Goal: Task Accomplishment & Management: Manage account settings

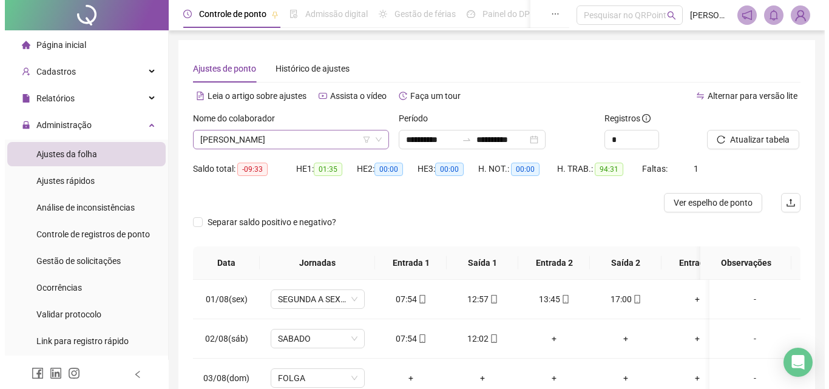
scroll to position [460, 0]
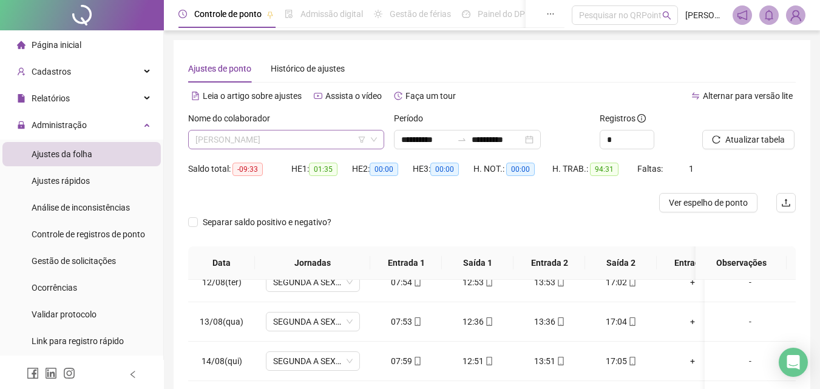
click at [331, 139] on span "[PERSON_NAME]" at bounding box center [286, 140] width 182 height 18
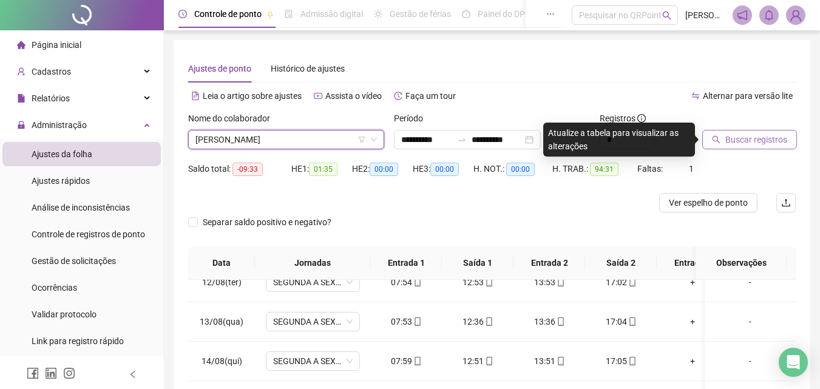
click at [736, 139] on span "Buscar registros" at bounding box center [756, 139] width 62 height 13
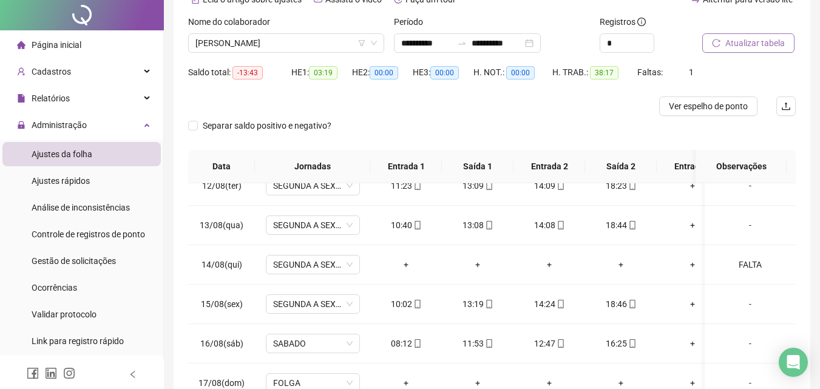
scroll to position [0, 0]
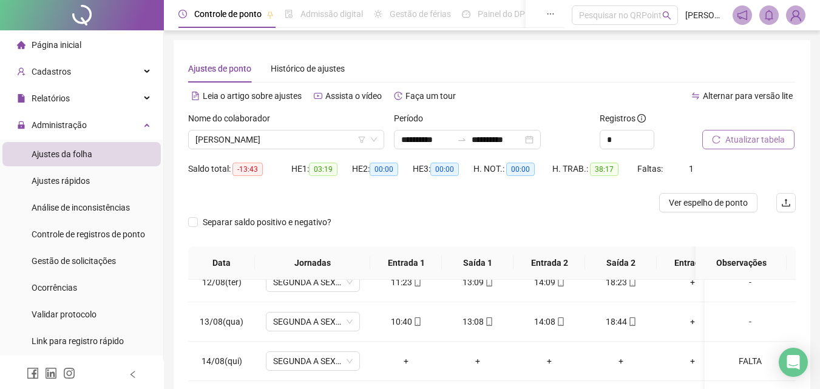
click at [752, 146] on button "Atualizar tabela" at bounding box center [748, 139] width 92 height 19
click at [701, 205] on span "Ver espelho de ponto" at bounding box center [708, 202] width 79 height 13
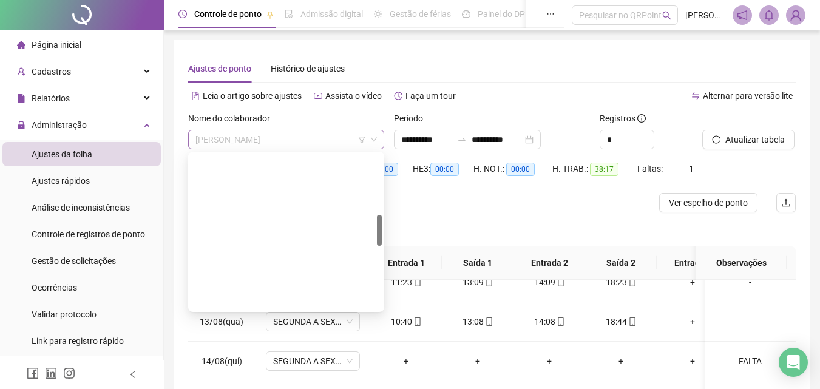
click at [316, 139] on span "[PERSON_NAME]" at bounding box center [286, 140] width 182 height 18
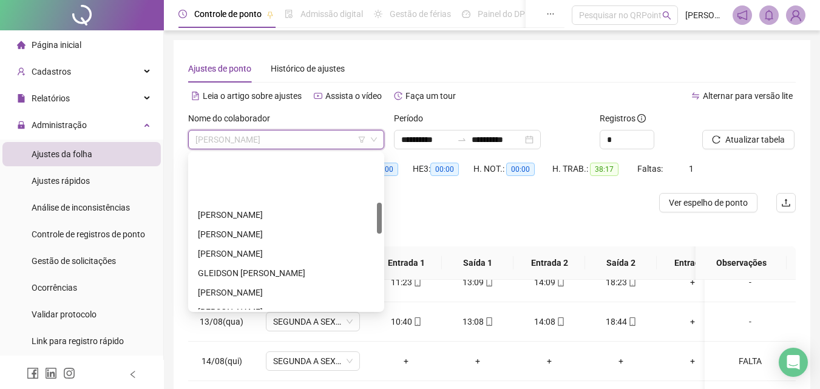
scroll to position [243, 0]
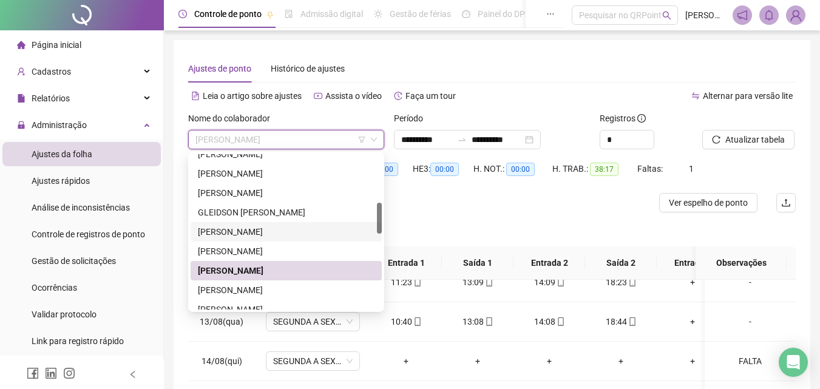
click at [279, 227] on div "[PERSON_NAME]" at bounding box center [286, 231] width 177 height 13
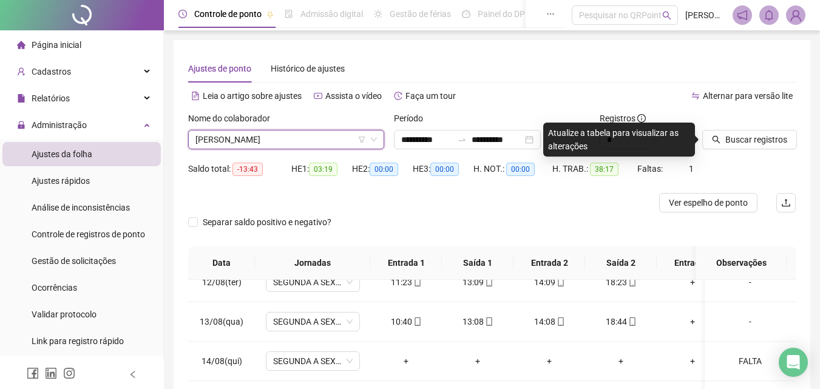
click at [313, 135] on span "[PERSON_NAME]" at bounding box center [286, 140] width 182 height 18
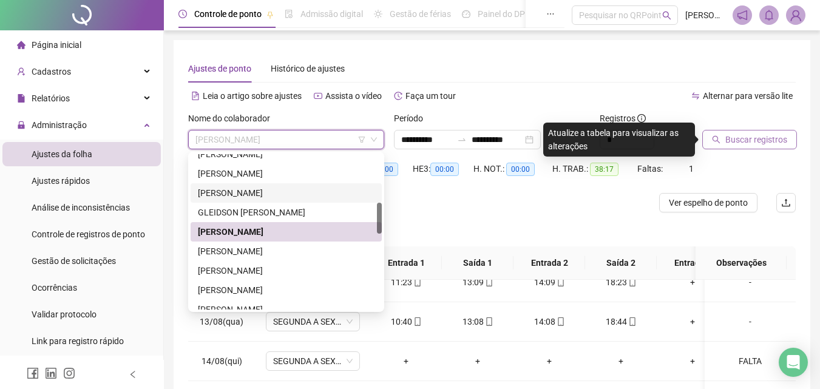
click at [771, 138] on span "Buscar registros" at bounding box center [756, 139] width 62 height 13
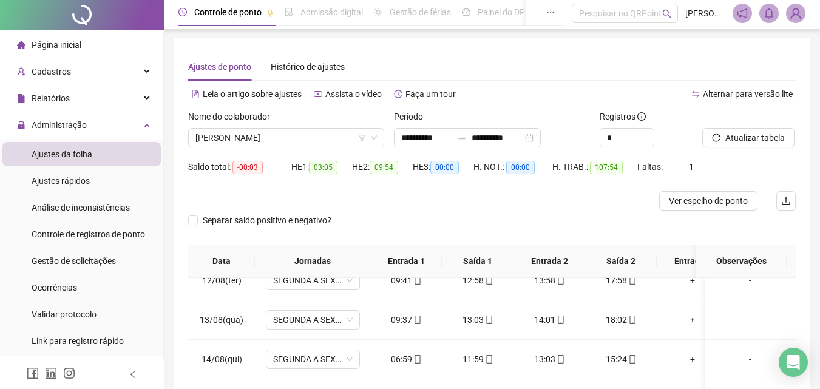
scroll to position [0, 0]
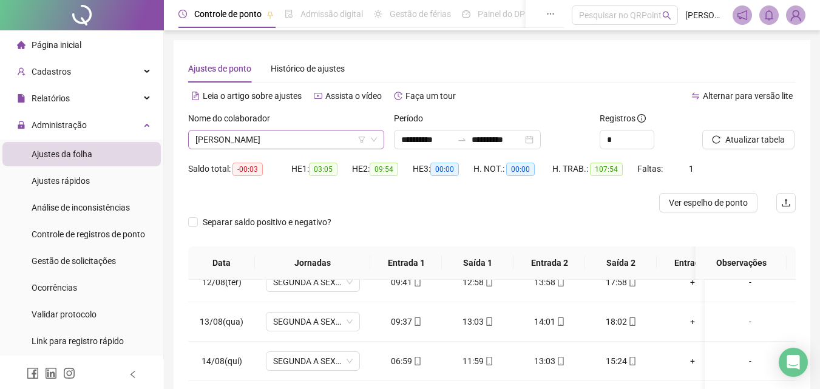
click at [321, 141] on span "[PERSON_NAME]" at bounding box center [286, 140] width 182 height 18
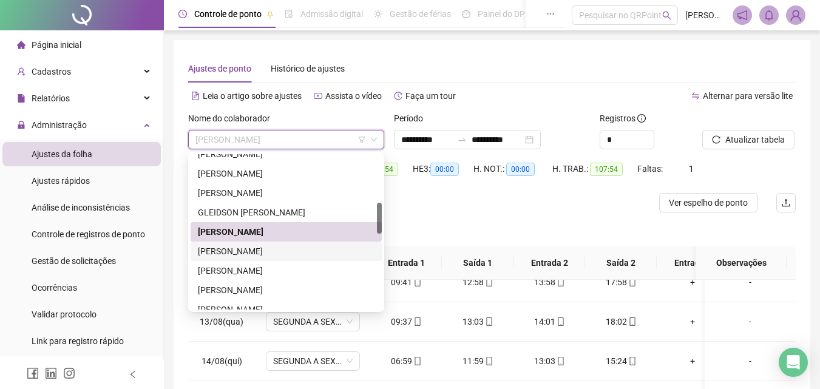
click at [266, 246] on div "[PERSON_NAME]" at bounding box center [286, 251] width 177 height 13
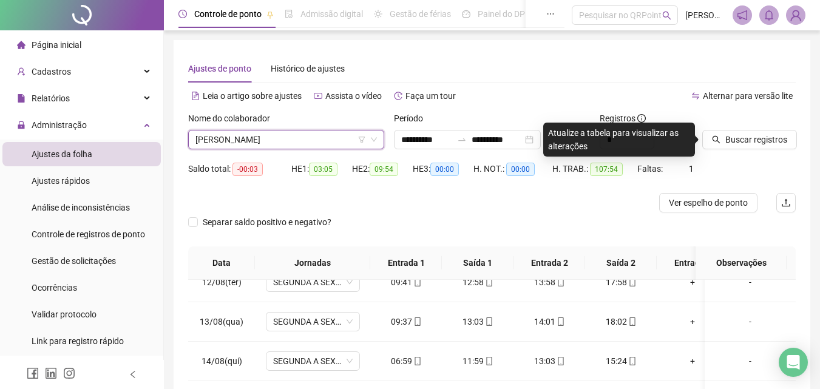
click at [322, 138] on span "[PERSON_NAME]" at bounding box center [286, 140] width 182 height 18
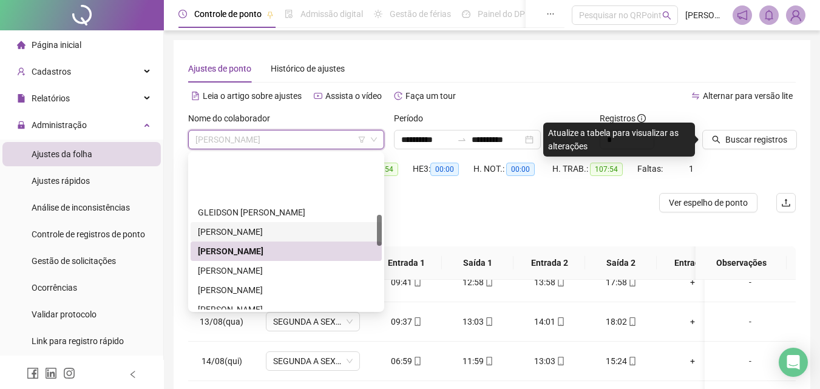
scroll to position [304, 0]
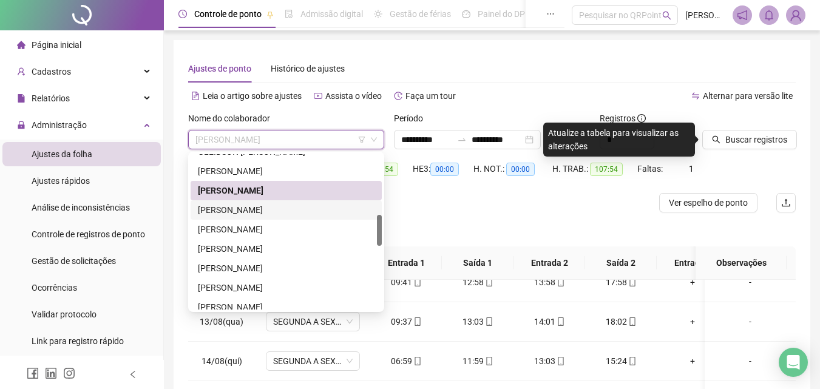
click at [299, 207] on div "[PERSON_NAME]" at bounding box center [286, 209] width 177 height 13
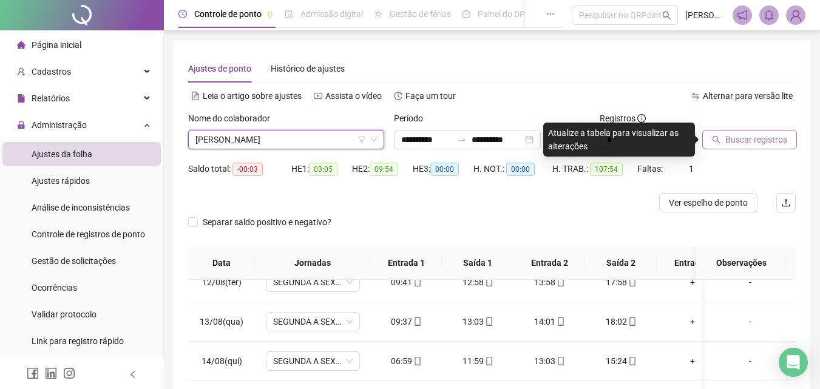
click at [764, 137] on span "Buscar registros" at bounding box center [756, 139] width 62 height 13
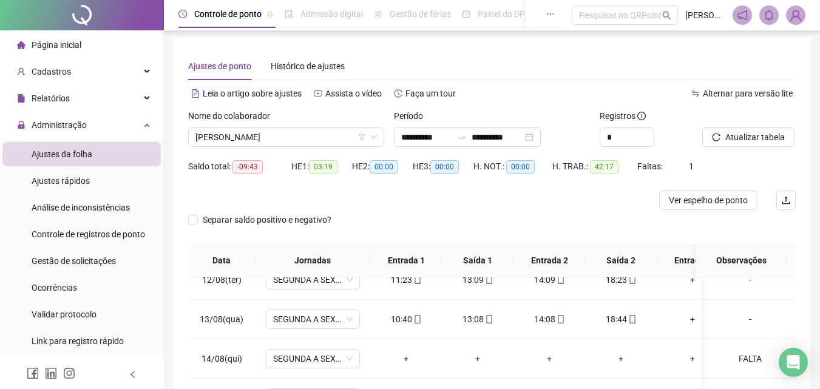
scroll to position [0, 0]
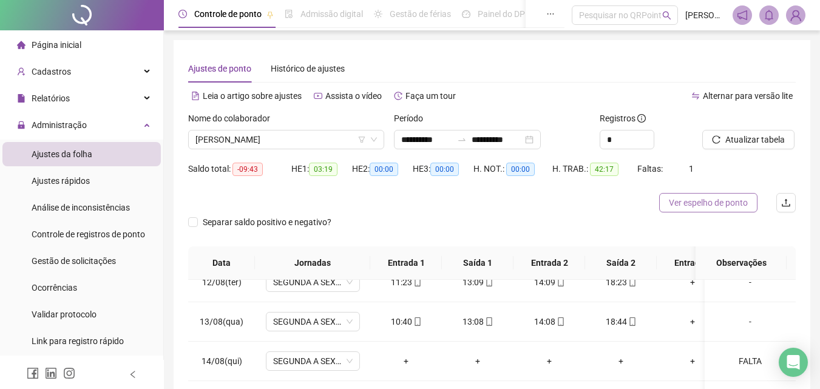
click at [718, 202] on span "Ver espelho de ponto" at bounding box center [708, 202] width 79 height 13
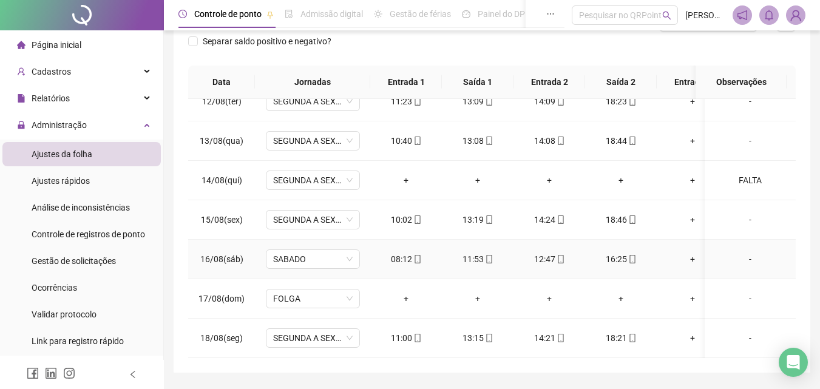
scroll to position [217, 0]
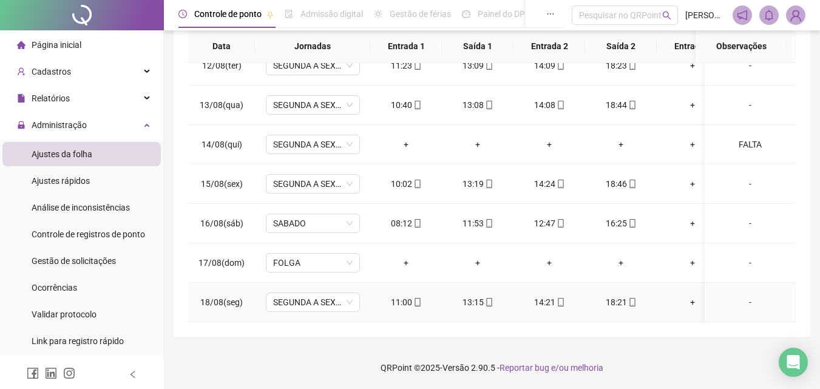
click at [614, 296] on div "18:21" at bounding box center [621, 302] width 52 height 13
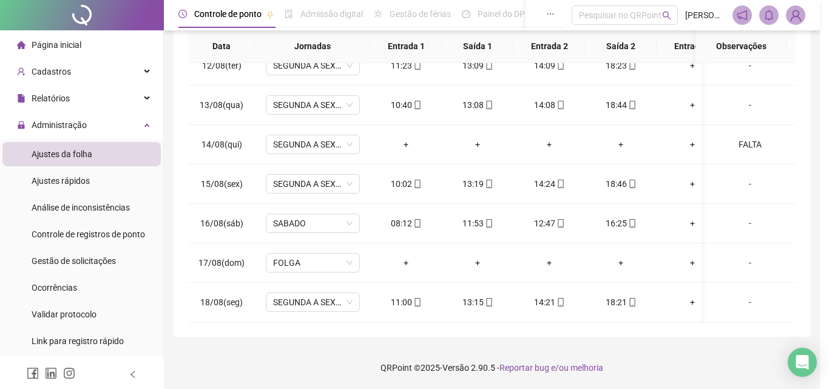
type input "**********"
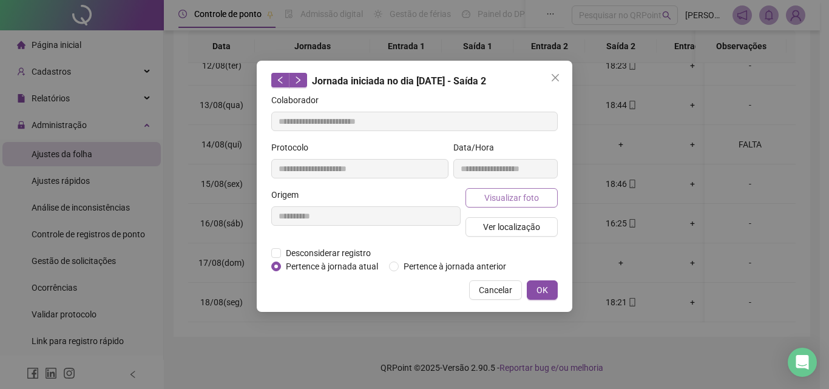
click at [525, 197] on span "Visualizar foto" at bounding box center [511, 197] width 55 height 13
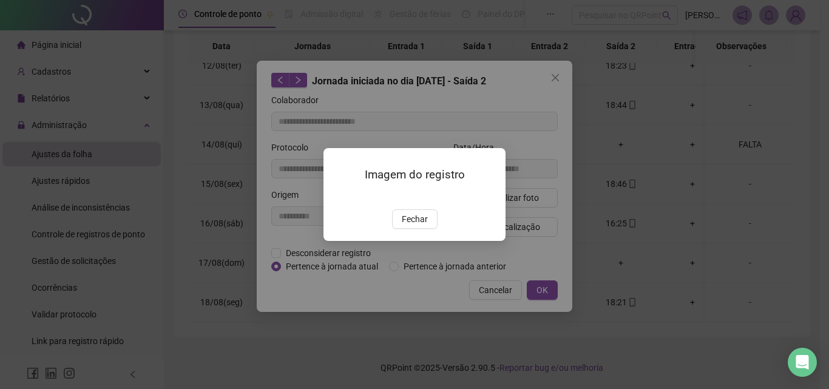
drag, startPoint x: 427, startPoint y: 287, endPoint x: 497, endPoint y: 161, distance: 143.2
click at [427, 226] on span "Fechar" at bounding box center [415, 218] width 26 height 13
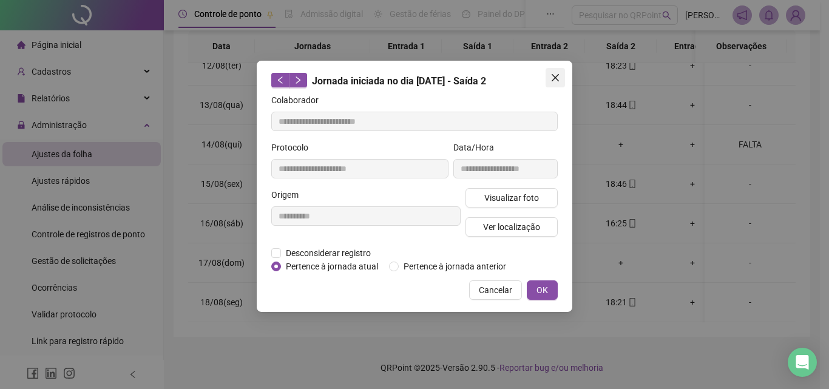
click at [559, 77] on icon "close" at bounding box center [556, 78] width 10 height 10
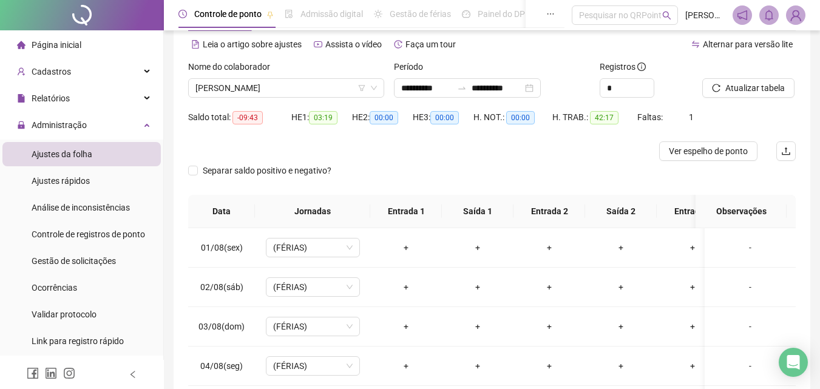
scroll to position [0, 0]
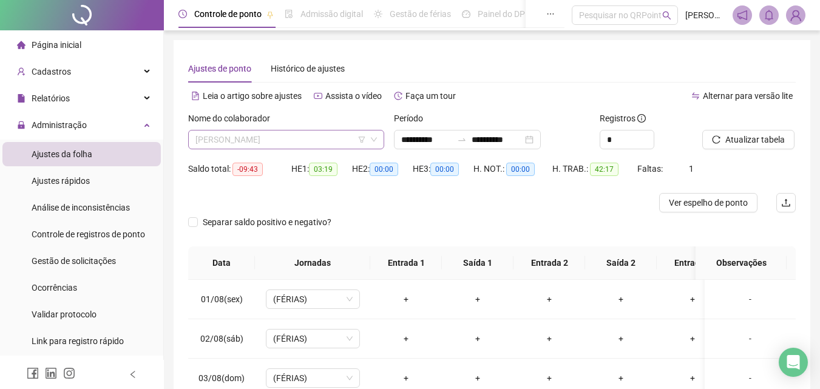
click at [322, 144] on span "[PERSON_NAME]" at bounding box center [286, 140] width 182 height 18
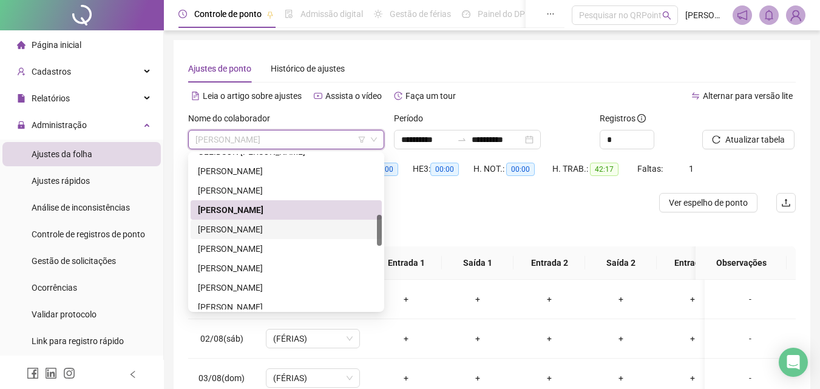
drag, startPoint x: 280, startPoint y: 229, endPoint x: 509, endPoint y: 197, distance: 231.7
click at [280, 228] on div "[PERSON_NAME]" at bounding box center [286, 229] width 177 height 13
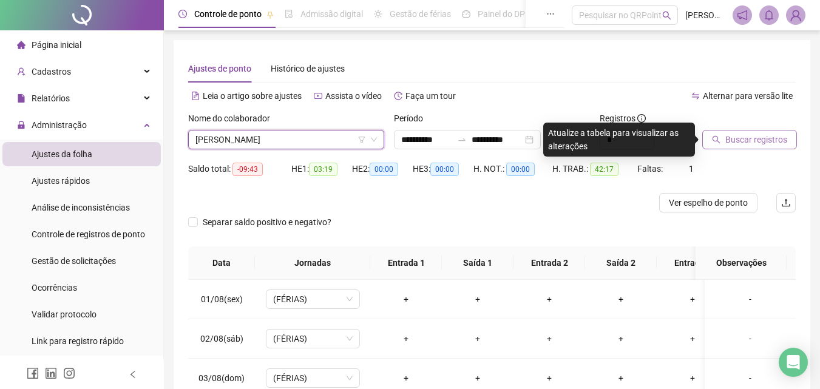
click at [764, 143] on span "Buscar registros" at bounding box center [756, 139] width 62 height 13
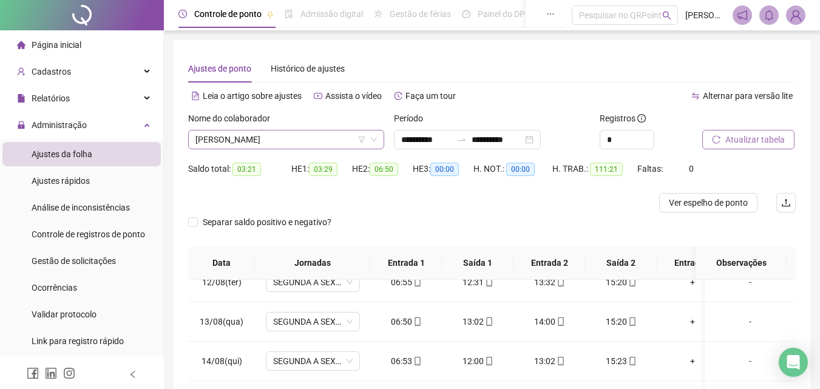
click at [325, 137] on span "[PERSON_NAME]" at bounding box center [286, 140] width 182 height 18
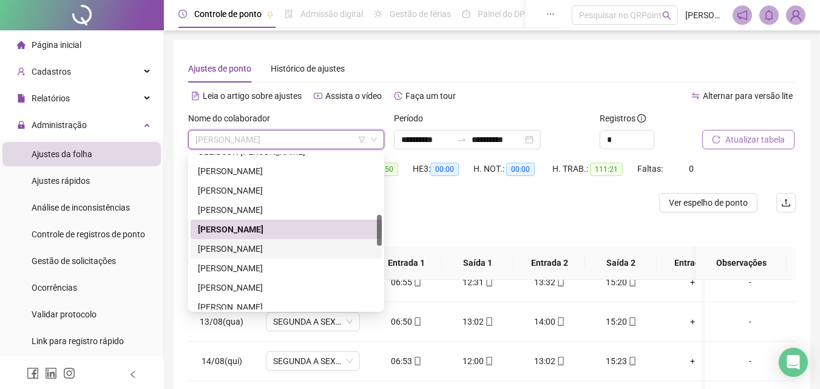
click at [254, 249] on div "[PERSON_NAME]" at bounding box center [286, 248] width 177 height 13
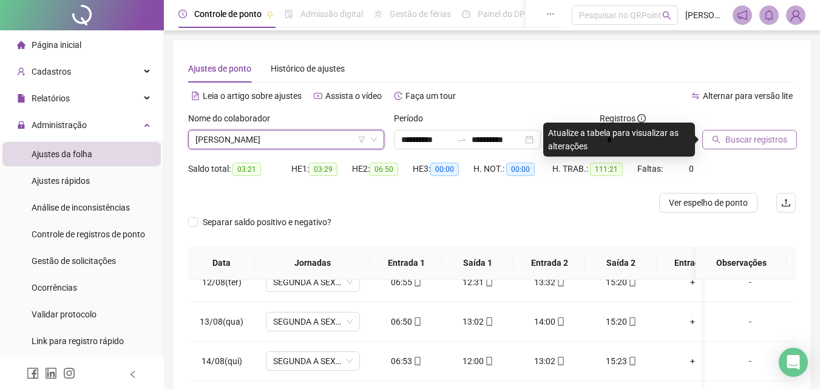
click at [753, 141] on span "Buscar registros" at bounding box center [756, 139] width 62 height 13
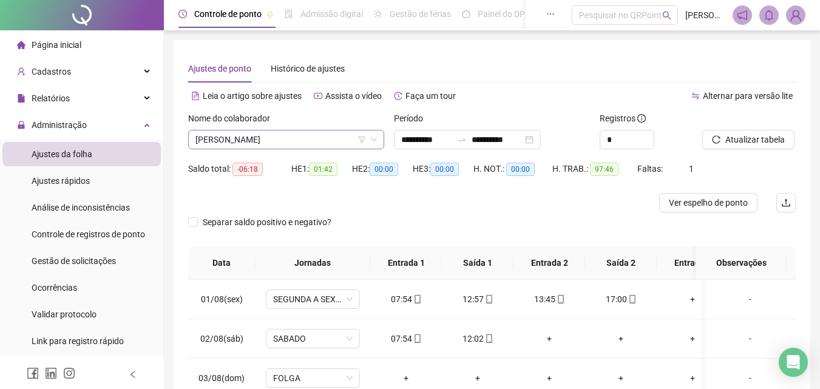
click at [337, 139] on span "[PERSON_NAME]" at bounding box center [286, 140] width 182 height 18
click at [334, 135] on span "[PERSON_NAME]" at bounding box center [286, 140] width 182 height 18
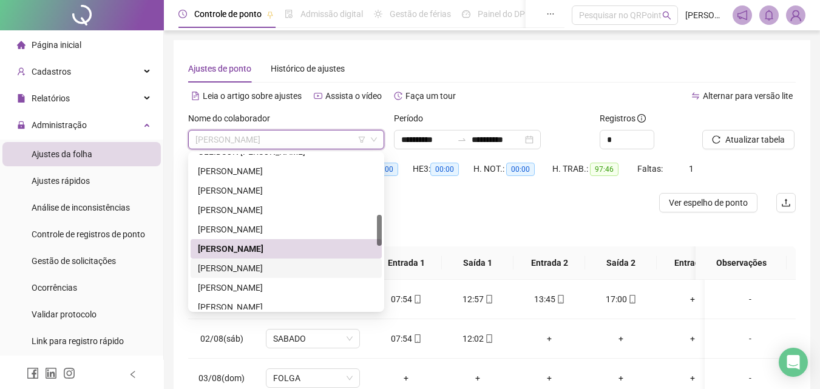
click at [277, 265] on div "[PERSON_NAME]" at bounding box center [286, 268] width 177 height 13
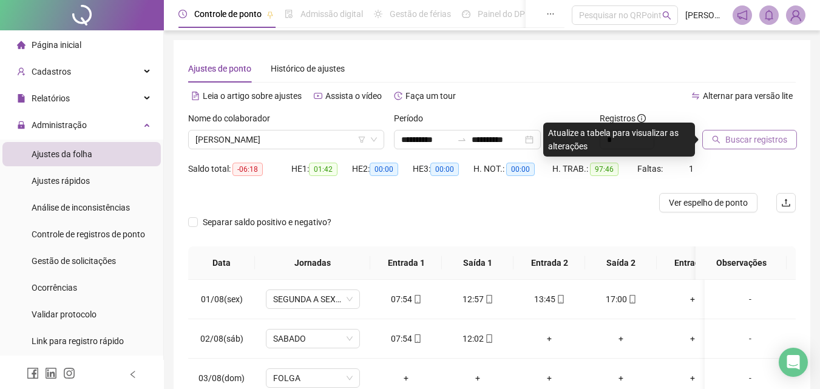
click at [775, 140] on span "Buscar registros" at bounding box center [756, 139] width 62 height 13
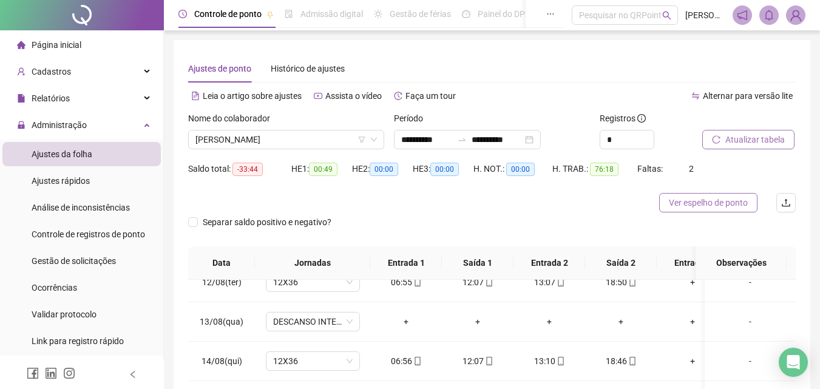
click at [732, 202] on span "Ver espelho de ponto" at bounding box center [708, 202] width 79 height 13
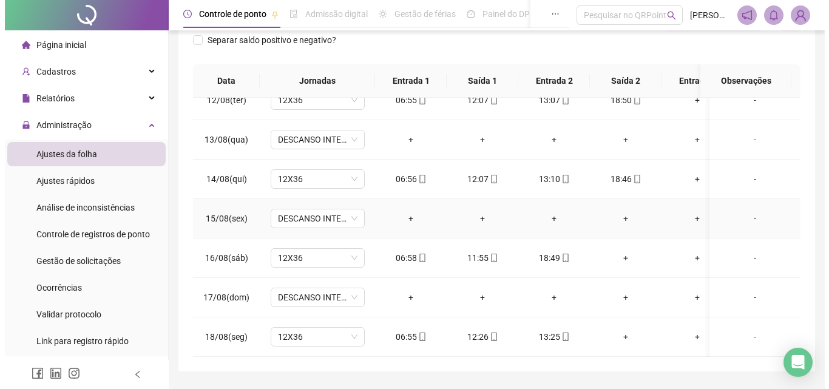
scroll to position [460, 0]
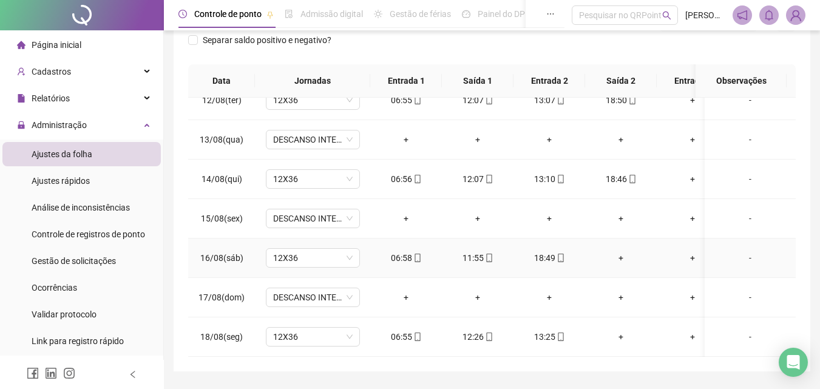
click at [741, 251] on div "-" at bounding box center [751, 257] width 72 height 13
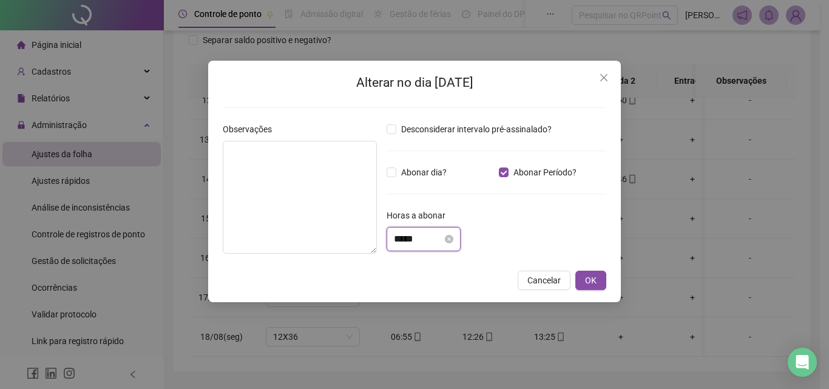
click at [406, 243] on input "*****" at bounding box center [418, 239] width 49 height 15
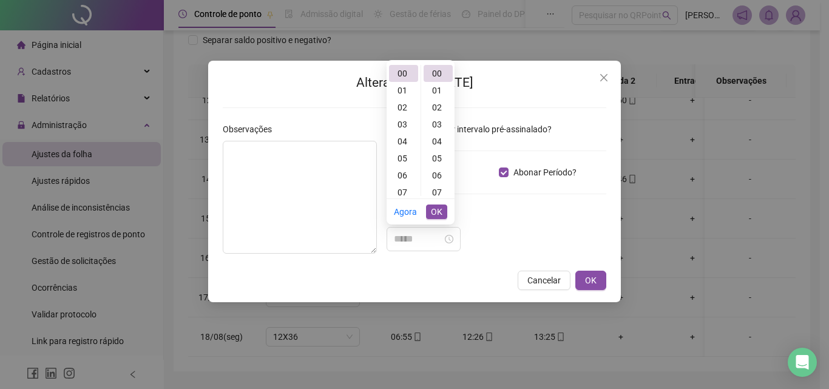
click at [407, 174] on div "06" at bounding box center [403, 175] width 29 height 17
click at [430, 159] on div "05" at bounding box center [438, 158] width 29 height 17
type input "*****"
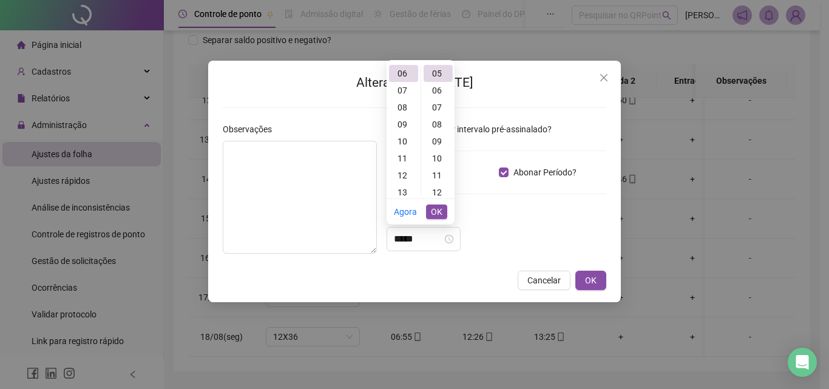
click at [446, 200] on li "OK" at bounding box center [436, 211] width 21 height 25
click at [446, 211] on button "OK" at bounding box center [436, 212] width 21 height 15
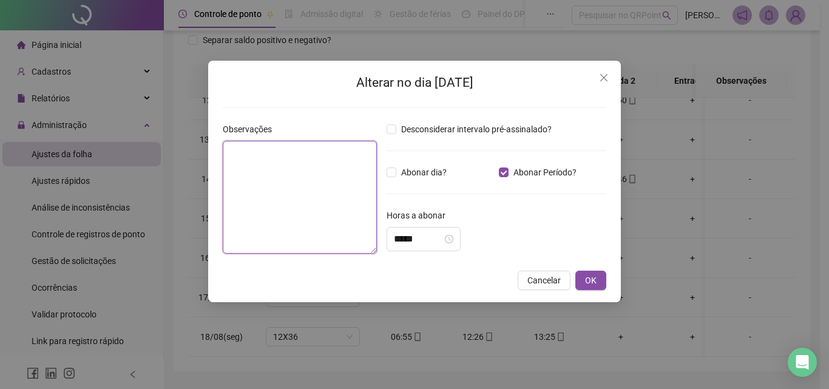
click at [245, 170] on textarea at bounding box center [300, 197] width 154 height 113
type textarea "**********"
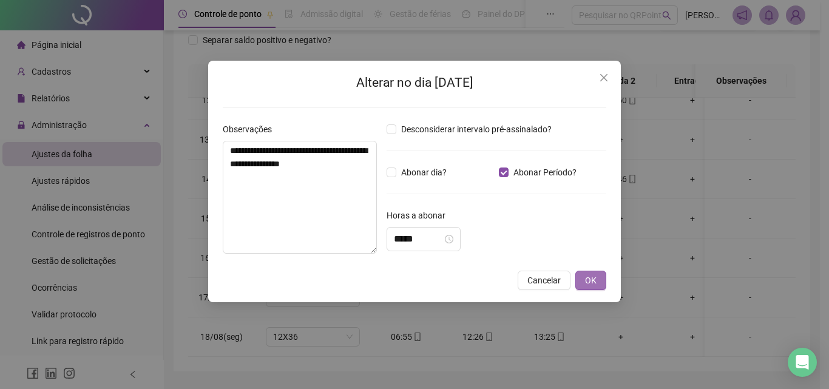
click at [591, 280] on span "OK" at bounding box center [591, 280] width 12 height 13
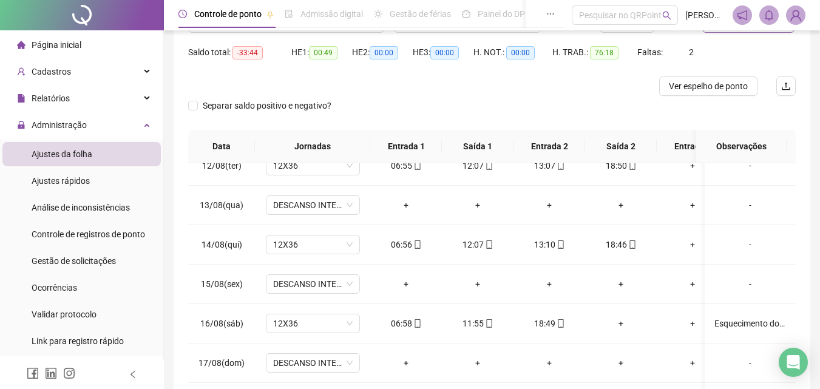
scroll to position [0, 0]
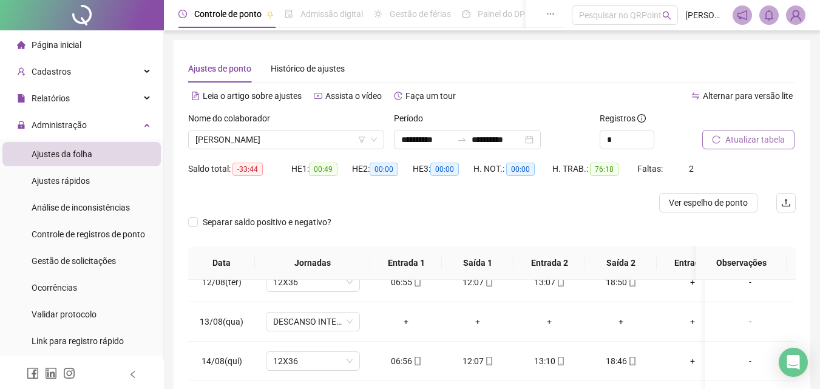
click at [770, 140] on span "Atualizar tabela" at bounding box center [754, 139] width 59 height 13
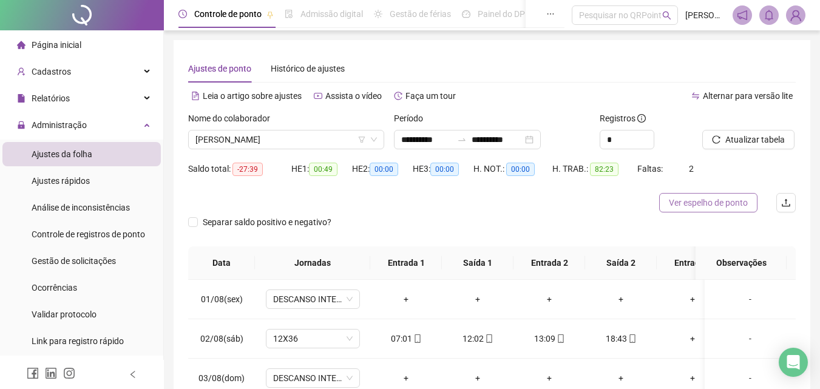
click at [710, 202] on span "Ver espelho de ponto" at bounding box center [708, 202] width 79 height 13
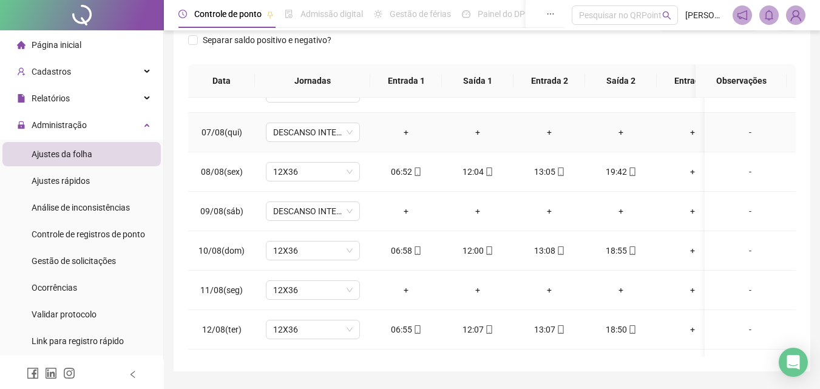
scroll to position [243, 0]
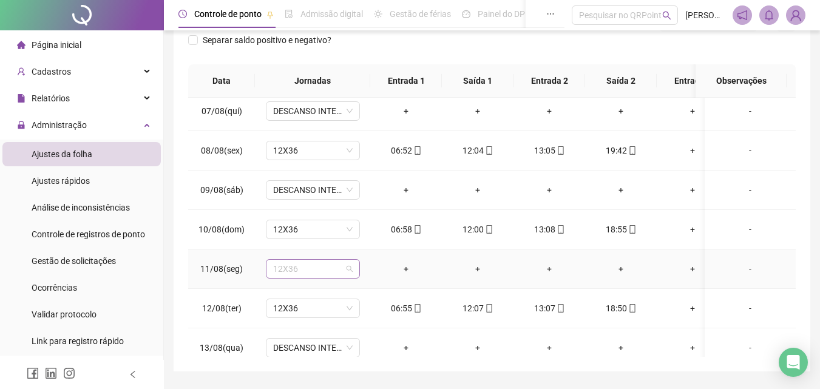
click at [297, 263] on span "12X36" at bounding box center [313, 269] width 80 height 18
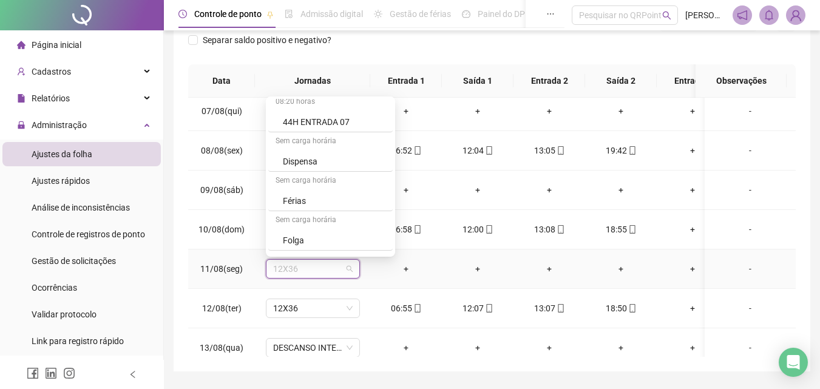
scroll to position [364, 0]
click at [320, 119] on div "Folga" at bounding box center [334, 118] width 103 height 13
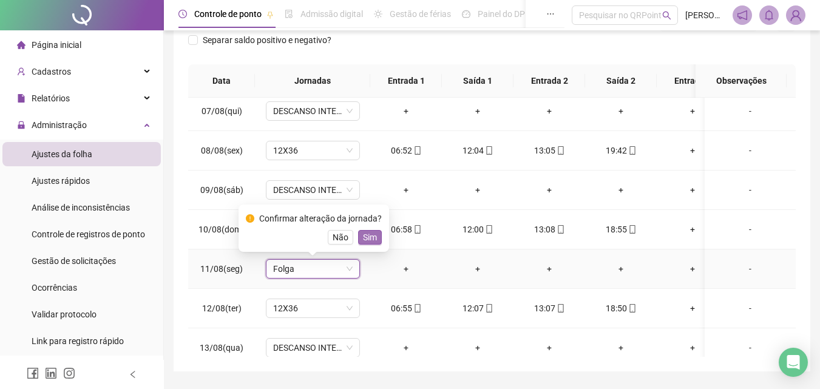
click at [369, 234] on span "Sim" at bounding box center [370, 237] width 14 height 13
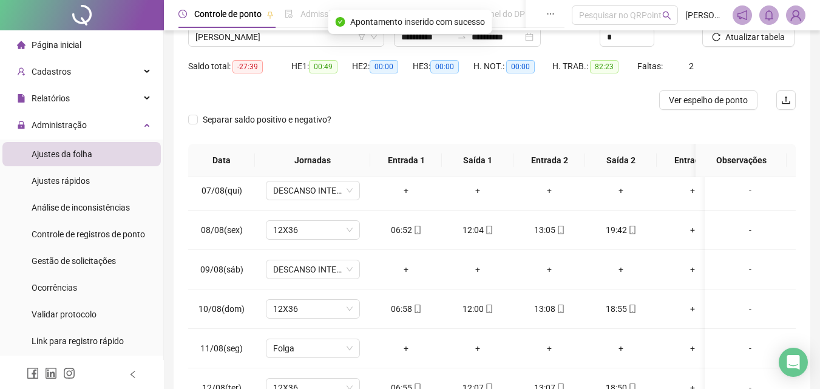
scroll to position [0, 0]
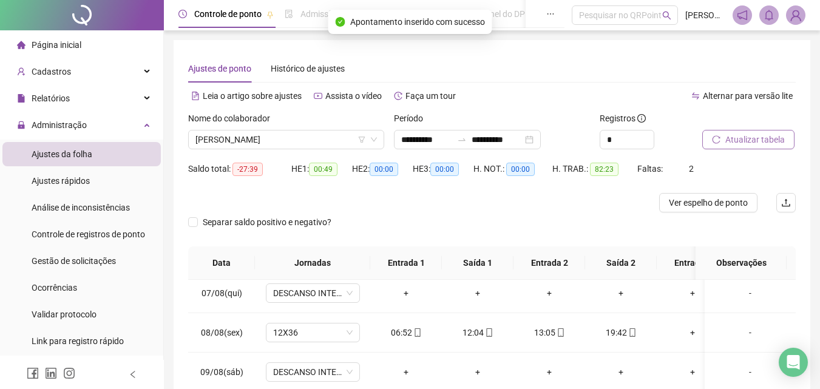
click at [769, 136] on span "Atualizar tabela" at bounding box center [754, 139] width 59 height 13
click at [695, 200] on span "Ver espelho de ponto" at bounding box center [708, 202] width 79 height 13
drag, startPoint x: 343, startPoint y: 144, endPoint x: 323, endPoint y: 161, distance: 26.3
click at [342, 144] on span "[PERSON_NAME]" at bounding box center [286, 140] width 182 height 18
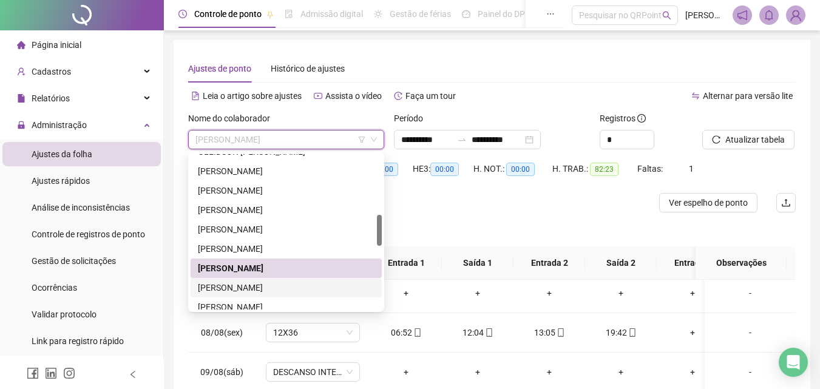
click at [254, 286] on div "[PERSON_NAME]" at bounding box center [286, 287] width 177 height 13
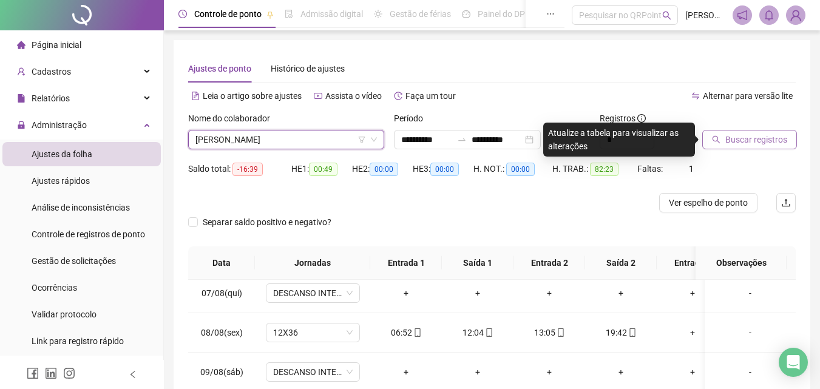
click at [772, 137] on span "Buscar registros" at bounding box center [756, 139] width 62 height 13
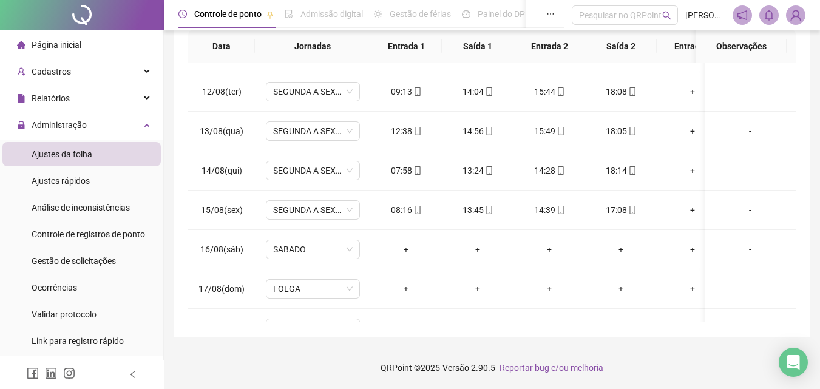
scroll to position [460, 0]
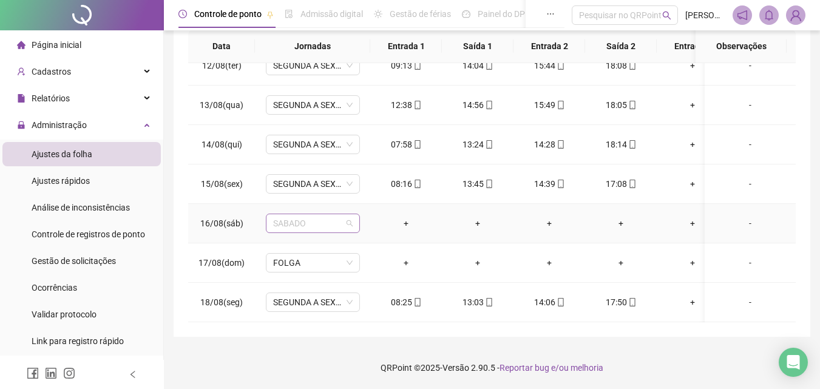
drag, startPoint x: 277, startPoint y: 213, endPoint x: 302, endPoint y: 207, distance: 25.0
click at [277, 214] on span "SABADO" at bounding box center [313, 223] width 80 height 18
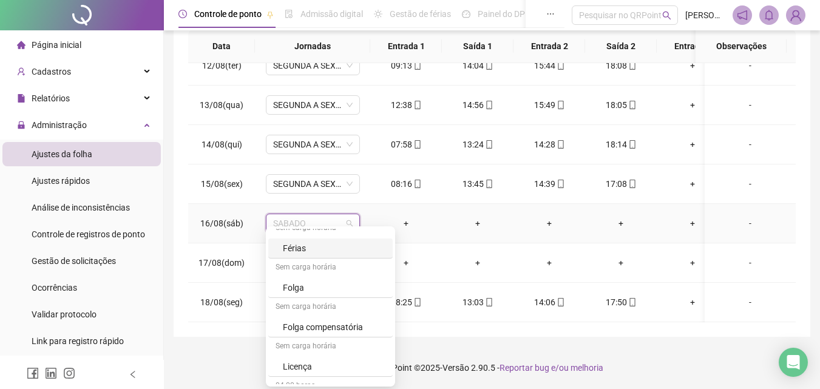
scroll to position [364, 0]
drag, startPoint x: 307, startPoint y: 253, endPoint x: 310, endPoint y: 242, distance: 12.1
click at [307, 253] on div "Folga" at bounding box center [334, 248] width 103 height 13
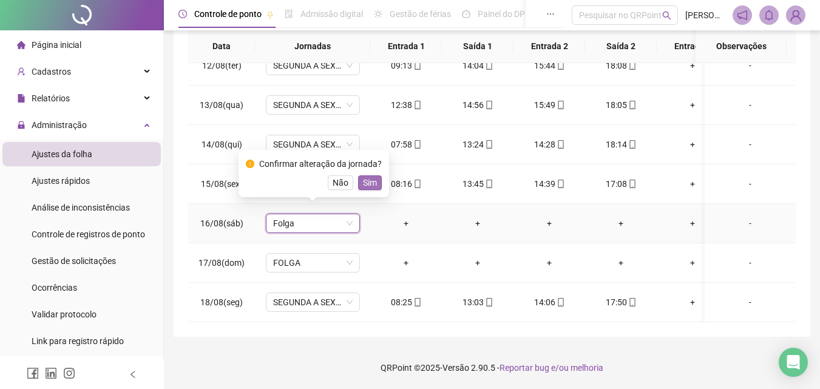
click at [370, 185] on span "Sim" at bounding box center [370, 182] width 14 height 13
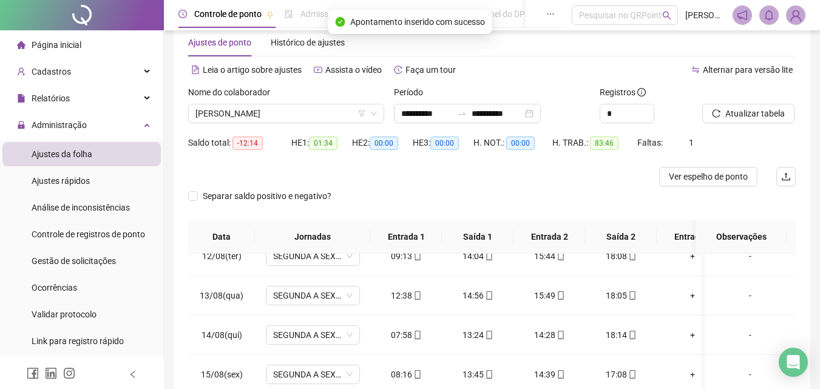
scroll to position [0, 0]
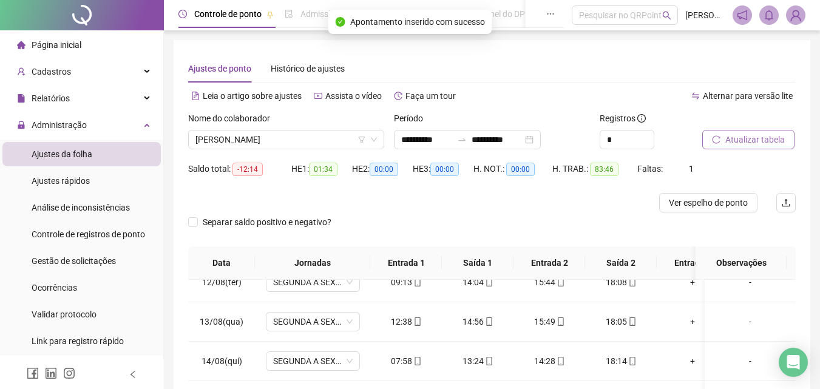
click at [760, 144] on span "Atualizar tabela" at bounding box center [754, 139] width 59 height 13
click at [763, 139] on span "Atualizar tabela" at bounding box center [754, 139] width 59 height 13
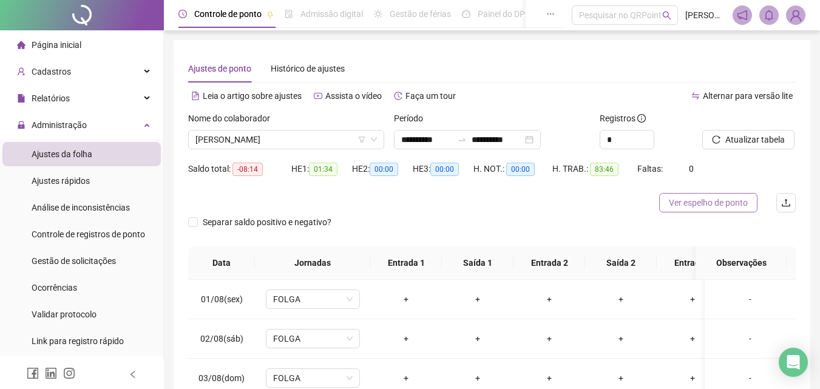
click at [722, 205] on span "Ver espelho de ponto" at bounding box center [708, 202] width 79 height 13
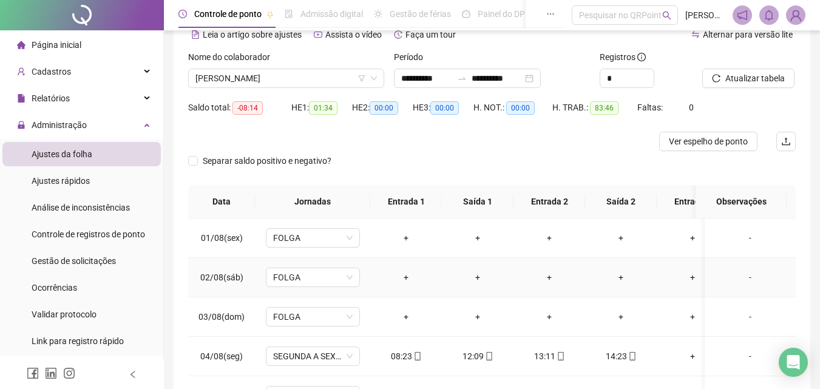
scroll to position [61, 0]
drag, startPoint x: 344, startPoint y: 78, endPoint x: 291, endPoint y: 127, distance: 71.7
click at [343, 79] on span "[PERSON_NAME]" at bounding box center [286, 79] width 182 height 18
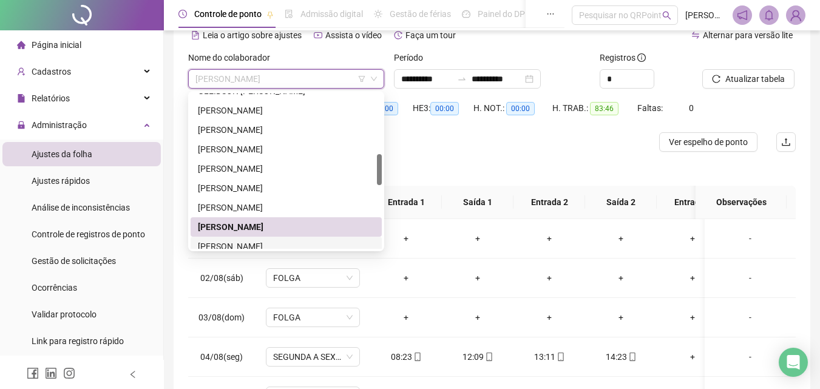
click at [269, 240] on div "[PERSON_NAME]" at bounding box center [286, 246] width 177 height 13
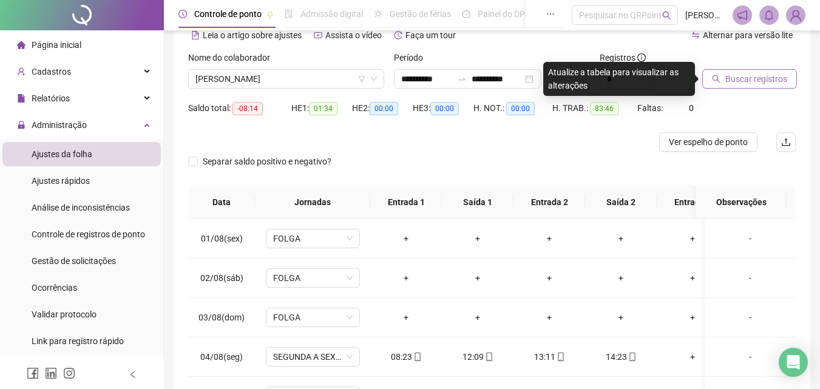
click at [773, 78] on span "Buscar registros" at bounding box center [756, 78] width 62 height 13
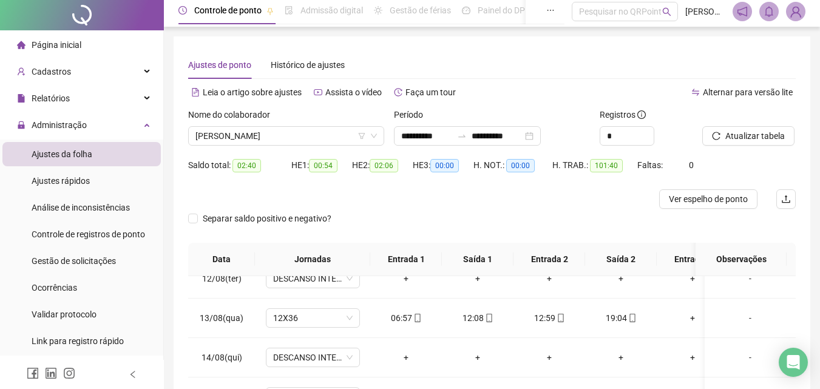
scroll to position [0, 0]
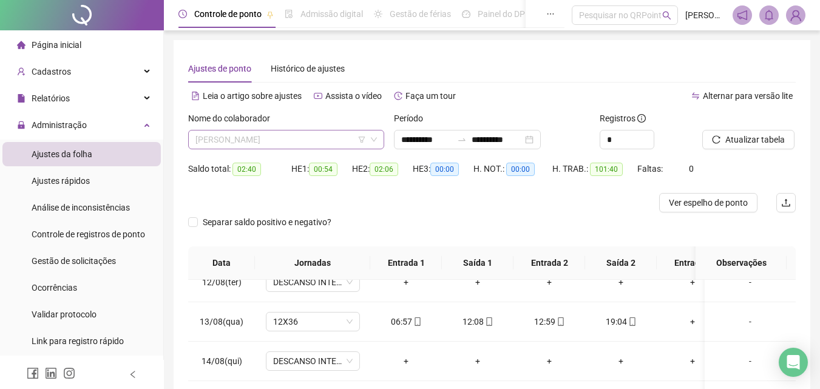
drag, startPoint x: 341, startPoint y: 137, endPoint x: 298, endPoint y: 173, distance: 55.6
click at [340, 137] on span "[PERSON_NAME]" at bounding box center [286, 140] width 182 height 18
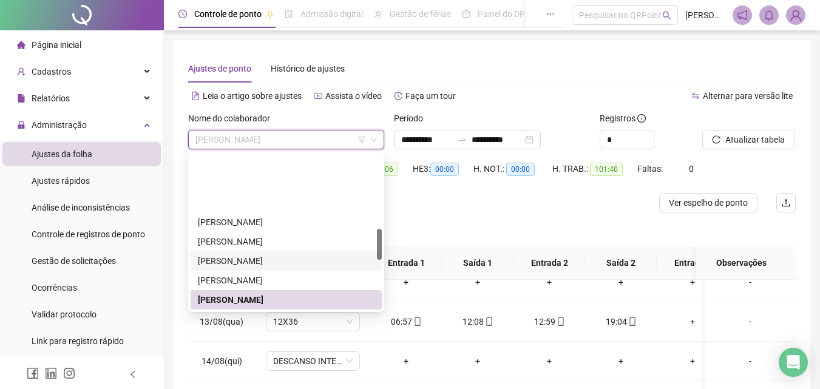
scroll to position [372, 0]
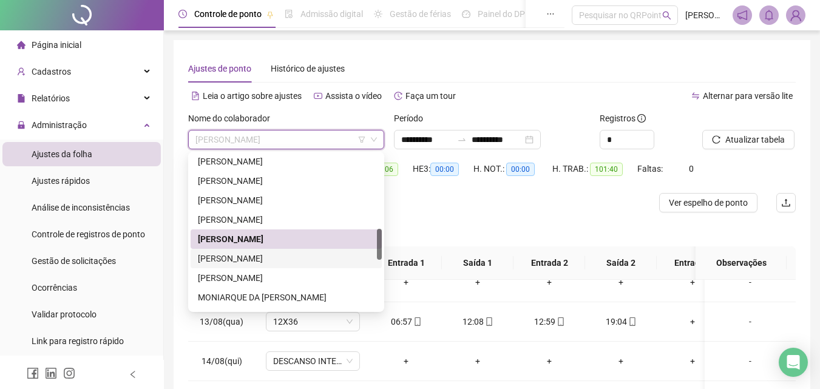
drag, startPoint x: 269, startPoint y: 253, endPoint x: 297, endPoint y: 250, distance: 28.0
click at [268, 253] on div "[PERSON_NAME]" at bounding box center [286, 258] width 177 height 13
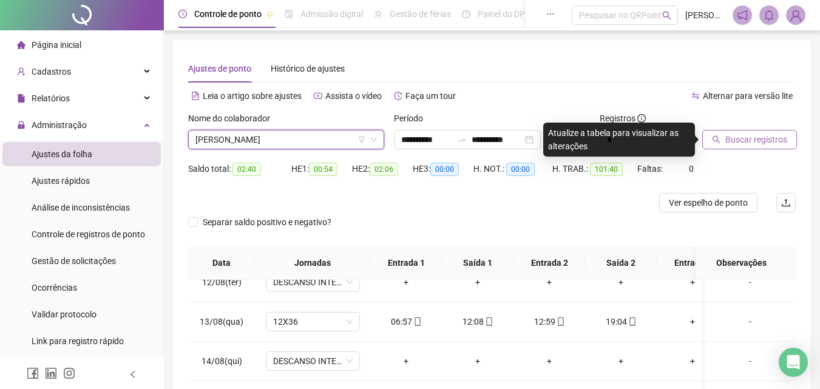
click at [762, 130] on button "Buscar registros" at bounding box center [749, 139] width 95 height 19
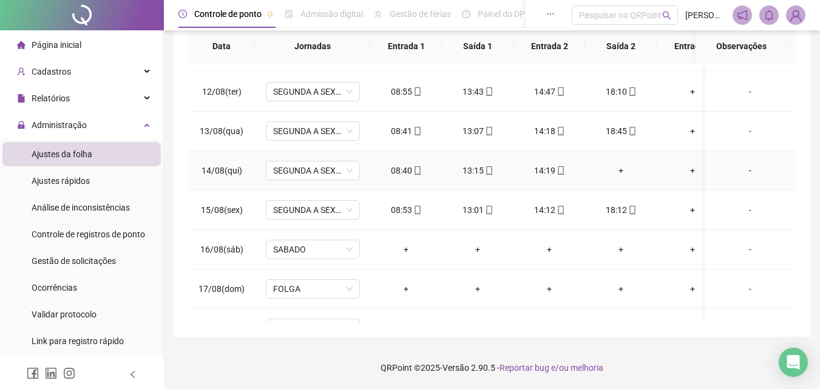
scroll to position [460, 0]
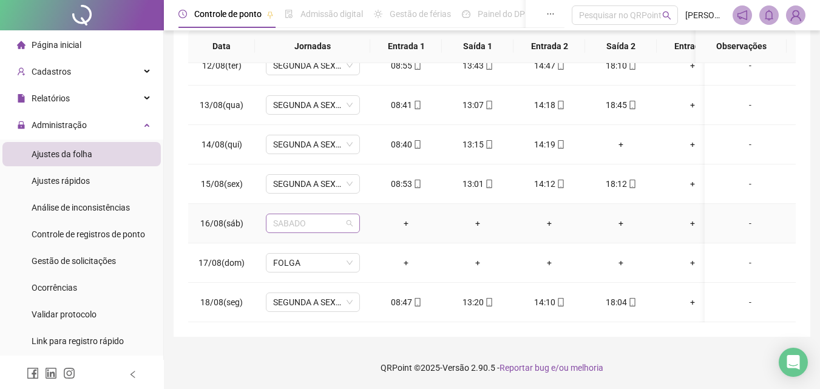
click at [309, 214] on span "SABADO" at bounding box center [313, 223] width 80 height 18
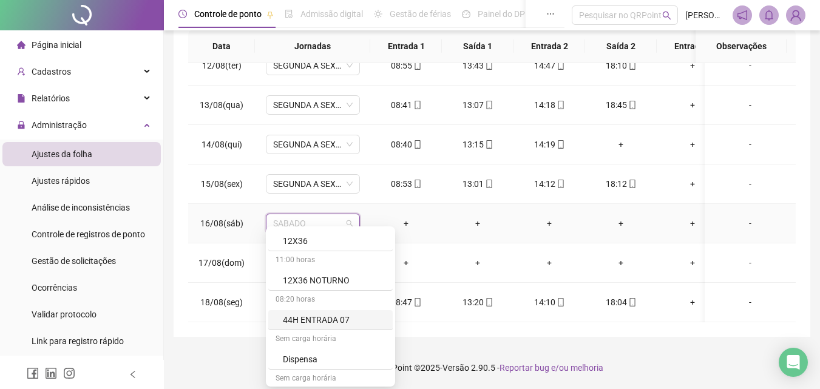
scroll to position [243, 0]
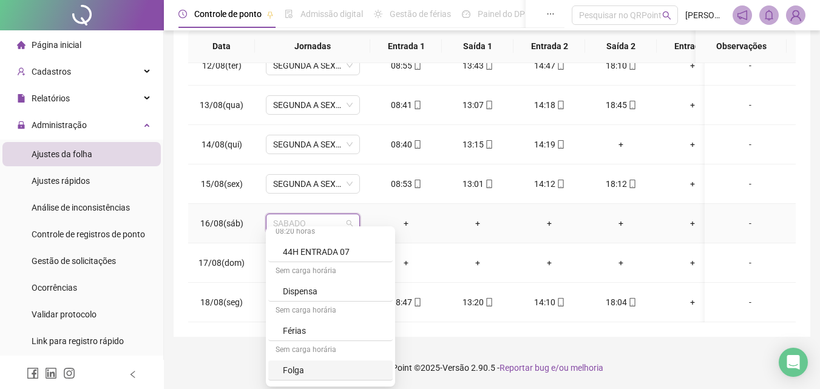
drag, startPoint x: 304, startPoint y: 375, endPoint x: 365, endPoint y: 313, distance: 88.0
click at [303, 374] on div "Folga" at bounding box center [334, 370] width 103 height 13
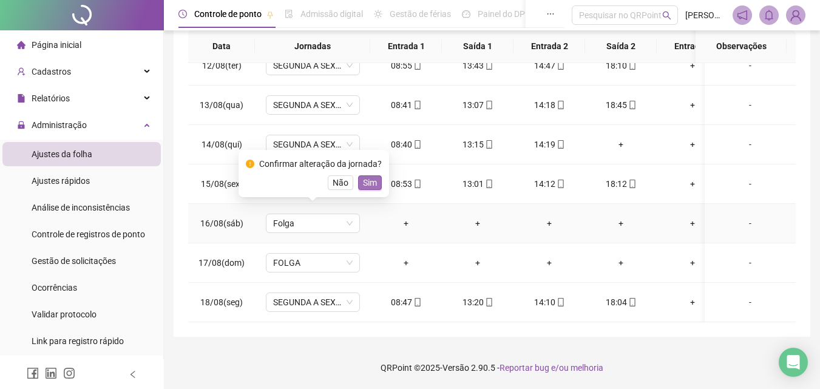
click at [376, 185] on button "Sim" at bounding box center [370, 182] width 24 height 15
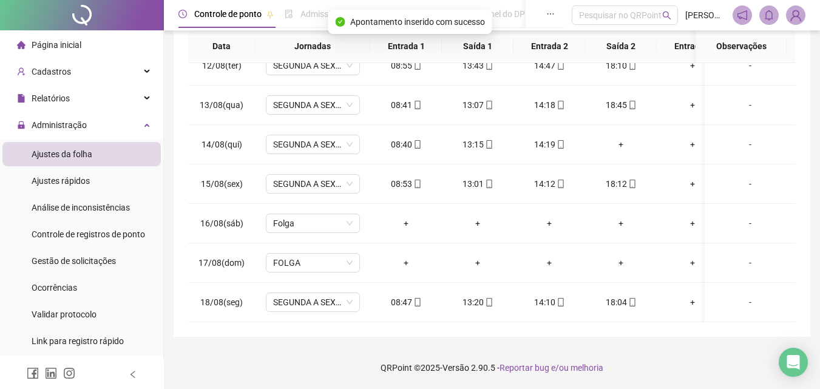
scroll to position [0, 0]
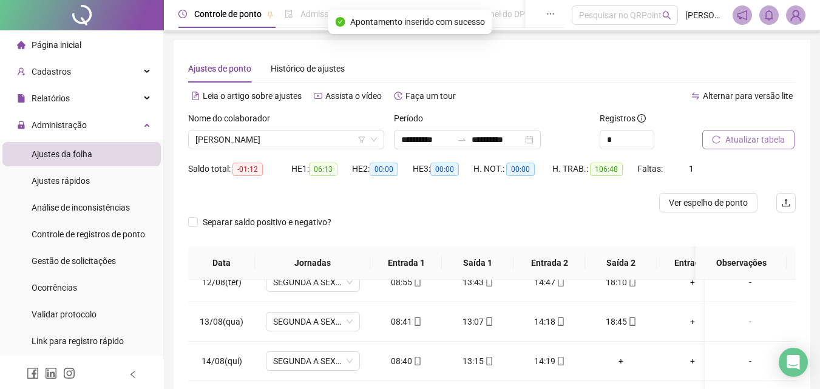
click at [746, 138] on span "Atualizar tabela" at bounding box center [754, 139] width 59 height 13
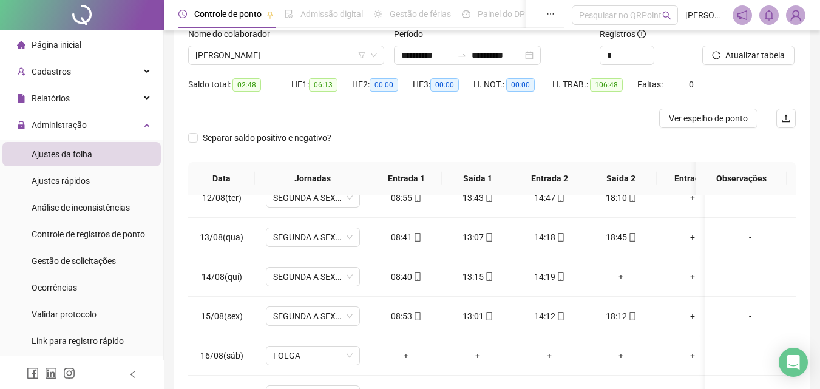
scroll to position [61, 0]
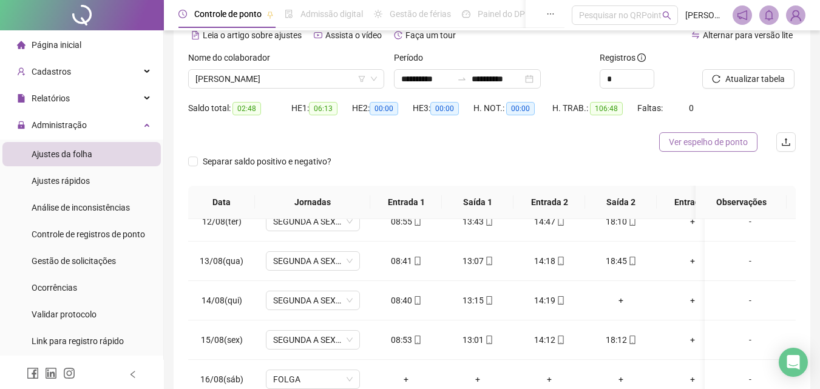
click at [705, 137] on span "Ver espelho de ponto" at bounding box center [708, 141] width 79 height 13
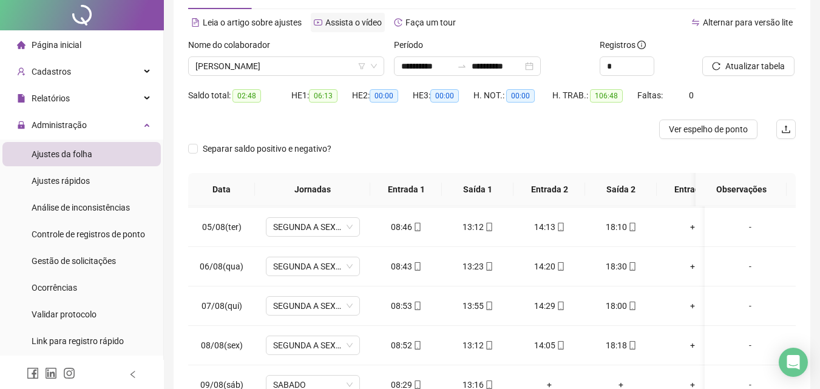
scroll to position [0, 0]
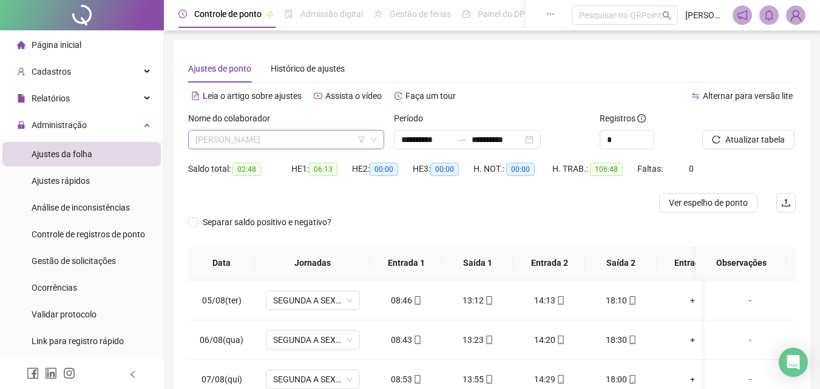
click at [326, 138] on span "[PERSON_NAME]" at bounding box center [286, 140] width 182 height 18
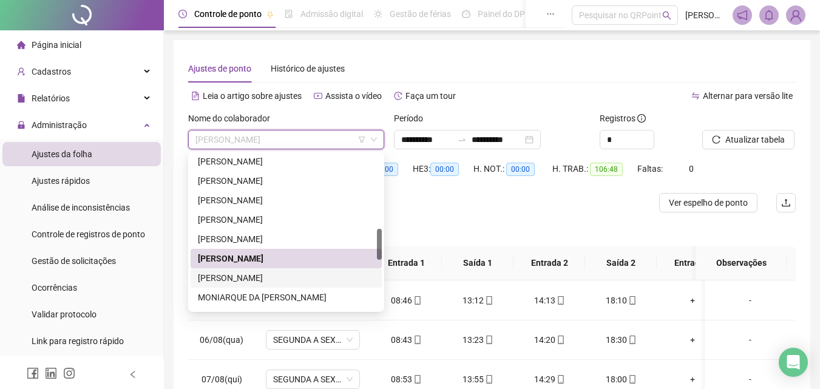
click at [283, 278] on div "[PERSON_NAME]" at bounding box center [286, 277] width 177 height 13
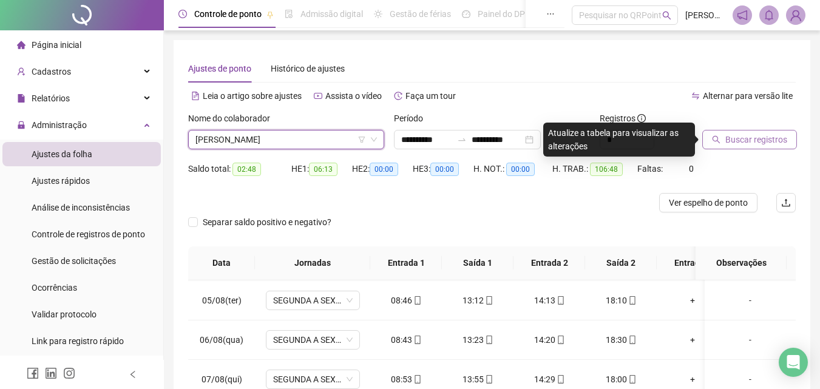
click at [779, 146] on button "Buscar registros" at bounding box center [749, 139] width 95 height 19
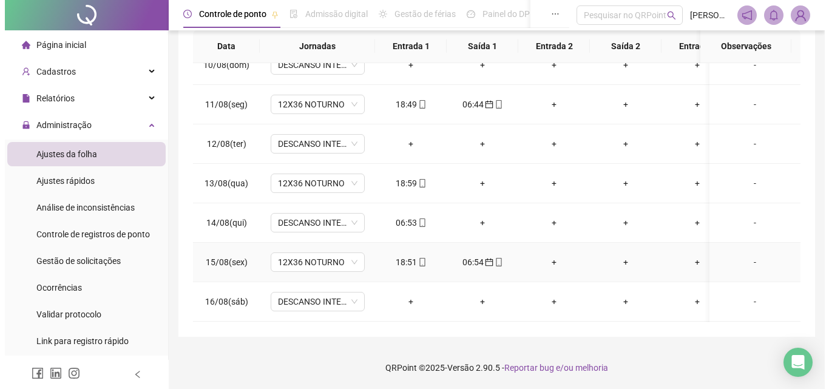
scroll to position [399, 0]
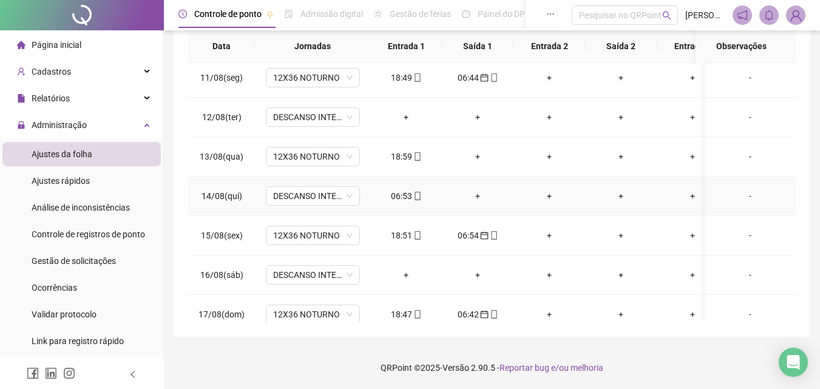
click at [394, 196] on div "06:53" at bounding box center [406, 195] width 52 height 13
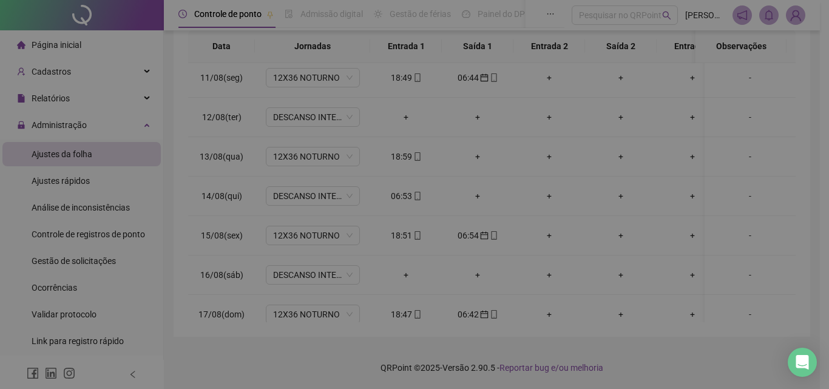
type input "**********"
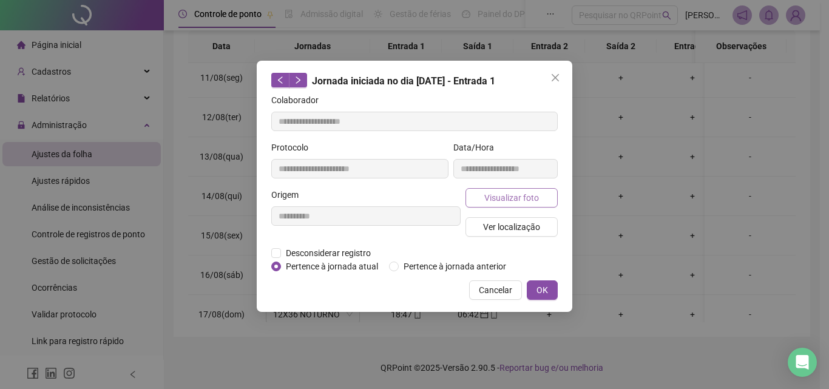
click at [511, 196] on span "Visualizar foto" at bounding box center [511, 197] width 55 height 13
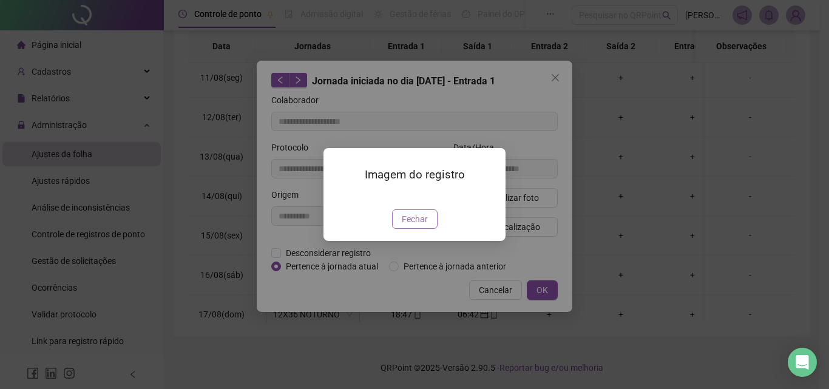
click at [403, 226] on span "Fechar" at bounding box center [415, 218] width 26 height 13
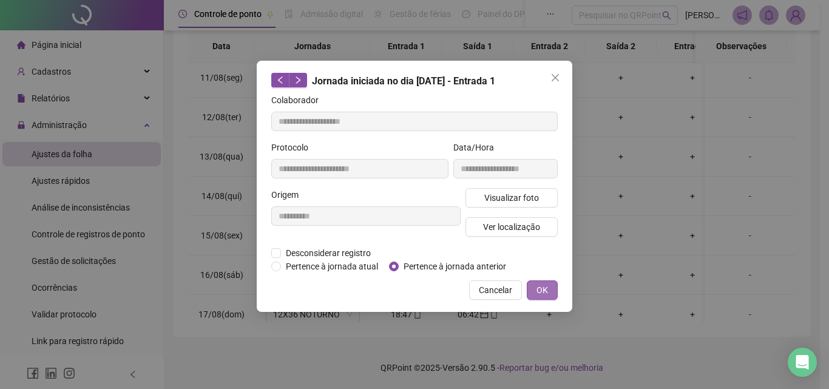
click at [541, 293] on span "OK" at bounding box center [543, 290] width 12 height 13
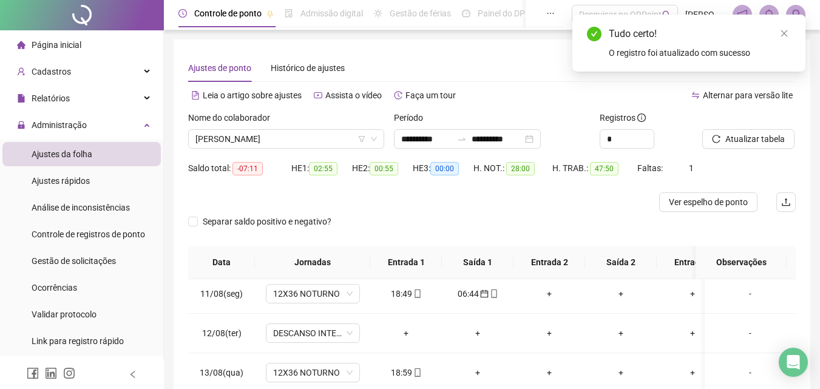
scroll to position [0, 0]
click at [753, 141] on span "Atualizar tabela" at bounding box center [754, 139] width 59 height 13
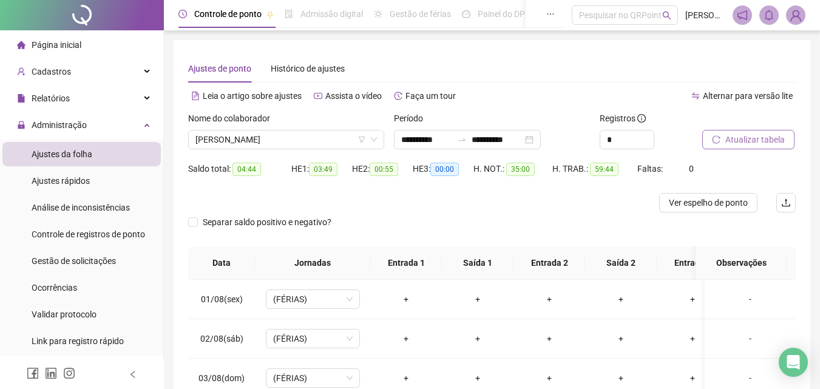
click at [741, 140] on span "Atualizar tabela" at bounding box center [754, 139] width 59 height 13
click at [296, 142] on span "[PERSON_NAME]" at bounding box center [286, 140] width 182 height 18
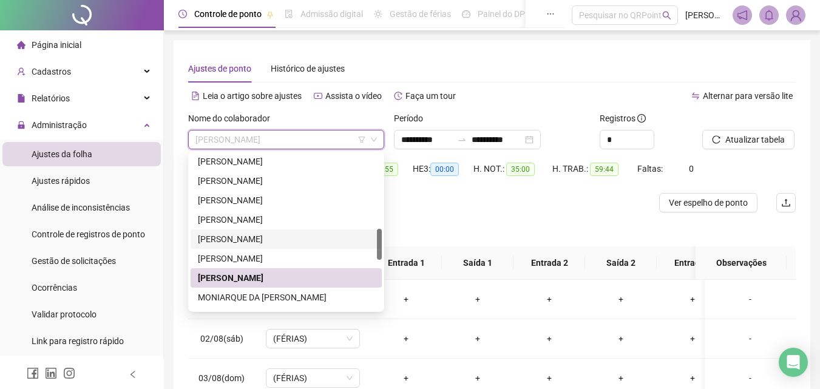
scroll to position [432, 0]
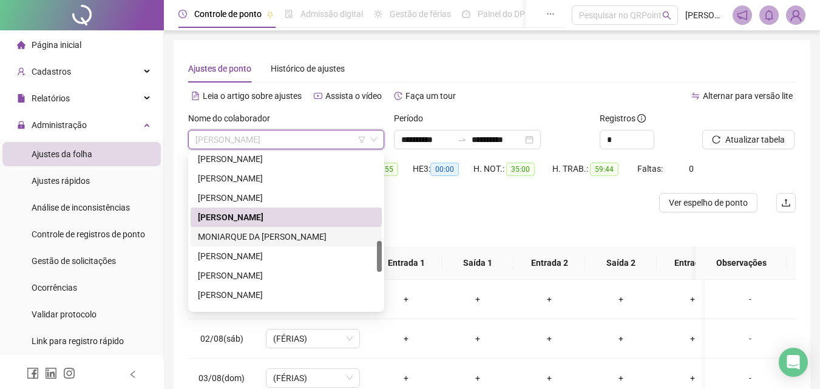
click at [282, 239] on div "MONIARQUE DA [PERSON_NAME]" at bounding box center [286, 236] width 177 height 13
click at [281, 239] on div "Separar saldo positivo e negativo?" at bounding box center [270, 229] width 164 height 34
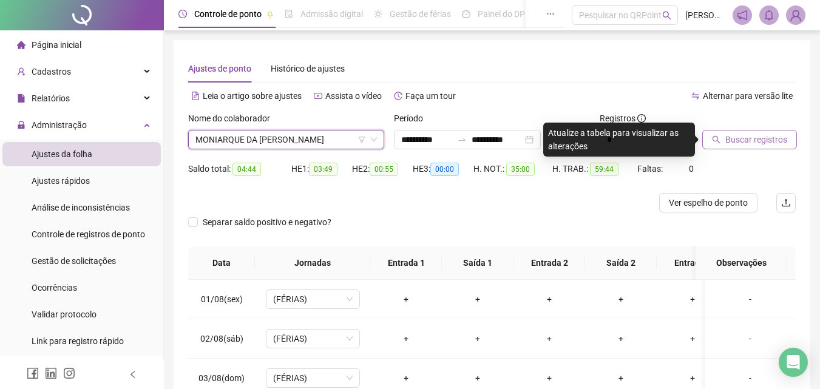
click at [744, 137] on span "Buscar registros" at bounding box center [756, 139] width 62 height 13
click at [744, 137] on body "**********" at bounding box center [410, 194] width 820 height 389
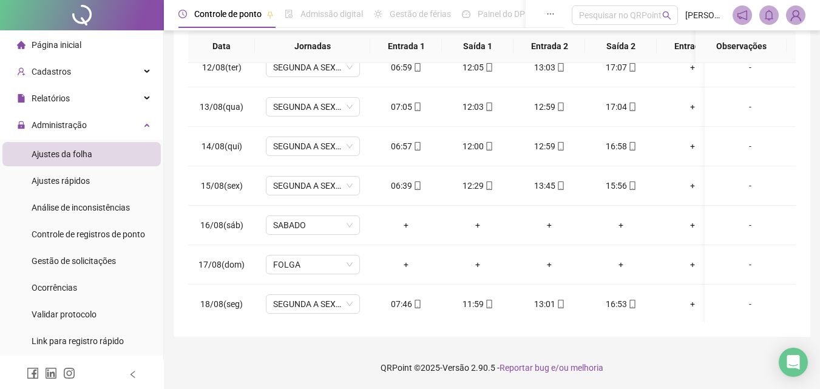
scroll to position [460, 0]
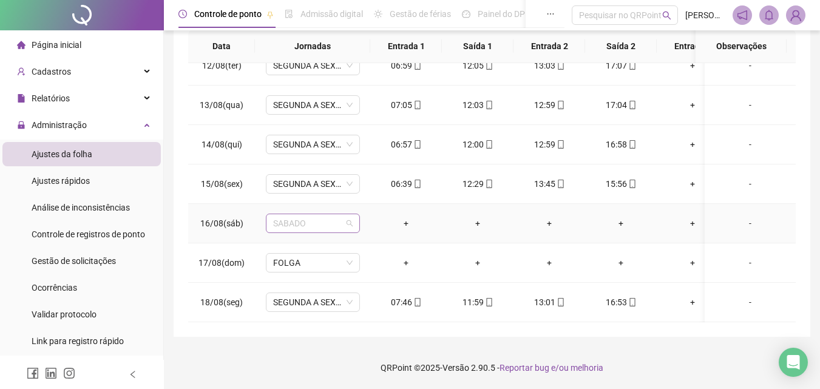
click at [301, 216] on span "SABADO" at bounding box center [313, 223] width 80 height 18
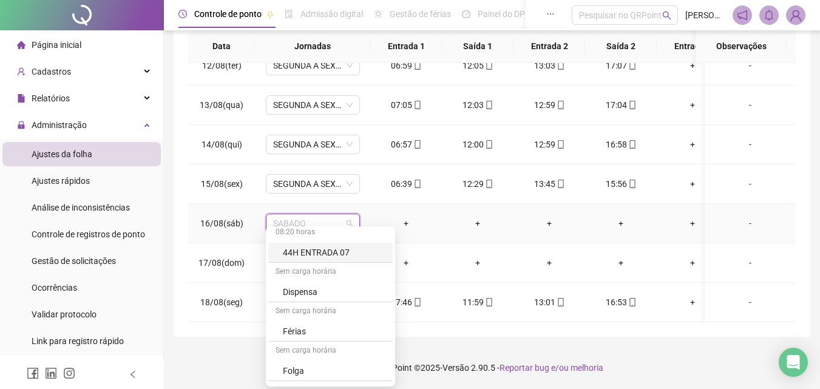
scroll to position [243, 0]
click at [304, 373] on div "Folga" at bounding box center [334, 370] width 103 height 13
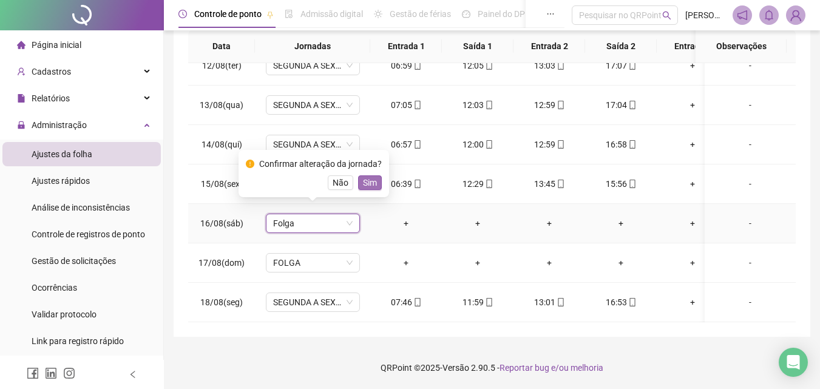
click at [368, 183] on span "Sim" at bounding box center [370, 182] width 14 height 13
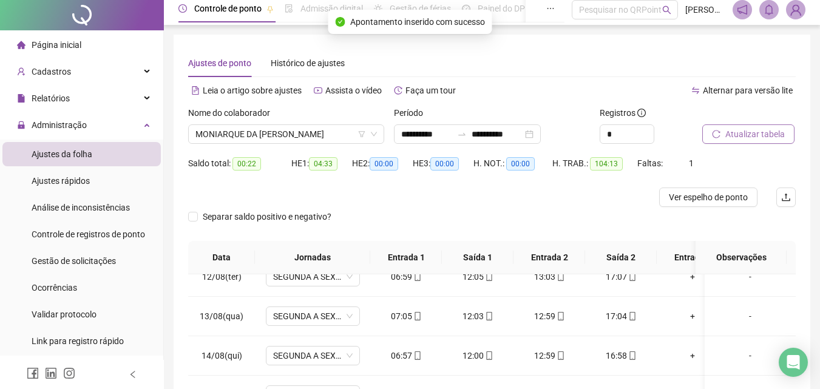
scroll to position [0, 0]
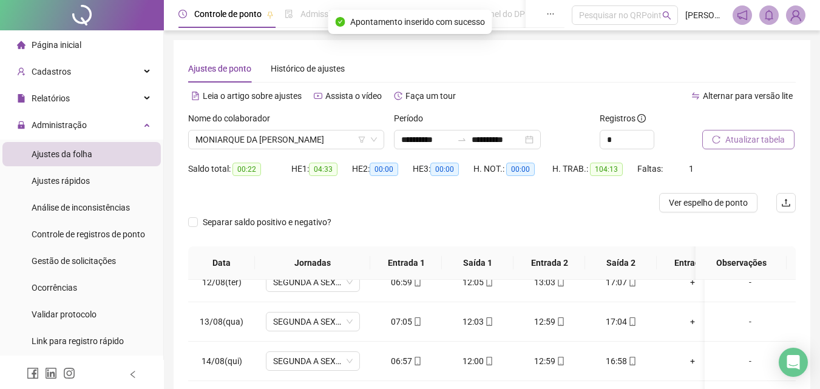
click at [754, 142] on span "Atualizar tabela" at bounding box center [754, 139] width 59 height 13
click at [342, 142] on span "MONIARQUE DA [PERSON_NAME]" at bounding box center [286, 140] width 182 height 18
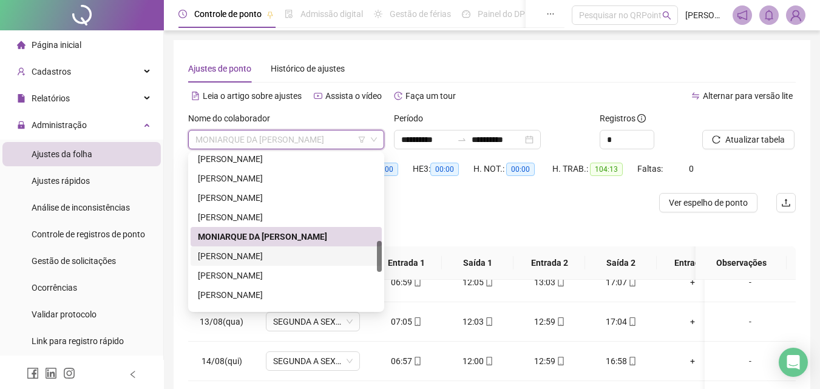
click at [282, 262] on div "[PERSON_NAME]" at bounding box center [286, 256] width 177 height 13
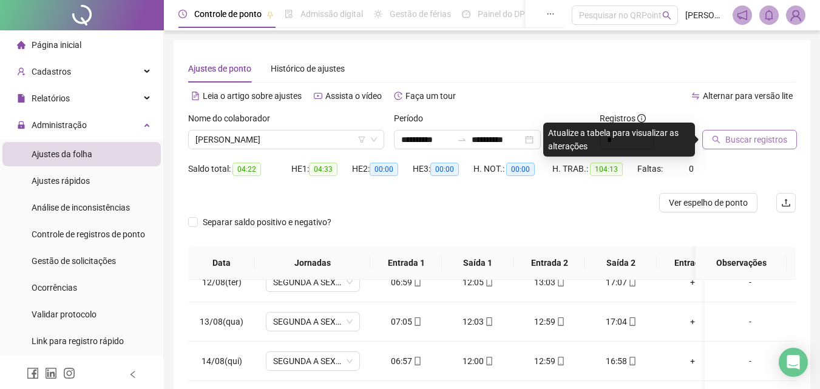
click at [742, 131] on button "Buscar registros" at bounding box center [749, 139] width 95 height 19
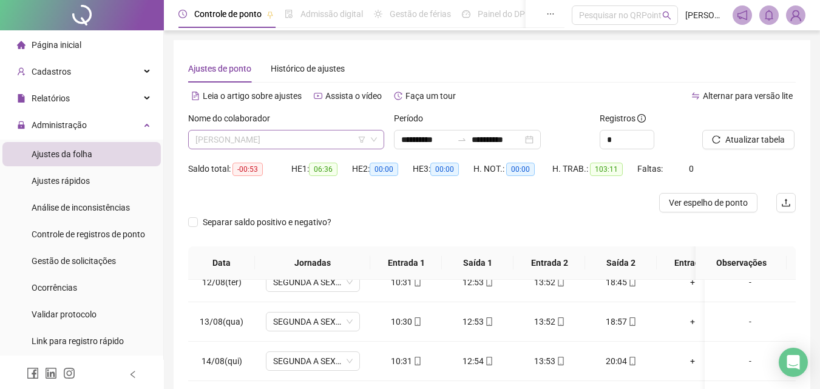
click at [354, 138] on span "[PERSON_NAME]" at bounding box center [286, 140] width 182 height 18
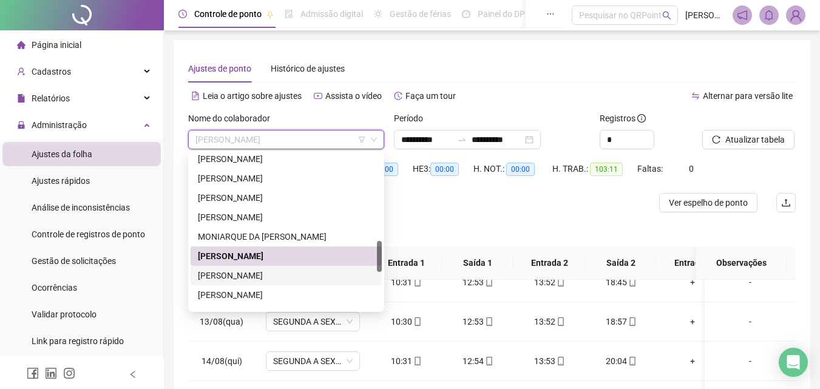
drag, startPoint x: 257, startPoint y: 280, endPoint x: 296, endPoint y: 257, distance: 45.2
click at [258, 280] on div "[PERSON_NAME]" at bounding box center [286, 275] width 177 height 13
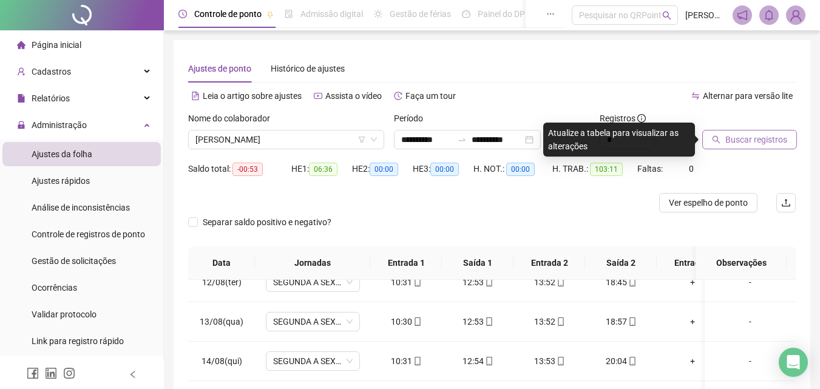
click at [744, 139] on span "Buscar registros" at bounding box center [756, 139] width 62 height 13
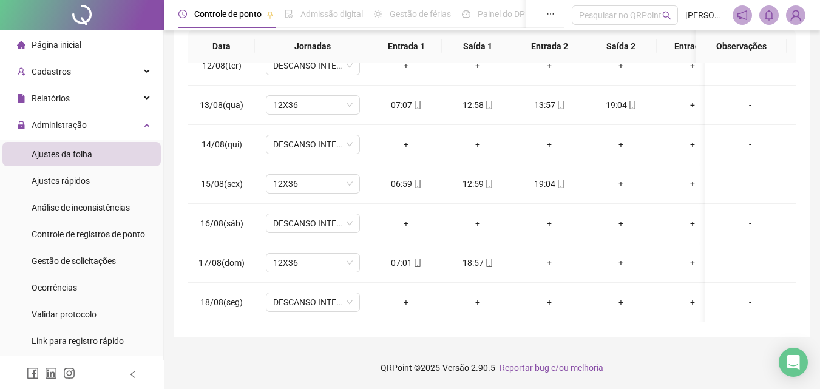
scroll to position [95, 0]
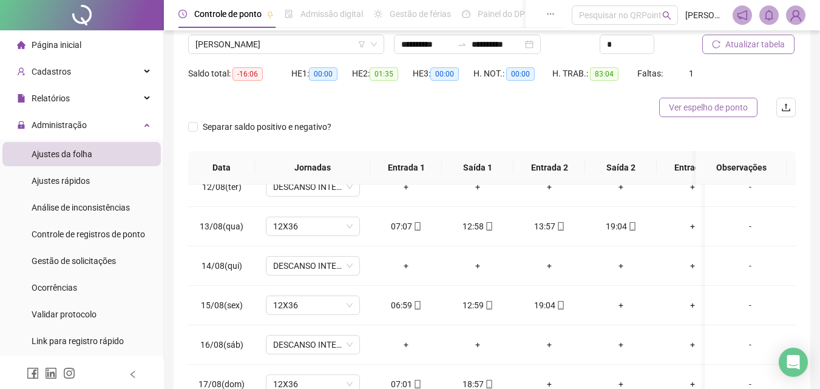
click at [730, 107] on span "Ver espelho de ponto" at bounding box center [708, 107] width 79 height 13
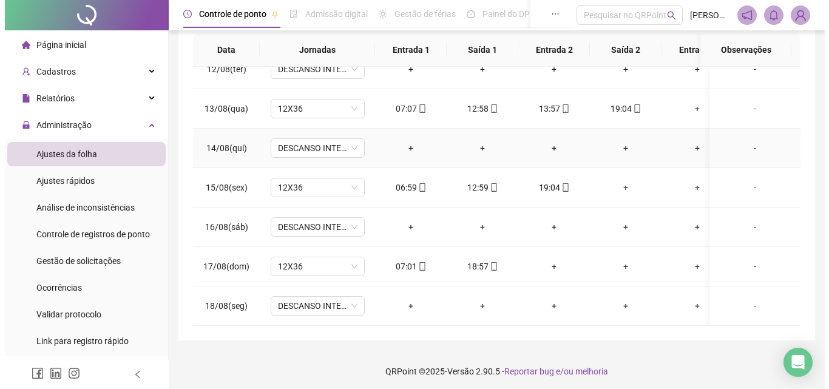
scroll to position [217, 0]
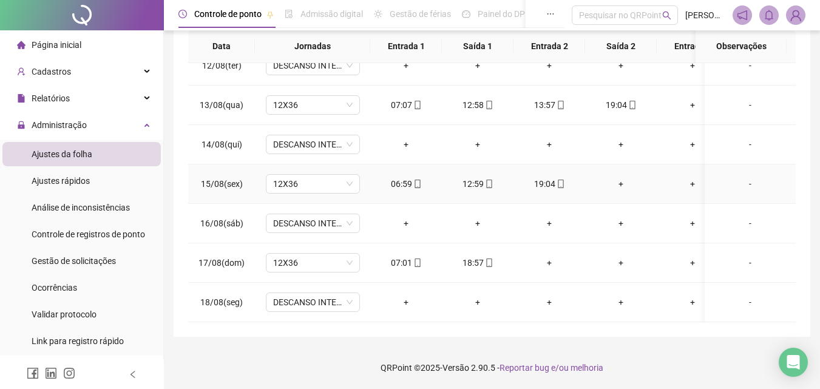
click at [742, 177] on div "-" at bounding box center [751, 183] width 72 height 13
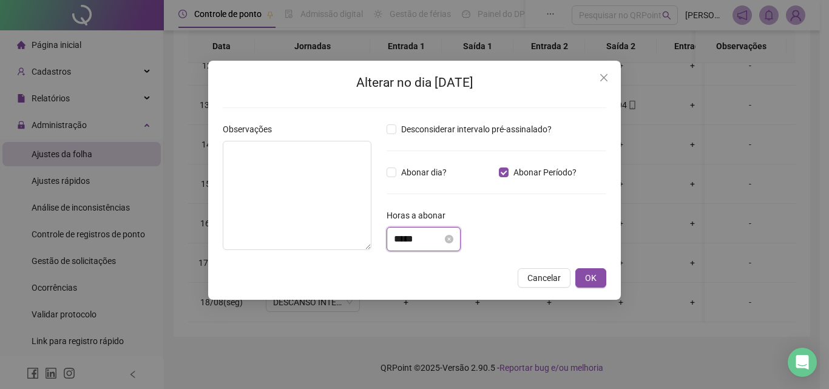
click at [399, 240] on input "*****" at bounding box center [418, 239] width 49 height 15
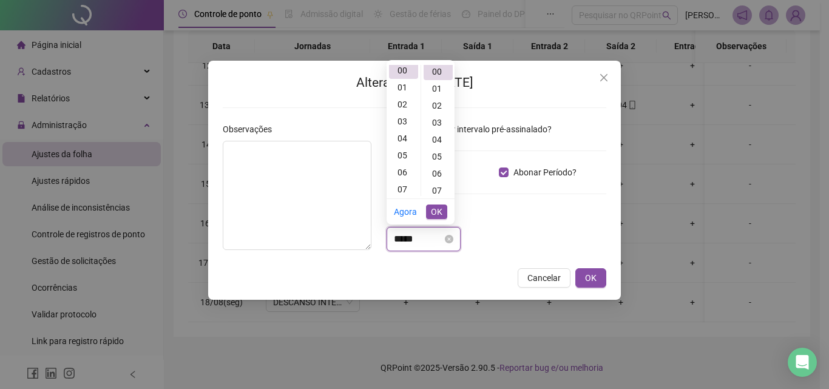
scroll to position [0, 0]
drag, startPoint x: 400, startPoint y: 156, endPoint x: 403, endPoint y: 149, distance: 7.9
click at [400, 155] on div "05" at bounding box center [403, 158] width 29 height 17
click at [440, 89] on div "01" at bounding box center [438, 90] width 29 height 17
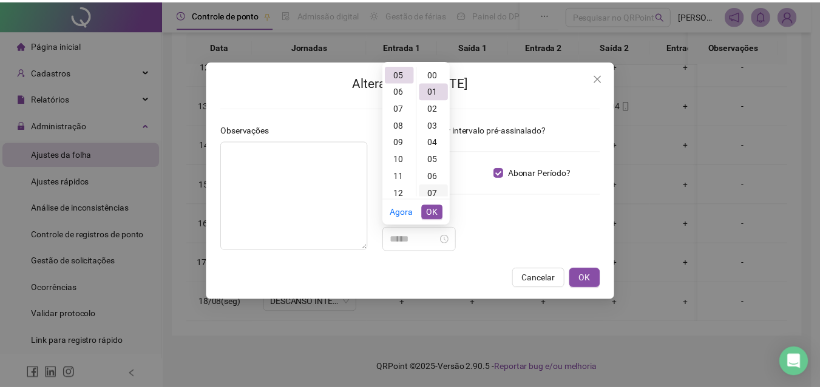
scroll to position [17, 0]
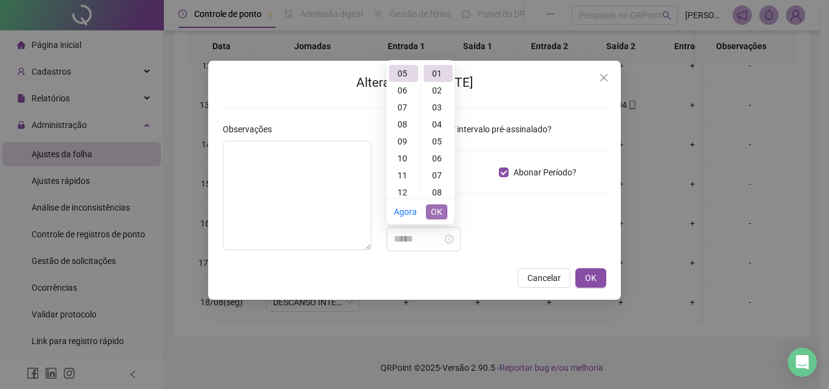
type input "*****"
click at [440, 210] on span "OK" at bounding box center [437, 211] width 12 height 13
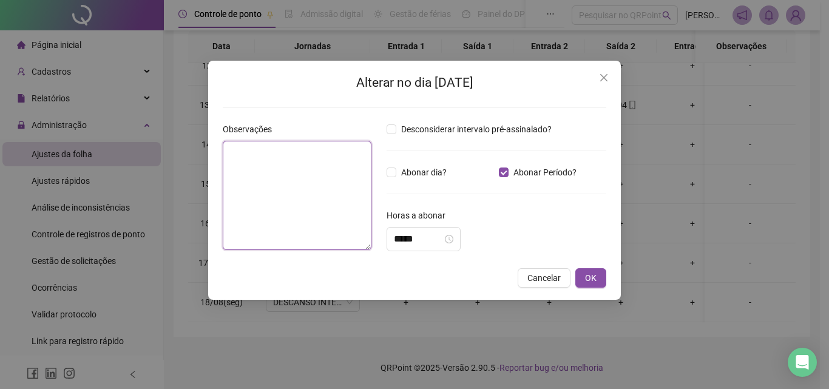
click at [304, 192] on textarea at bounding box center [297, 195] width 149 height 109
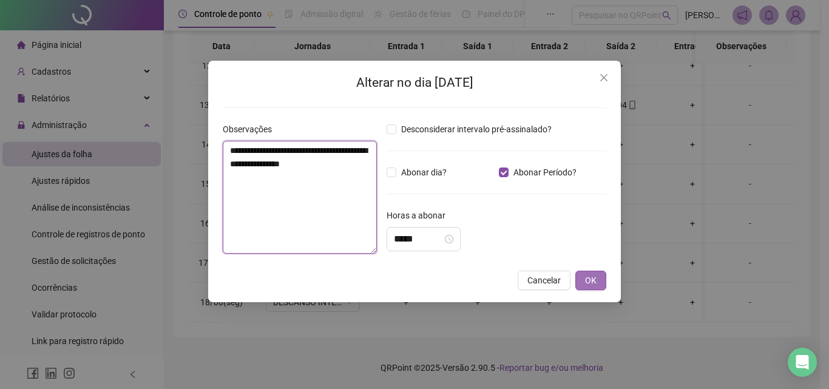
type textarea "**********"
click at [585, 273] on button "OK" at bounding box center [591, 280] width 31 height 19
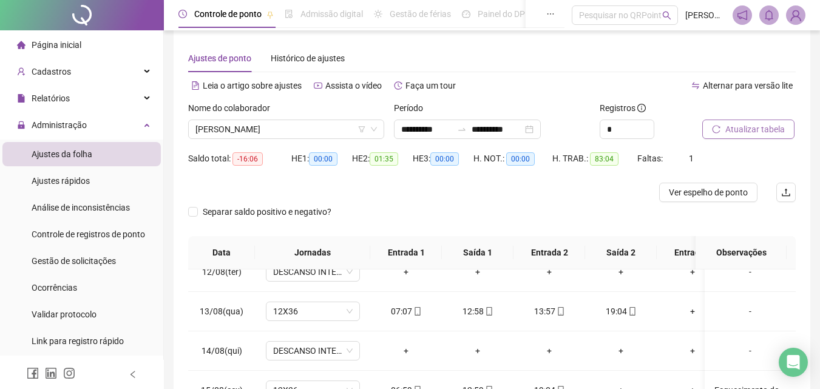
scroll to position [0, 0]
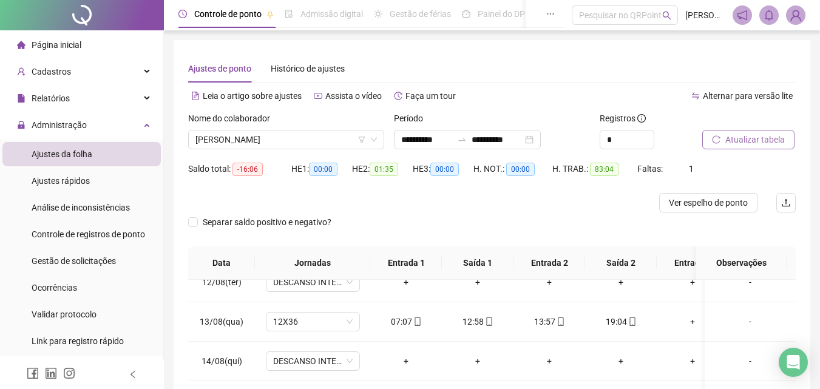
click at [740, 144] on span "Atualizar tabela" at bounding box center [754, 139] width 59 height 13
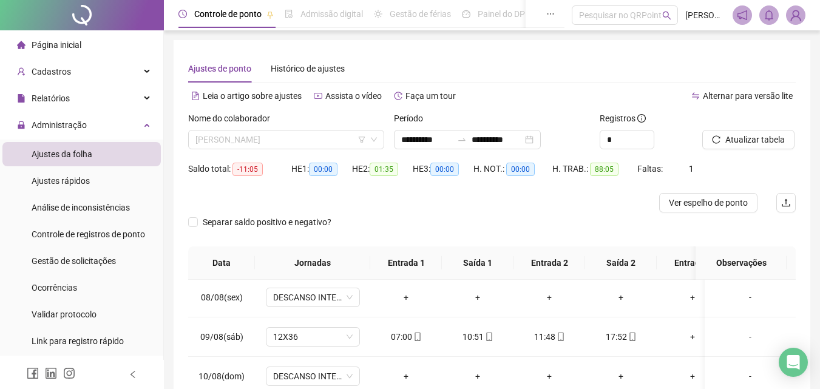
drag, startPoint x: 321, startPoint y: 141, endPoint x: 299, endPoint y: 182, distance: 45.9
click at [321, 141] on span "[PERSON_NAME]" at bounding box center [286, 140] width 182 height 18
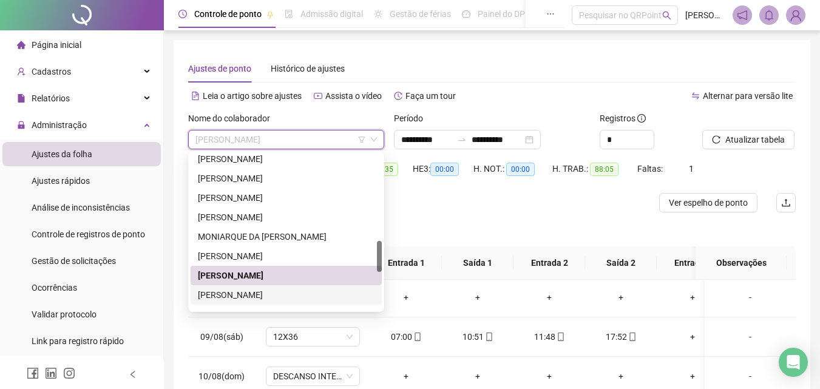
click at [268, 293] on div "[PERSON_NAME]" at bounding box center [286, 294] width 177 height 13
click at [268, 293] on div "DESCANSO INTER-JORNADA" at bounding box center [313, 297] width 94 height 19
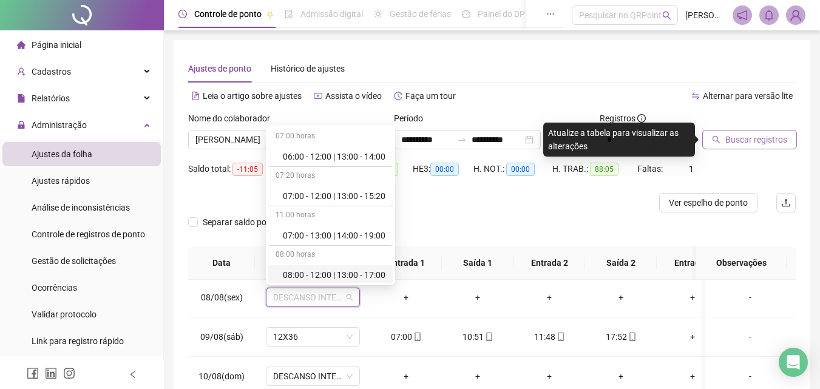
click at [750, 138] on span "Buscar registros" at bounding box center [756, 139] width 62 height 13
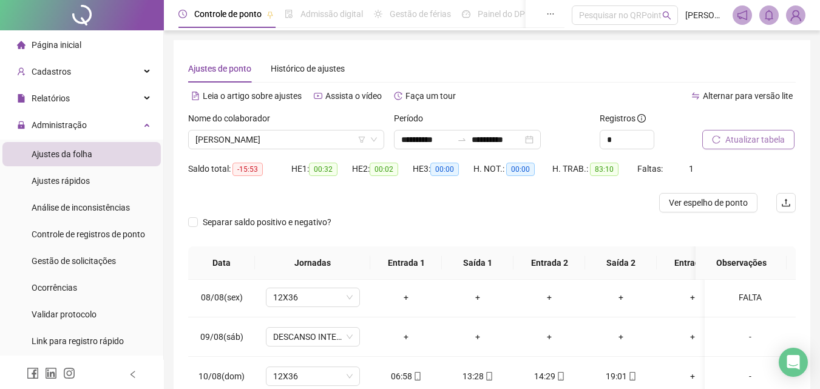
click at [762, 141] on span "Atualizar tabela" at bounding box center [754, 139] width 59 height 13
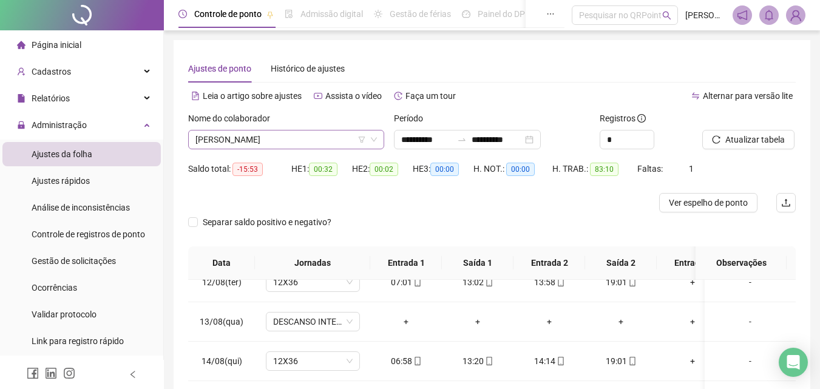
click at [324, 143] on span "[PERSON_NAME]" at bounding box center [286, 140] width 182 height 18
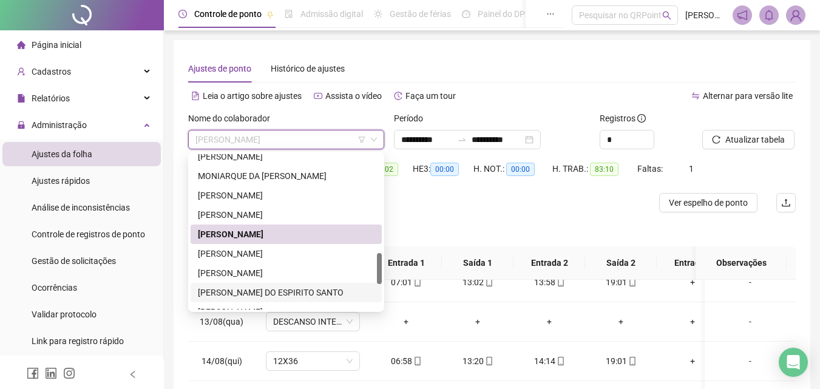
scroll to position [554, 0]
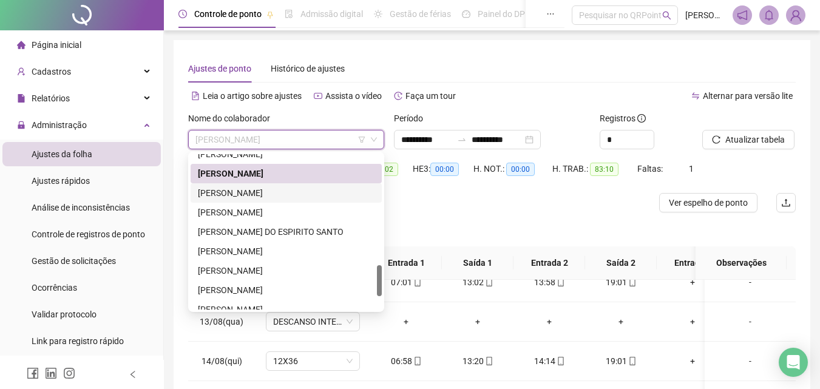
click at [248, 195] on div "[PERSON_NAME]" at bounding box center [286, 192] width 177 height 13
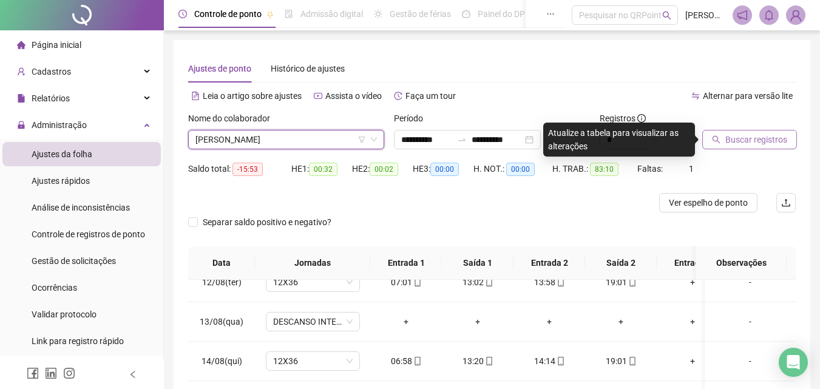
click at [755, 134] on span "Buscar registros" at bounding box center [756, 139] width 62 height 13
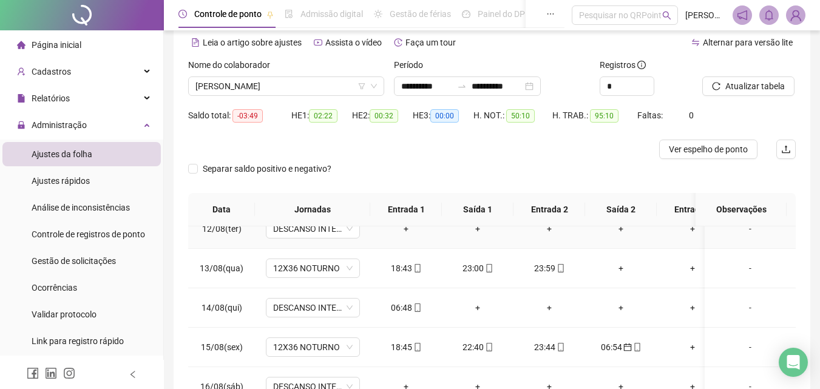
scroll to position [182, 0]
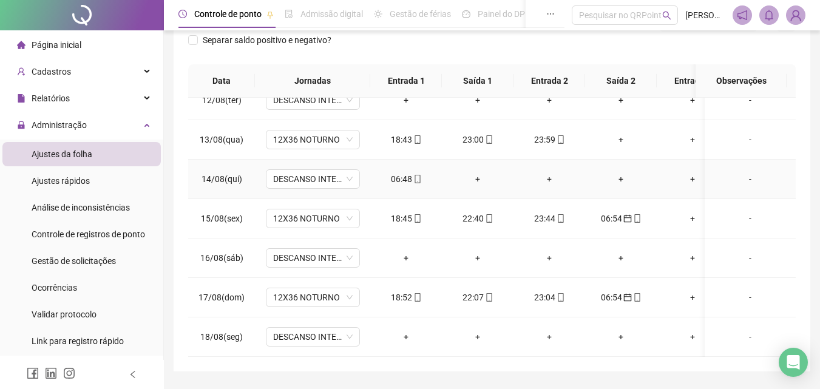
click at [400, 172] on div "06:48" at bounding box center [406, 178] width 52 height 13
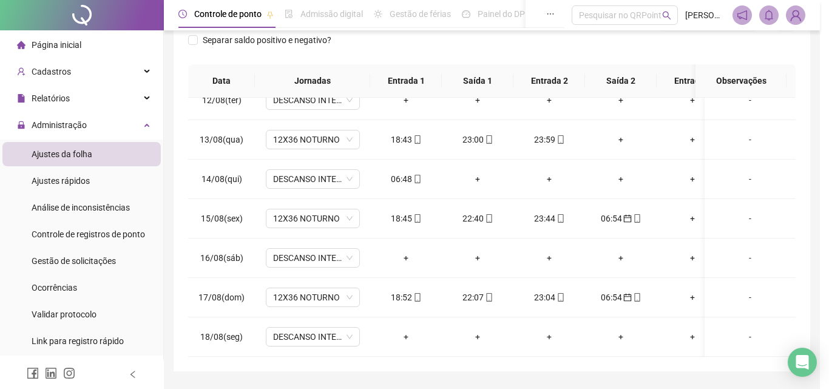
type input "**********"
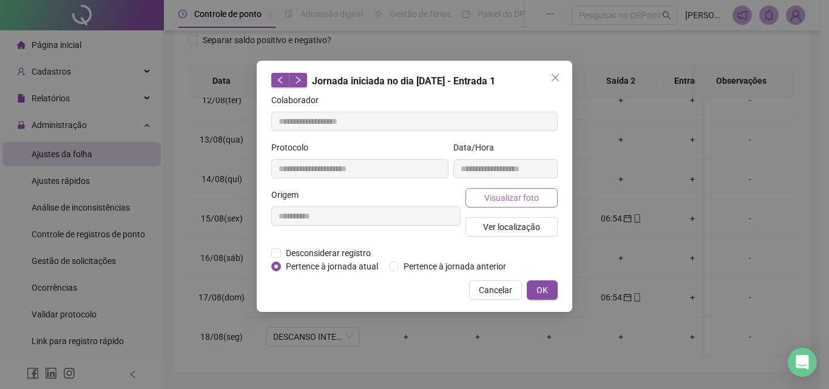
click at [515, 199] on span "Visualizar foto" at bounding box center [511, 197] width 55 height 13
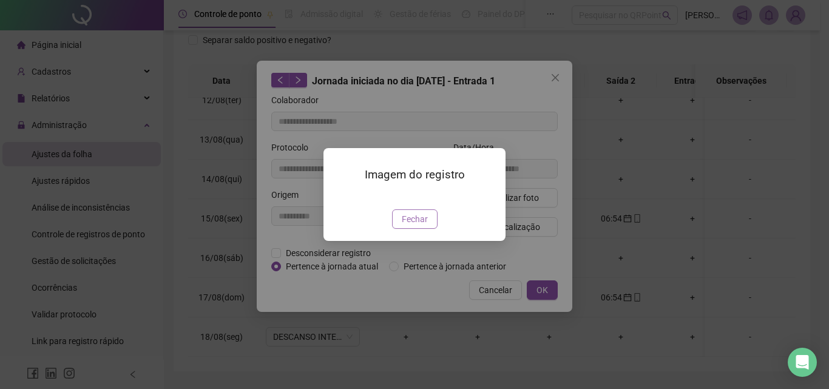
click at [418, 226] on span "Fechar" at bounding box center [415, 218] width 26 height 13
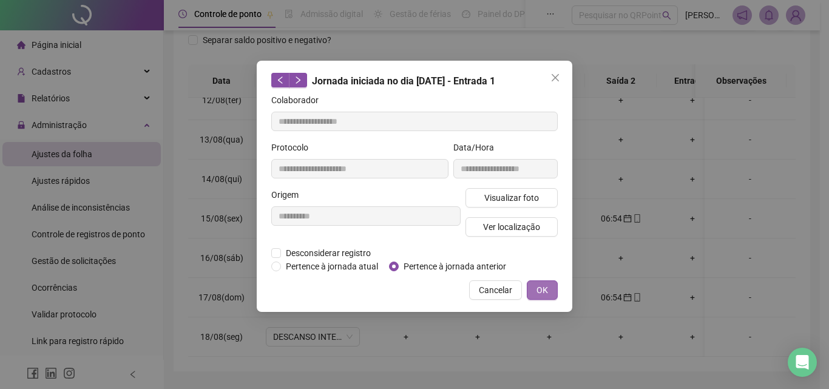
click at [543, 292] on span "OK" at bounding box center [543, 290] width 12 height 13
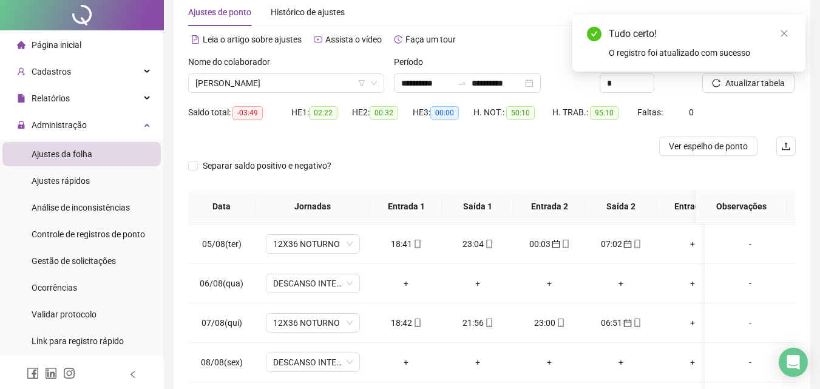
scroll to position [0, 0]
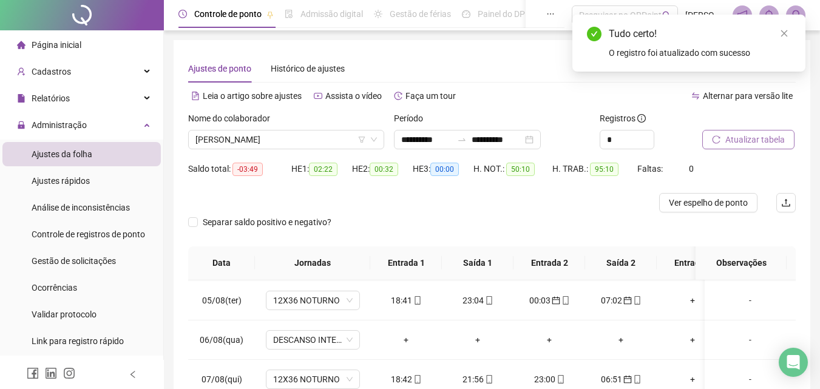
click at [781, 142] on span "Atualizar tabela" at bounding box center [754, 139] width 59 height 13
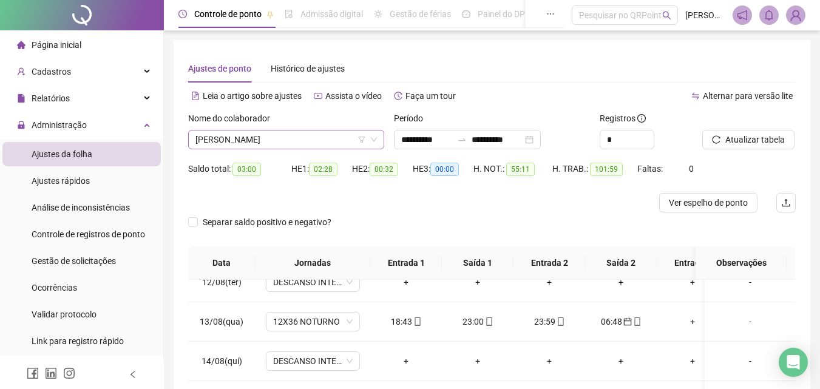
click at [324, 141] on span "[PERSON_NAME]" at bounding box center [286, 140] width 182 height 18
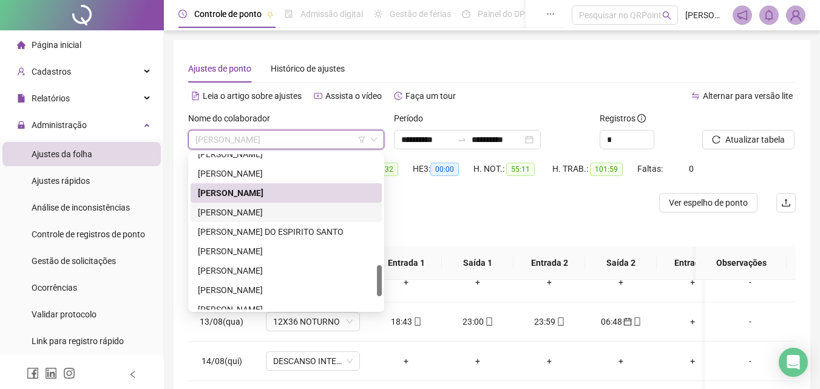
click at [295, 217] on div "[PERSON_NAME]" at bounding box center [286, 212] width 177 height 13
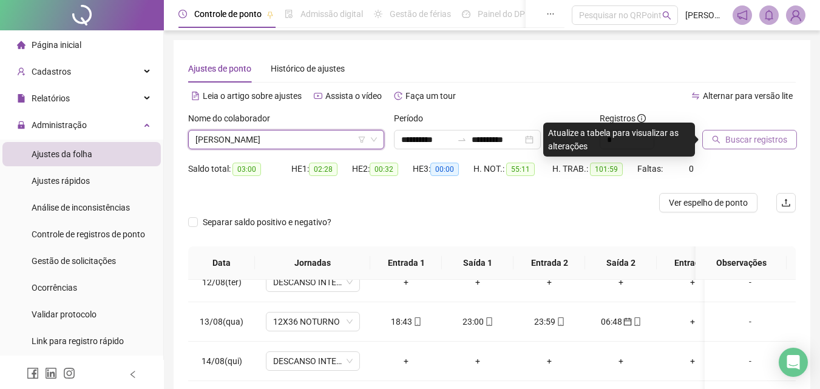
click at [750, 137] on span "Buscar registros" at bounding box center [756, 139] width 62 height 13
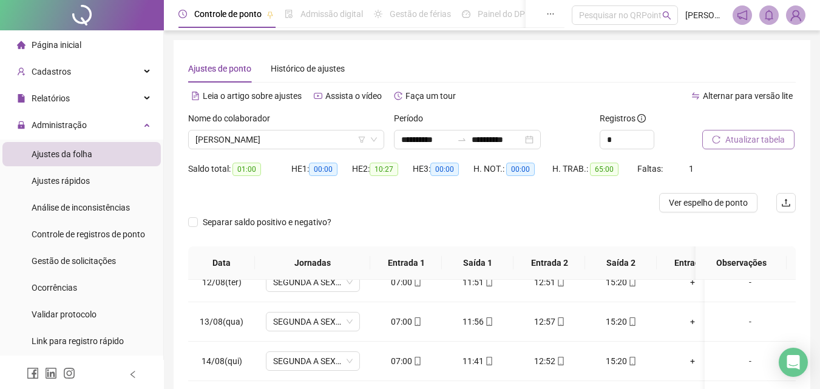
click at [760, 137] on span "Atualizar tabela" at bounding box center [754, 139] width 59 height 13
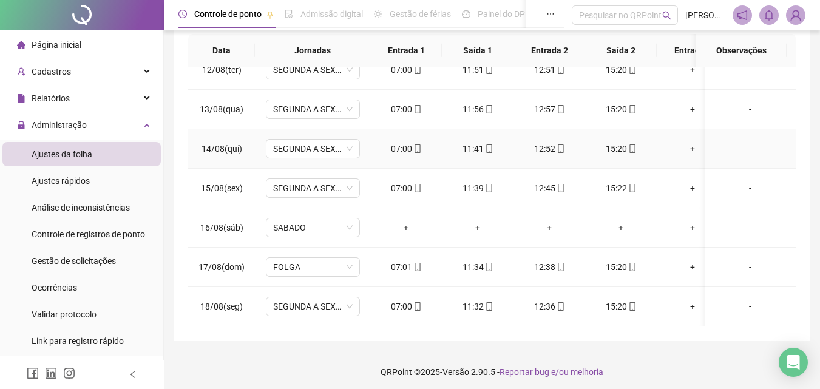
scroll to position [217, 0]
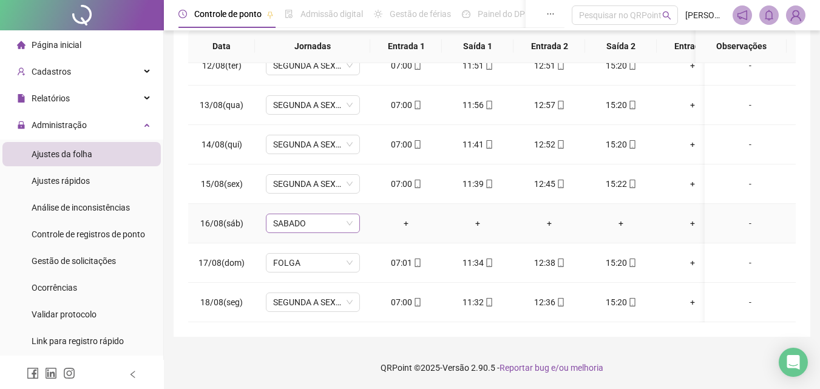
click at [310, 216] on span "SABADO" at bounding box center [313, 223] width 80 height 18
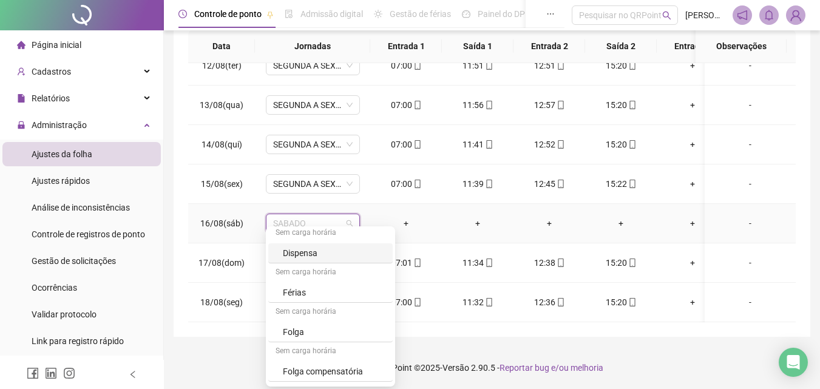
scroll to position [364, 0]
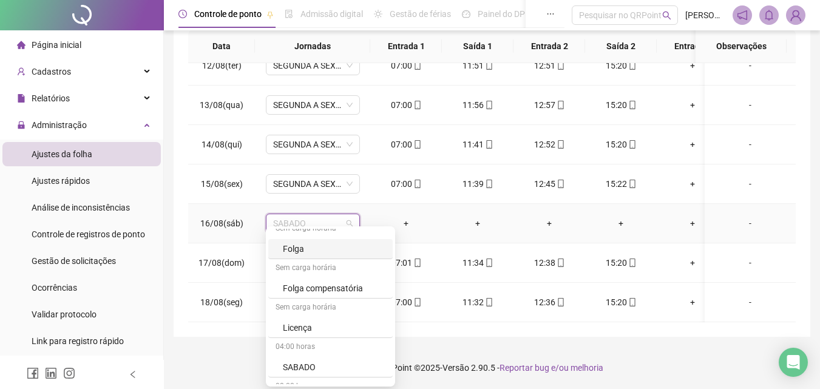
drag, startPoint x: 304, startPoint y: 249, endPoint x: 319, endPoint y: 217, distance: 35.8
click at [304, 248] on div "Folga" at bounding box center [334, 248] width 103 height 13
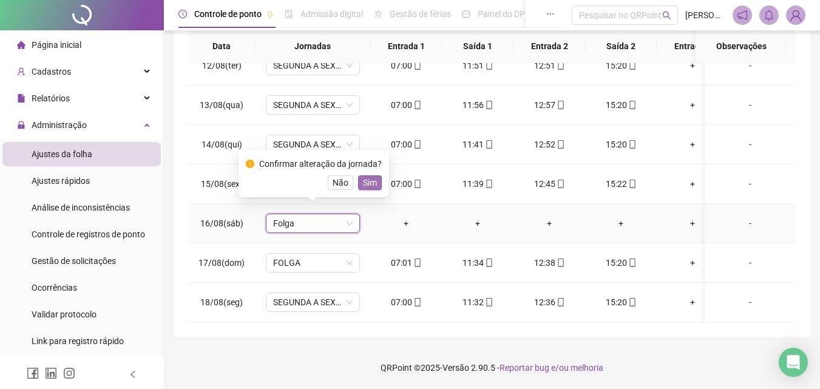
click at [366, 182] on span "Sim" at bounding box center [370, 182] width 14 height 13
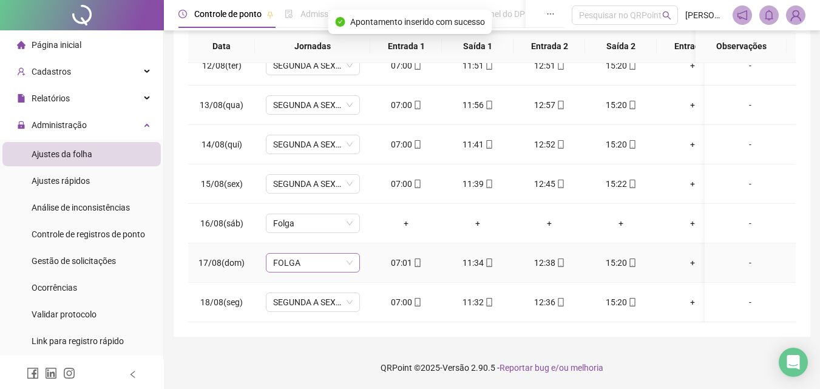
click at [328, 254] on span "FOLGA" at bounding box center [313, 263] width 80 height 18
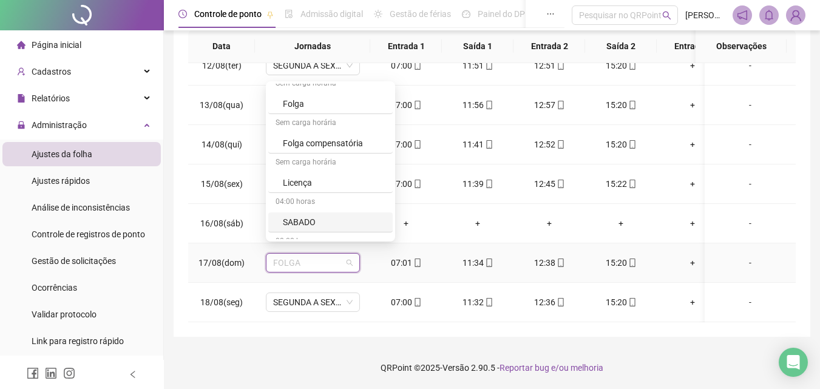
click at [310, 216] on div "SABADO" at bounding box center [334, 222] width 103 height 13
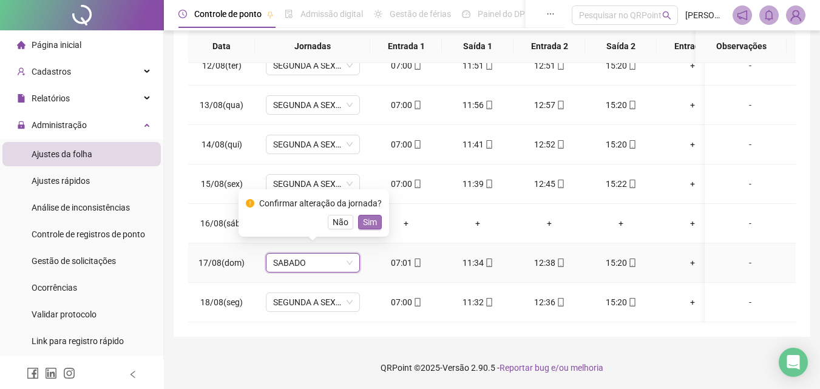
click at [364, 222] on span "Sim" at bounding box center [370, 222] width 14 height 13
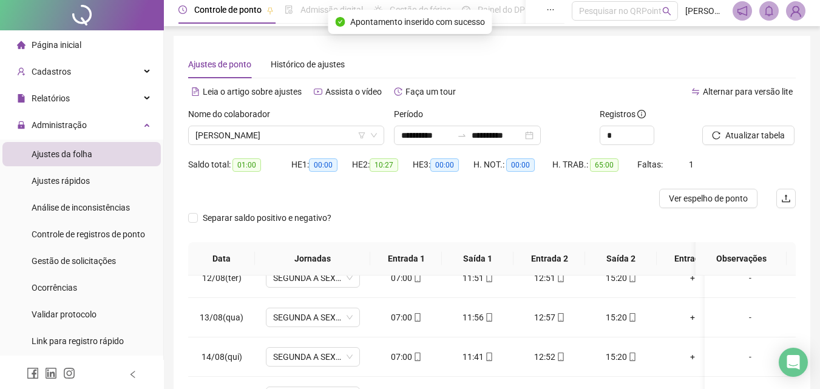
scroll to position [0, 0]
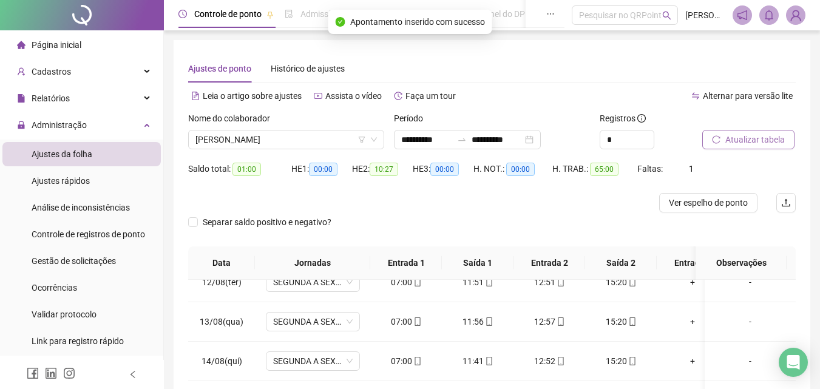
click at [770, 141] on span "Atualizar tabela" at bounding box center [754, 139] width 59 height 13
click at [311, 138] on span "[PERSON_NAME]" at bounding box center [286, 140] width 182 height 18
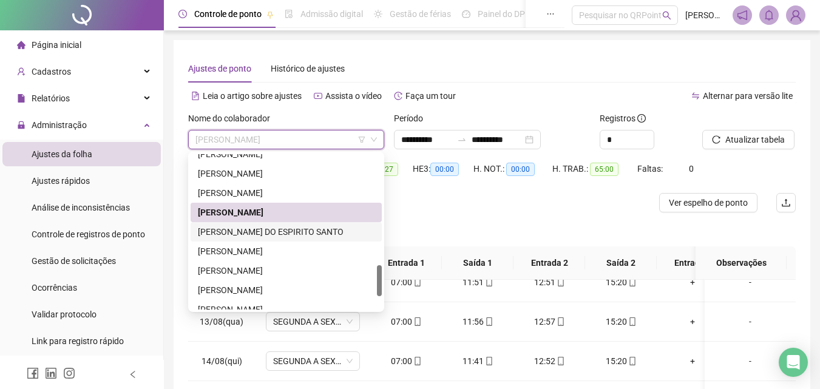
click at [263, 237] on div "[PERSON_NAME] DO ESPIRITO SANTO" at bounding box center [286, 231] width 177 height 13
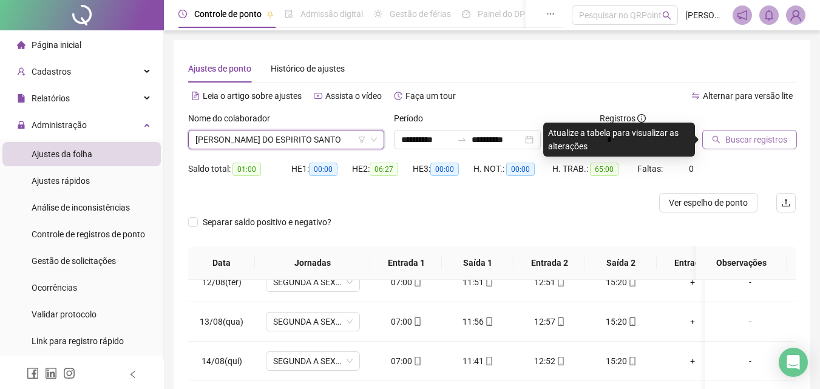
click at [766, 137] on span "Buscar registros" at bounding box center [756, 139] width 62 height 13
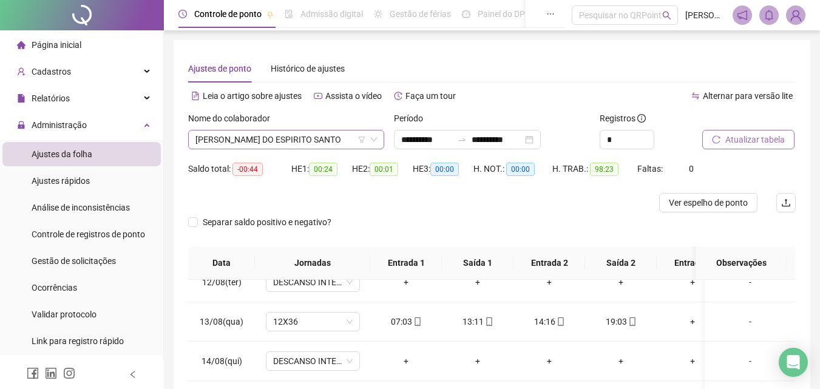
click at [331, 140] on span "[PERSON_NAME] DO ESPIRITO SANTO" at bounding box center [286, 140] width 182 height 18
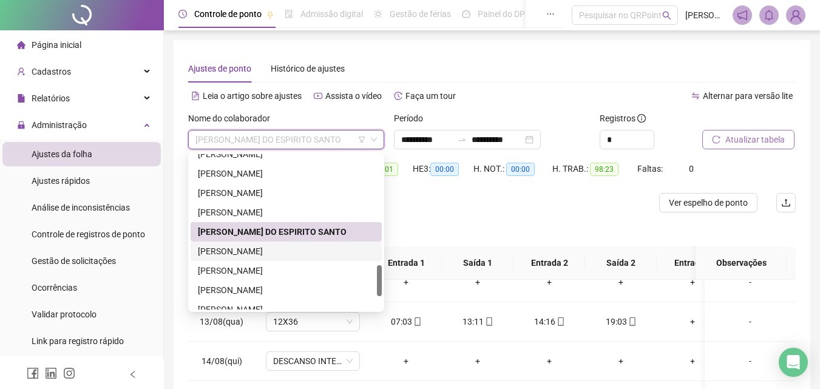
click at [296, 256] on div "[PERSON_NAME]" at bounding box center [286, 251] width 177 height 13
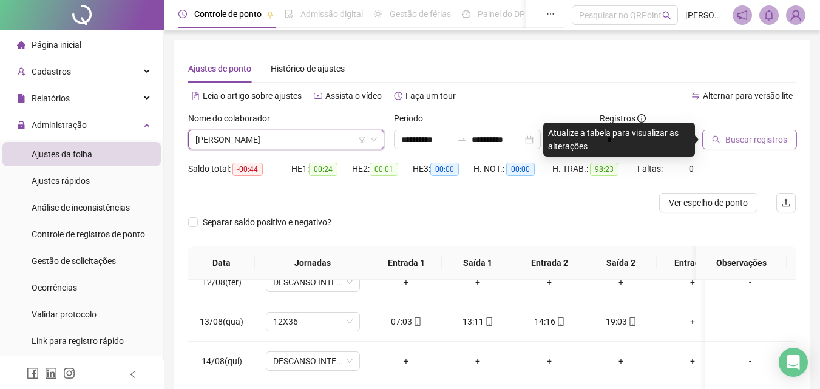
click at [737, 131] on button "Buscar registros" at bounding box center [749, 139] width 95 height 19
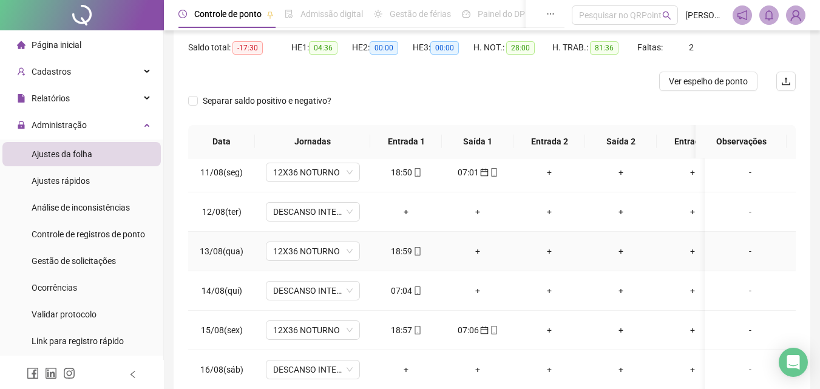
scroll to position [399, 0]
click at [396, 293] on div "07:04" at bounding box center [406, 291] width 52 height 13
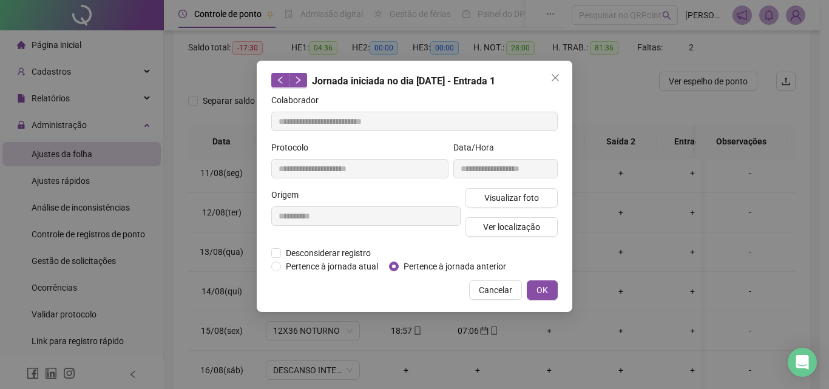
type input "**********"
click at [514, 204] on button "Visualizar foto" at bounding box center [512, 197] width 92 height 19
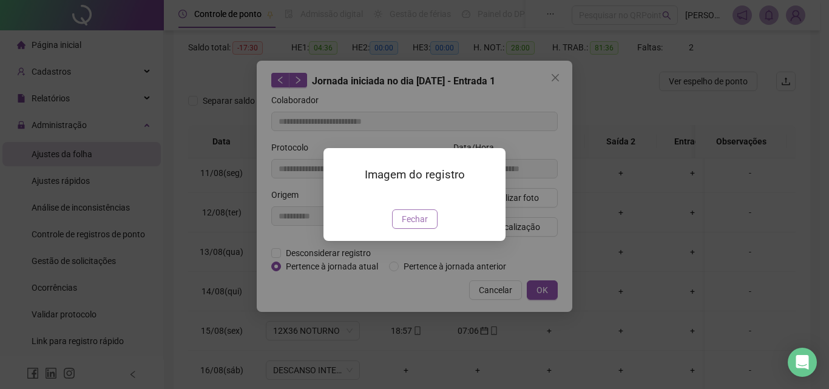
click at [409, 226] on span "Fechar" at bounding box center [415, 218] width 26 height 13
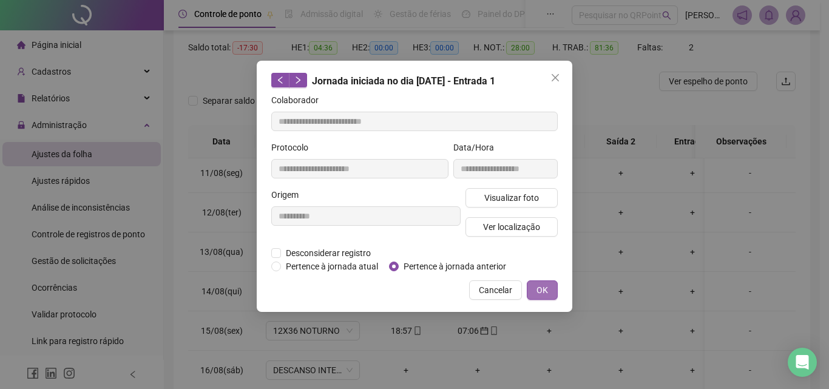
click at [547, 294] on span "OK" at bounding box center [543, 290] width 12 height 13
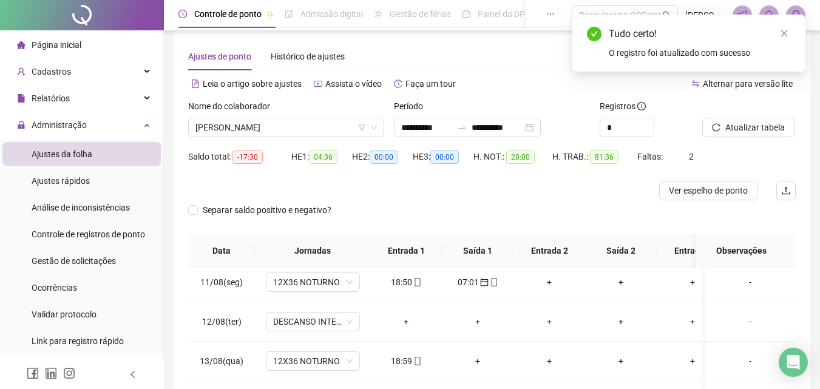
scroll to position [0, 0]
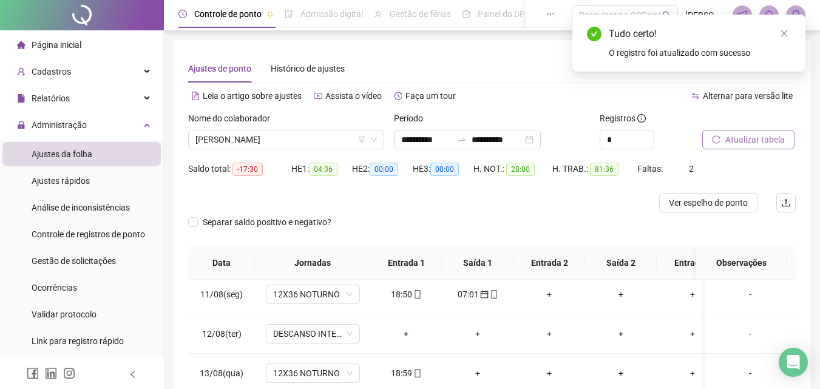
click at [791, 141] on button "Atualizar tabela" at bounding box center [748, 139] width 92 height 19
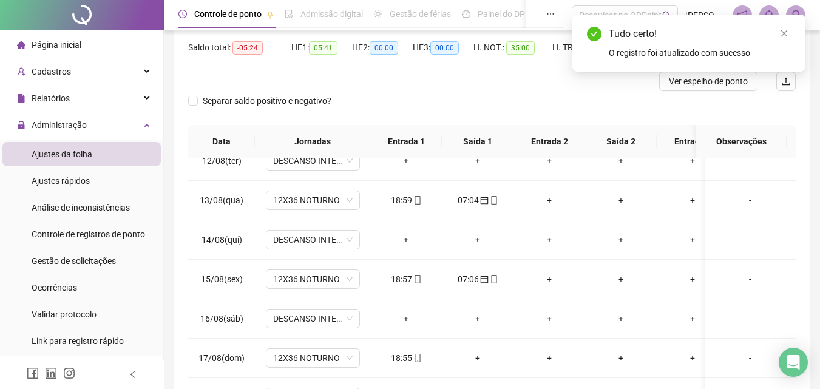
scroll to position [217, 0]
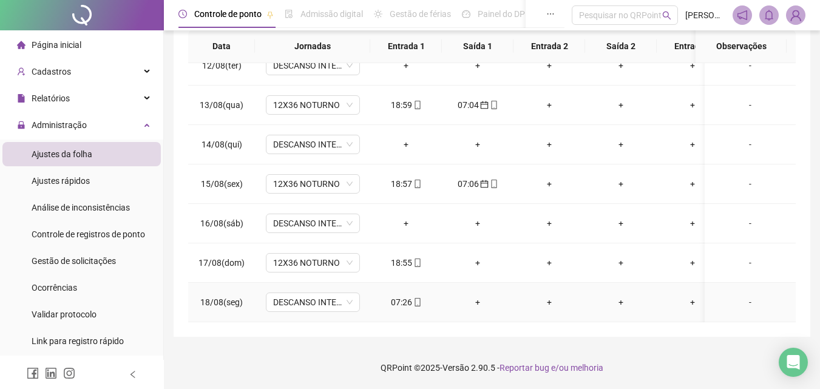
click at [402, 296] on div "07:26" at bounding box center [406, 302] width 52 height 13
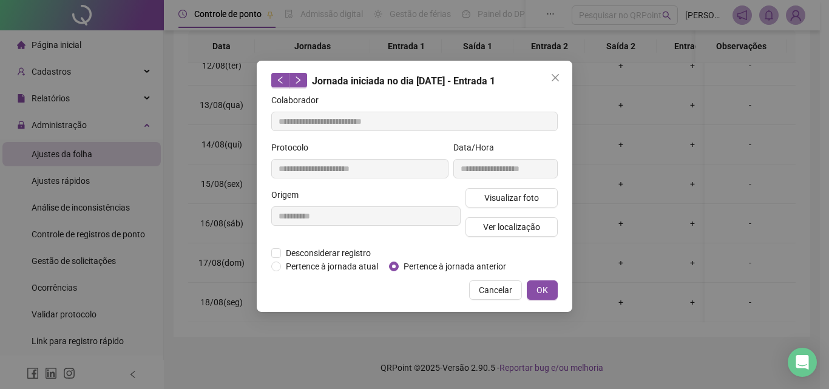
type input "**********"
click at [528, 191] on span "Visualizar foto" at bounding box center [511, 197] width 55 height 13
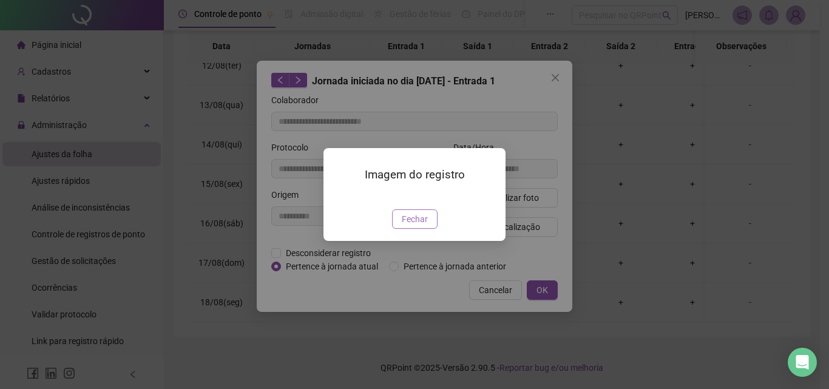
click at [421, 226] on span "Fechar" at bounding box center [415, 218] width 26 height 13
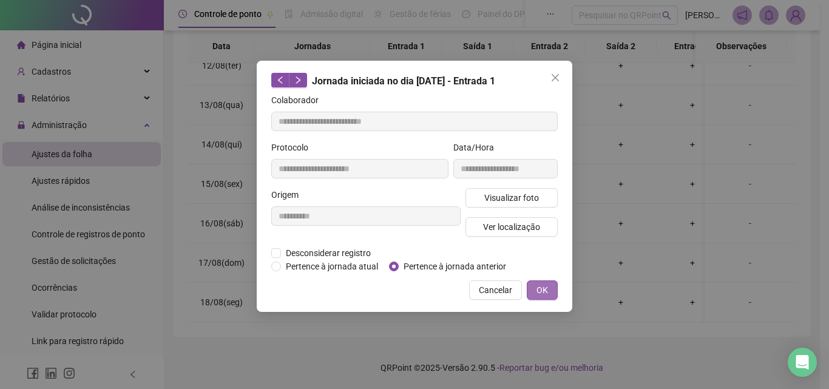
click at [549, 288] on button "OK" at bounding box center [542, 289] width 31 height 19
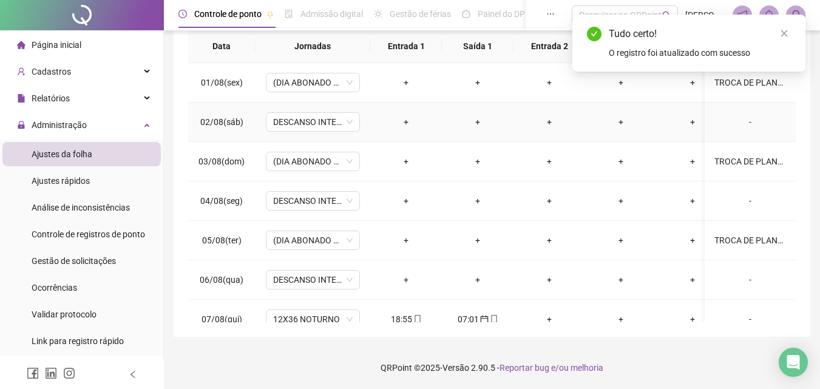
scroll to position [0, 0]
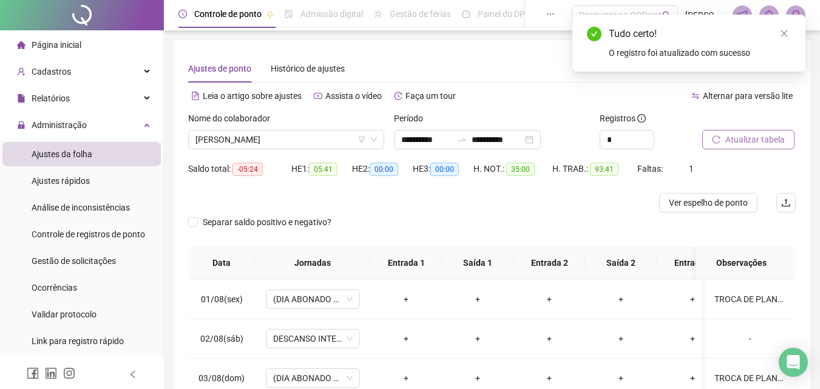
click at [767, 140] on span "Atualizar tabela" at bounding box center [754, 139] width 59 height 13
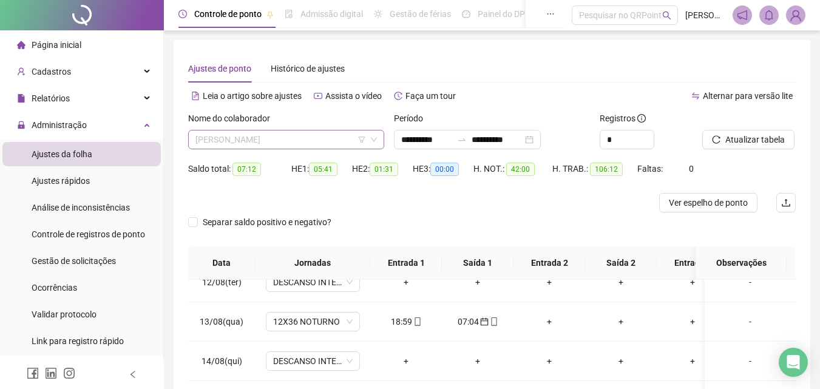
click at [338, 145] on span "[PERSON_NAME]" at bounding box center [286, 140] width 182 height 18
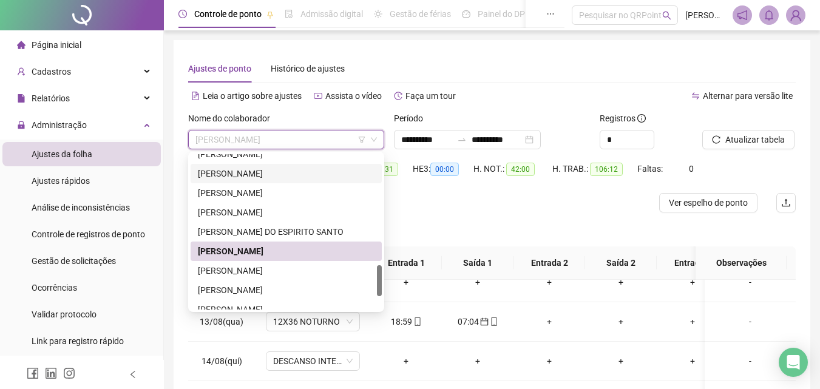
click at [291, 175] on div "[PERSON_NAME]" at bounding box center [286, 173] width 177 height 13
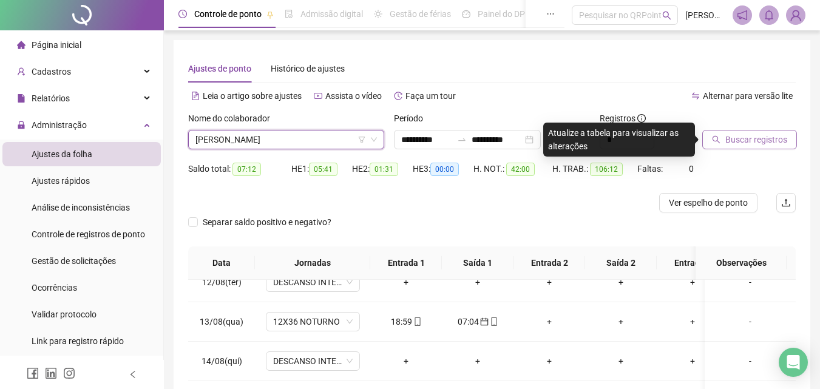
click at [741, 147] on button "Buscar registros" at bounding box center [749, 139] width 95 height 19
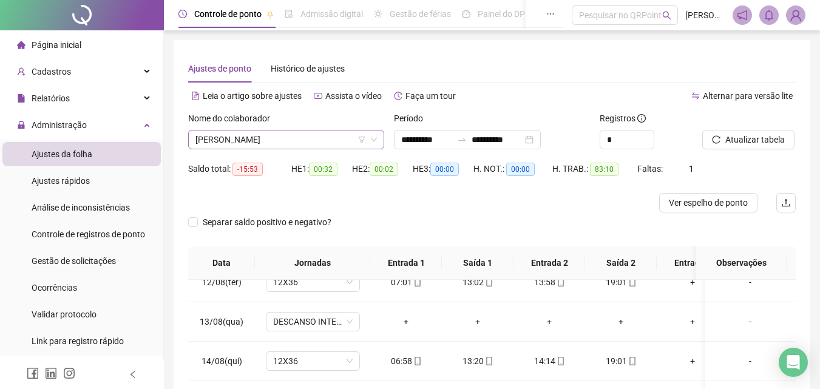
click at [338, 138] on span "[PERSON_NAME]" at bounding box center [286, 140] width 182 height 18
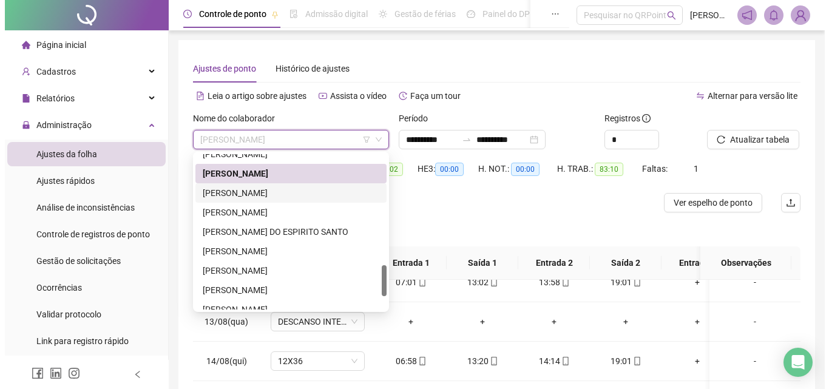
scroll to position [614, 0]
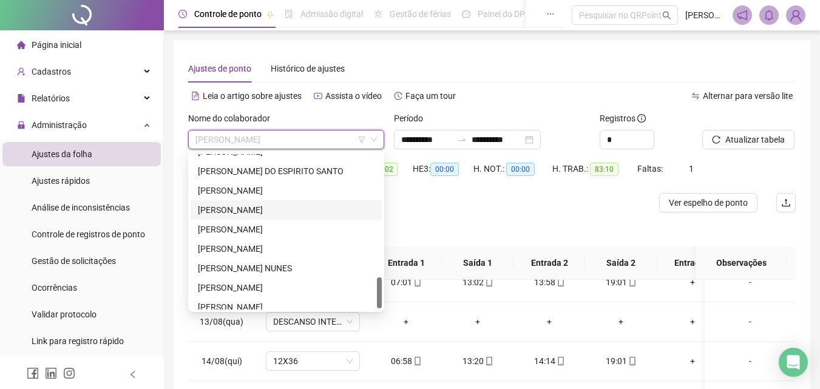
click at [273, 212] on div "[PERSON_NAME]" at bounding box center [286, 209] width 177 height 13
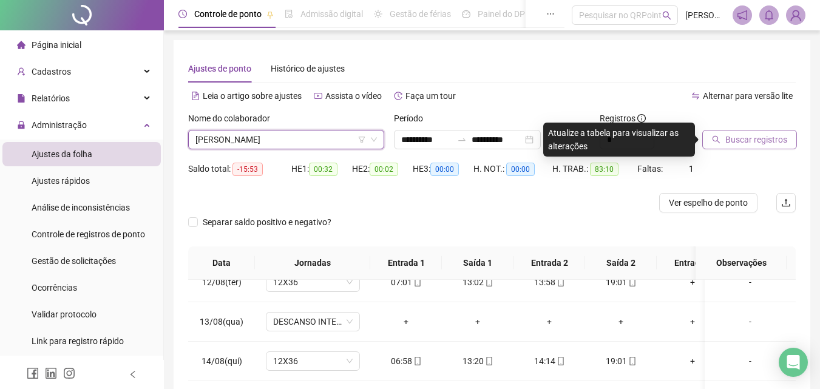
click at [783, 144] on span "Buscar registros" at bounding box center [756, 139] width 62 height 13
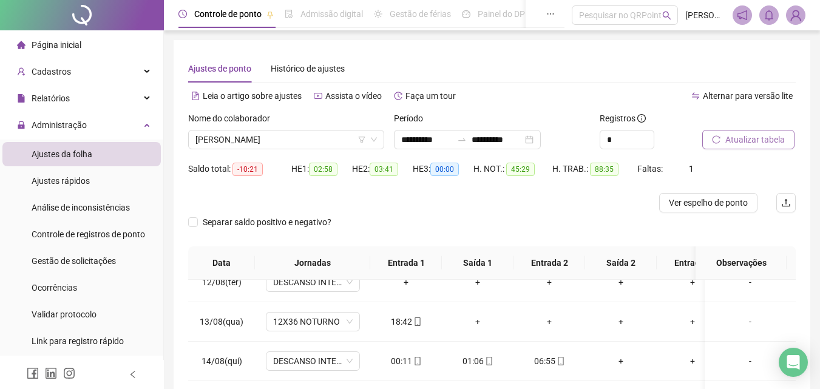
click at [746, 126] on div at bounding box center [733, 121] width 63 height 18
click at [748, 135] on span "Atualizar tabela" at bounding box center [754, 139] width 59 height 13
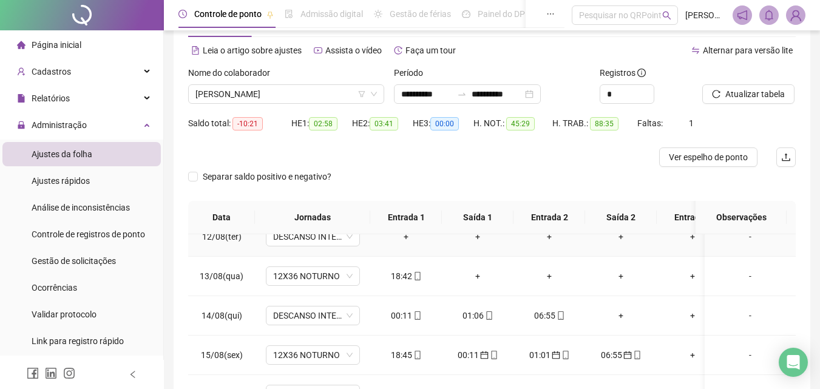
scroll to position [182, 0]
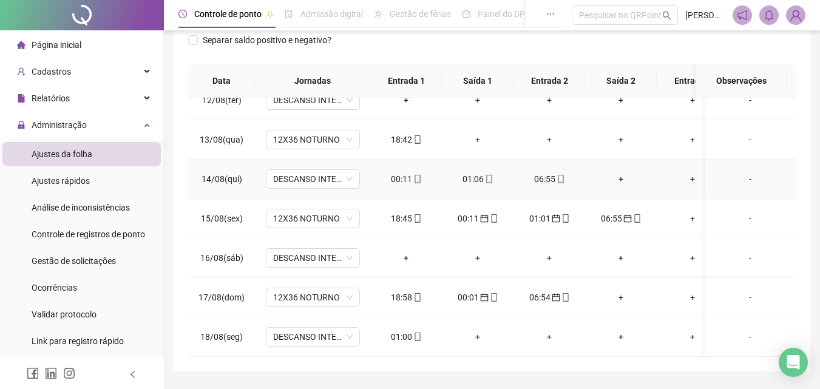
click at [406, 174] on div "00:11" at bounding box center [406, 178] width 52 height 13
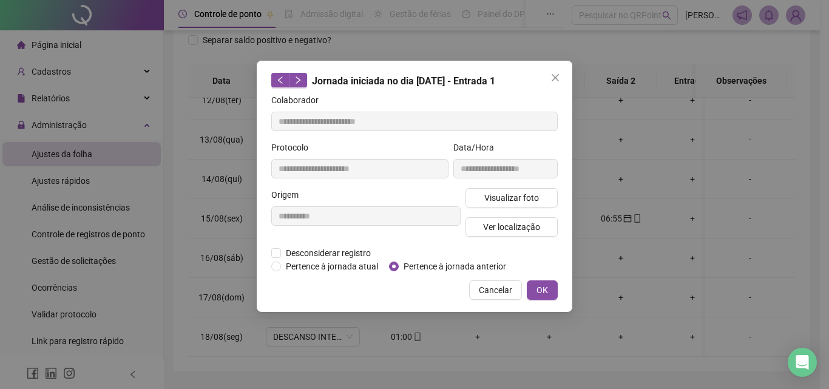
type input "**********"
click at [490, 193] on span "Visualizar foto" at bounding box center [511, 197] width 55 height 13
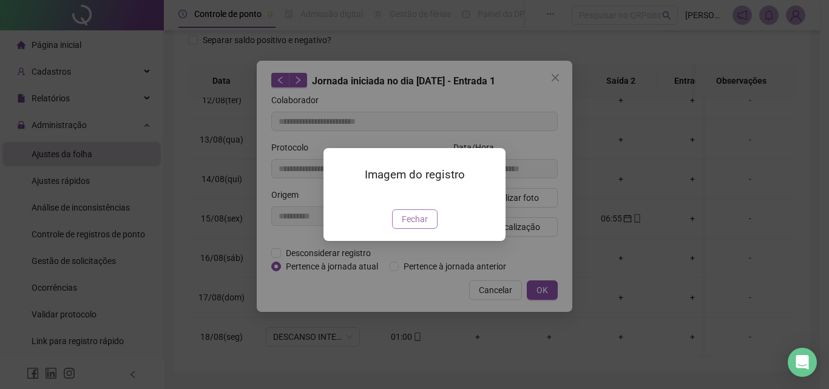
click at [426, 226] on span "Fechar" at bounding box center [415, 218] width 26 height 13
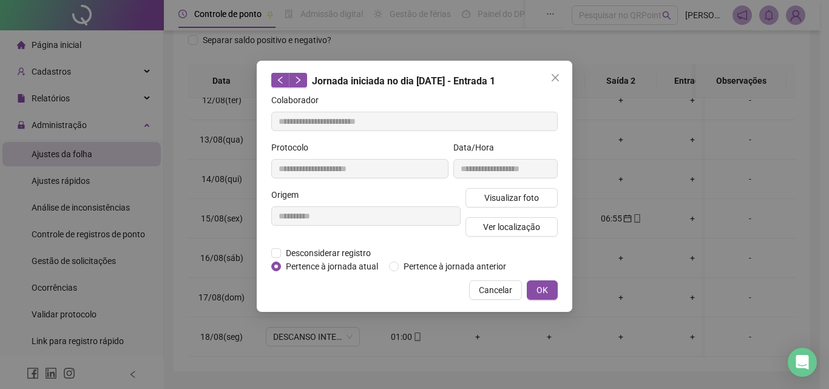
click at [426, 283] on div "Imagem do registro Fechar" at bounding box center [414, 194] width 829 height 389
click at [540, 289] on span "OK" at bounding box center [543, 290] width 12 height 13
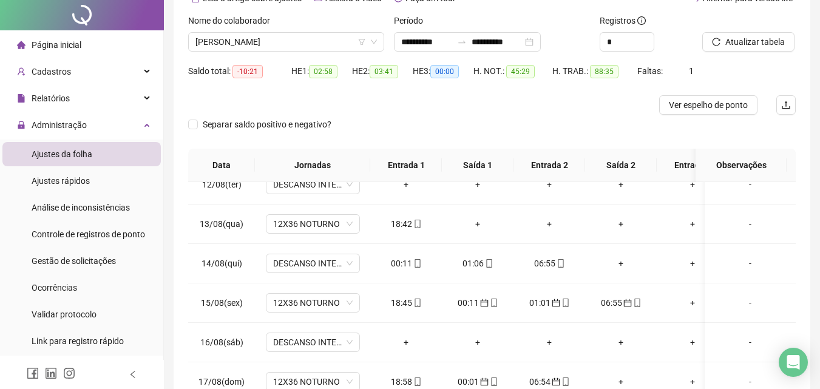
scroll to position [0, 0]
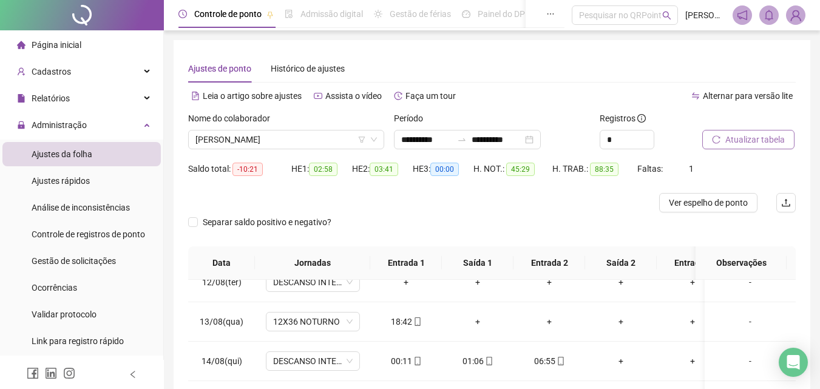
click at [738, 134] on span "Atualizar tabela" at bounding box center [754, 139] width 59 height 13
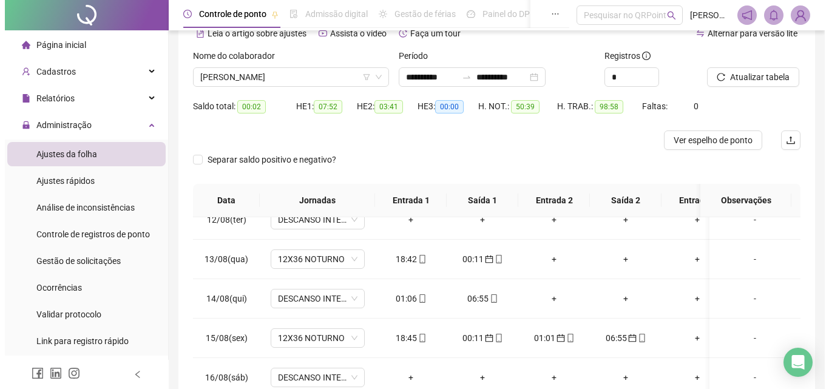
scroll to position [121, 0]
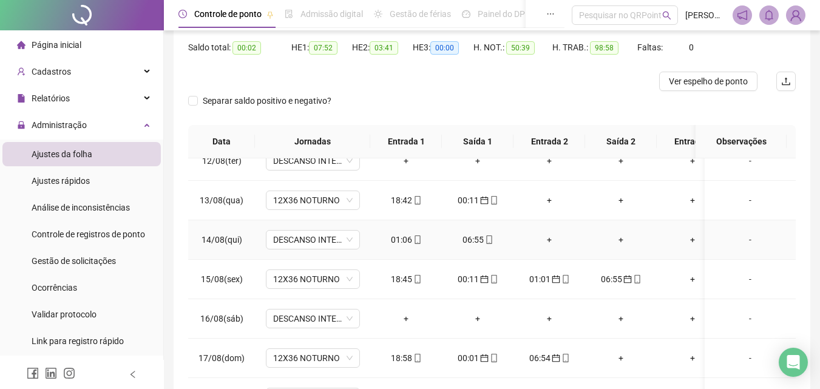
click at [396, 233] on div "01:06" at bounding box center [406, 239] width 52 height 13
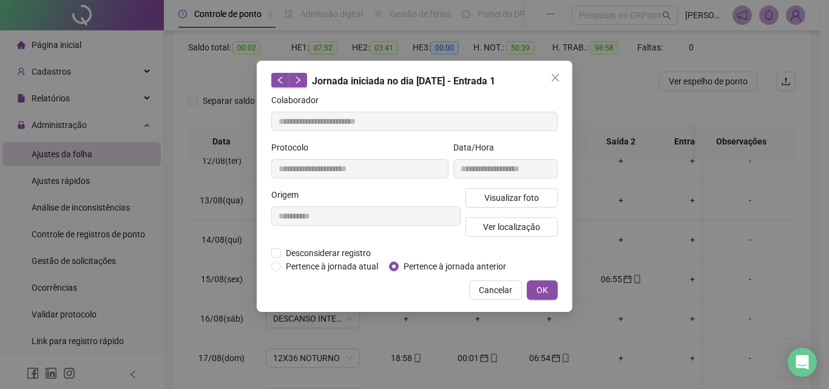
type input "**********"
click at [515, 198] on span "Visualizar foto" at bounding box center [511, 197] width 55 height 13
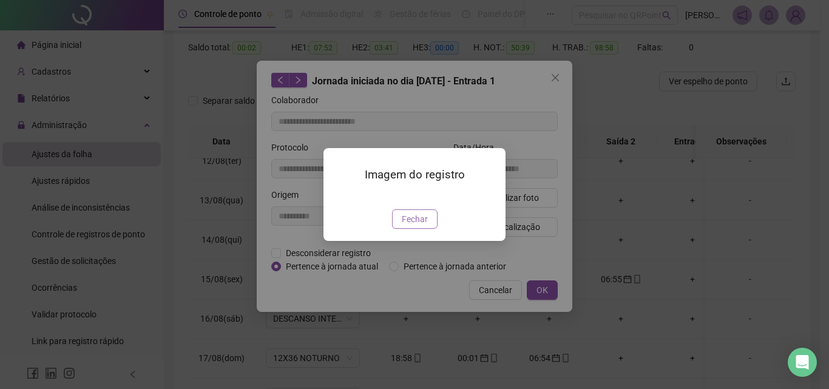
click at [415, 226] on span "Fechar" at bounding box center [415, 218] width 26 height 13
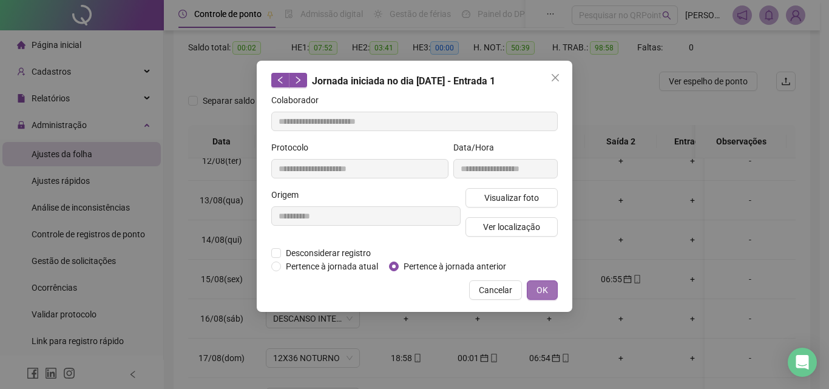
drag, startPoint x: 537, startPoint y: 287, endPoint x: 557, endPoint y: 282, distance: 20.0
click at [538, 287] on span "OK" at bounding box center [543, 290] width 12 height 13
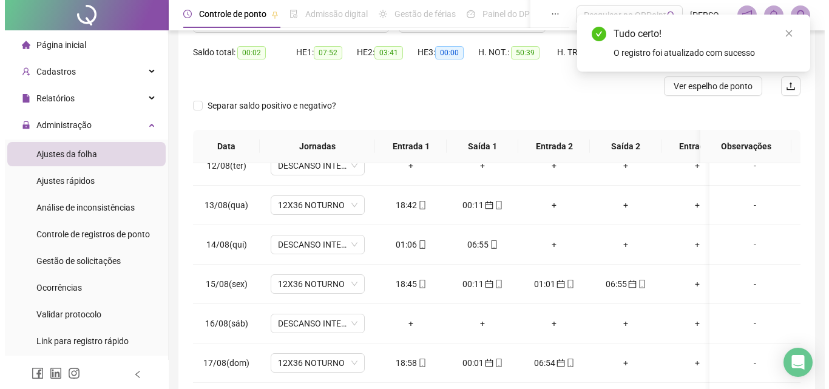
scroll to position [0, 0]
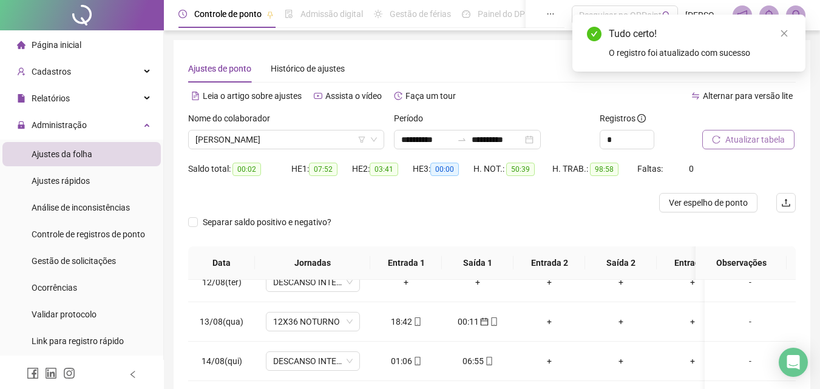
click at [764, 133] on span "Atualizar tabela" at bounding box center [754, 139] width 59 height 13
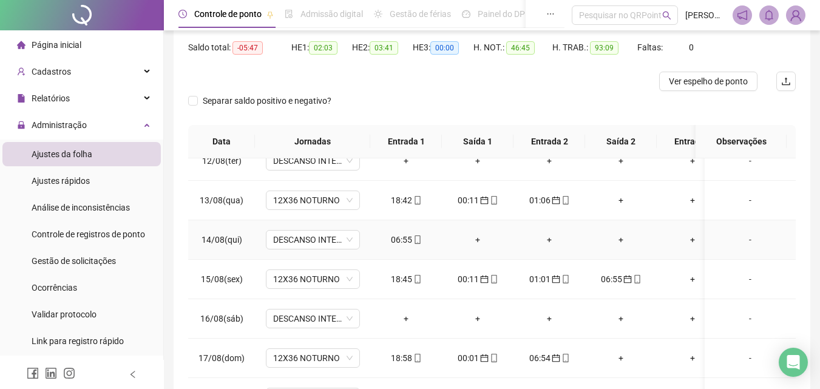
click at [394, 233] on div "06:55" at bounding box center [406, 239] width 52 height 13
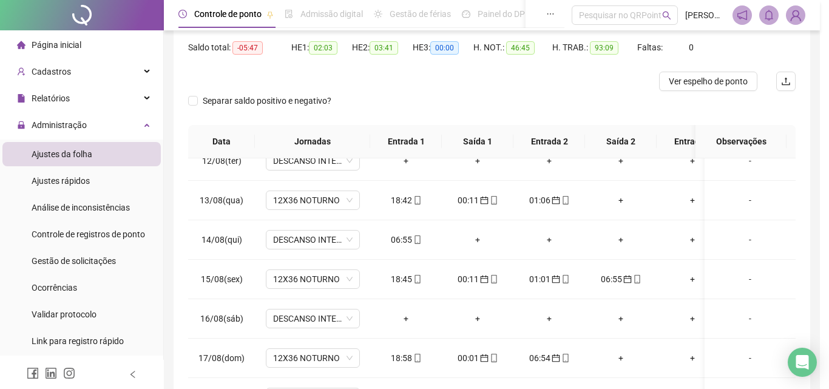
type input "**********"
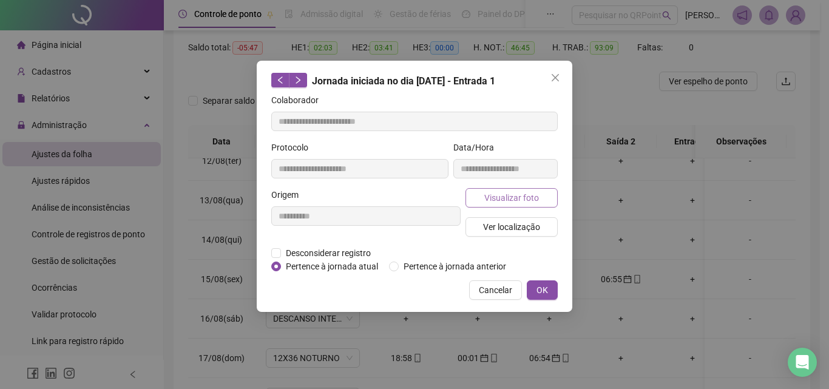
click at [489, 192] on span "Visualizar foto" at bounding box center [511, 197] width 55 height 13
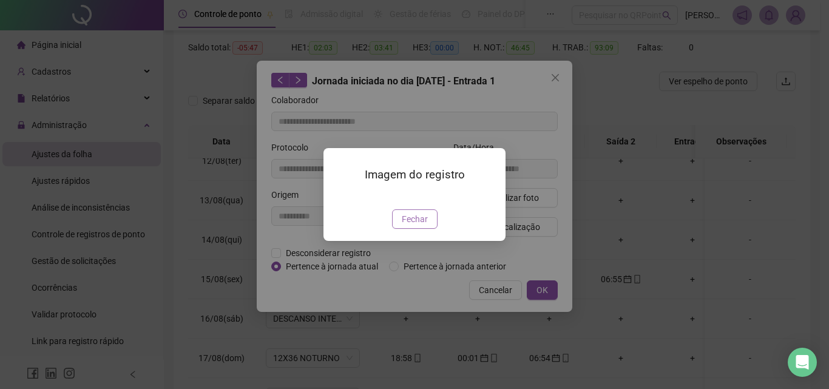
click at [426, 226] on span "Fechar" at bounding box center [415, 218] width 26 height 13
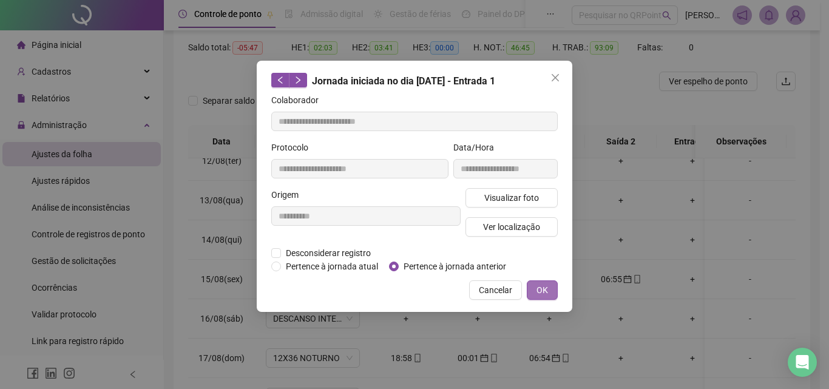
click at [552, 290] on button "OK" at bounding box center [542, 289] width 31 height 19
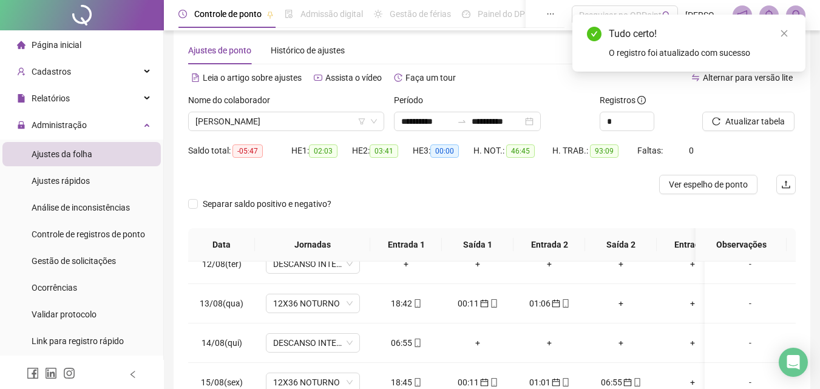
scroll to position [0, 0]
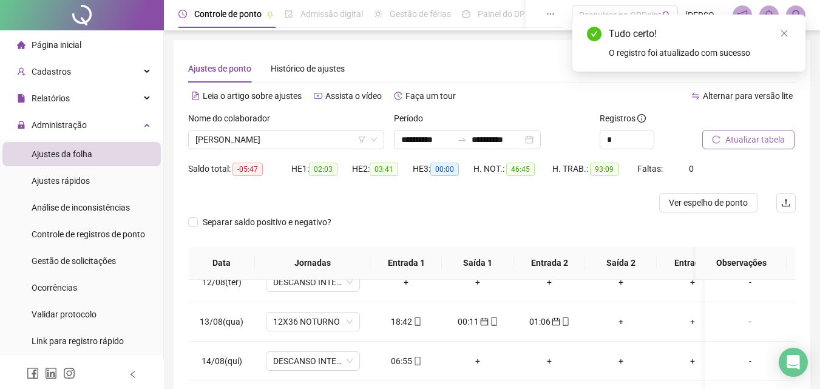
click at [774, 148] on button "Atualizar tabela" at bounding box center [748, 139] width 92 height 19
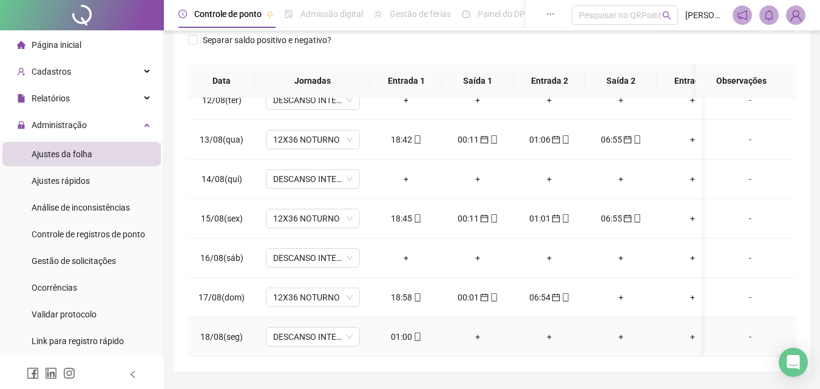
click at [394, 330] on div "01:00" at bounding box center [406, 336] width 52 height 13
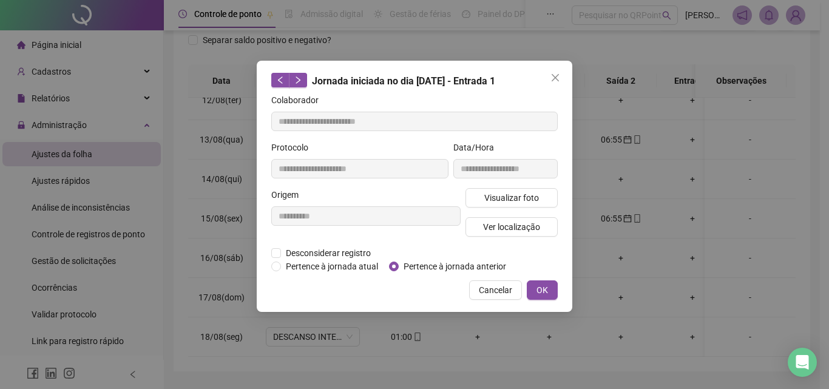
type input "**********"
click at [525, 200] on span "Visualizar foto" at bounding box center [511, 197] width 55 height 13
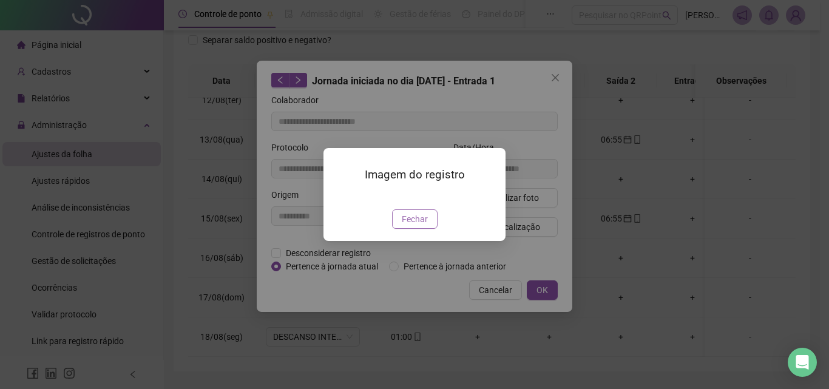
click at [431, 229] on button "Fechar" at bounding box center [415, 218] width 46 height 19
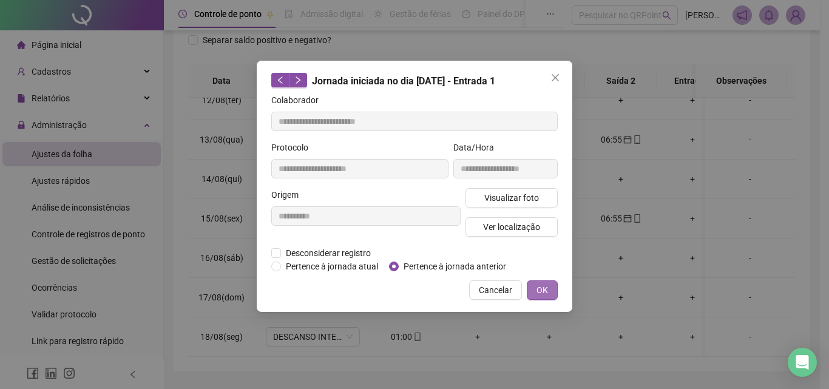
click at [557, 287] on button "OK" at bounding box center [542, 289] width 31 height 19
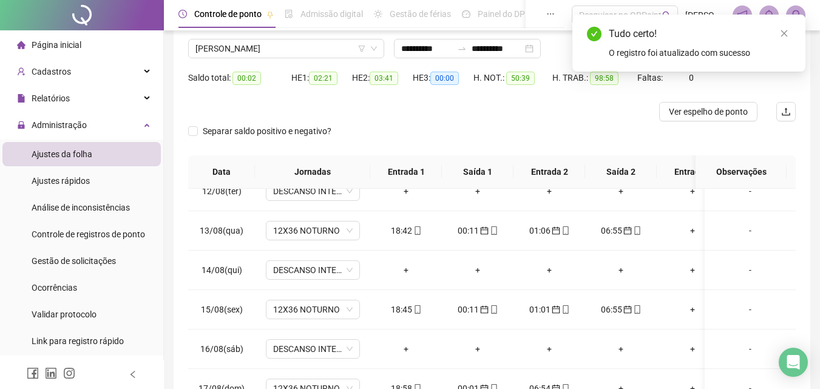
scroll to position [0, 0]
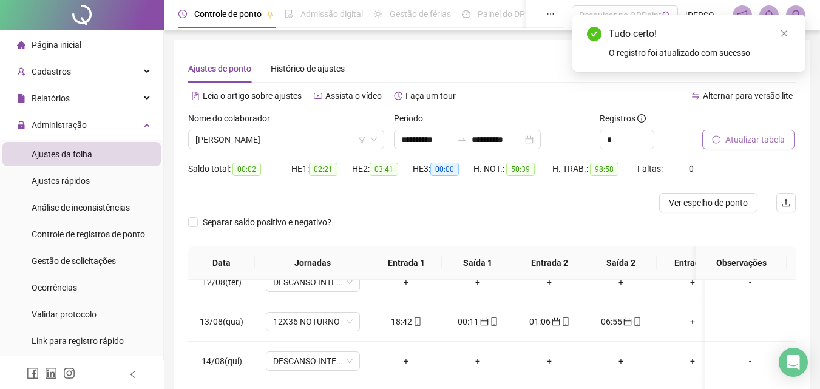
click at [758, 146] on span "Atualizar tabela" at bounding box center [754, 139] width 59 height 13
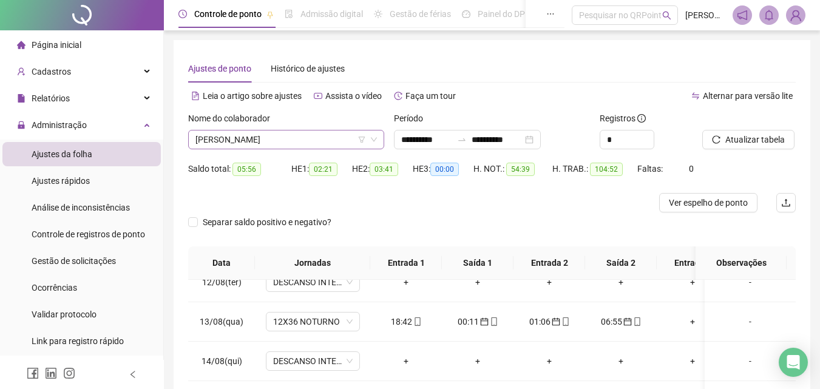
click at [323, 134] on span "[PERSON_NAME]" at bounding box center [286, 140] width 182 height 18
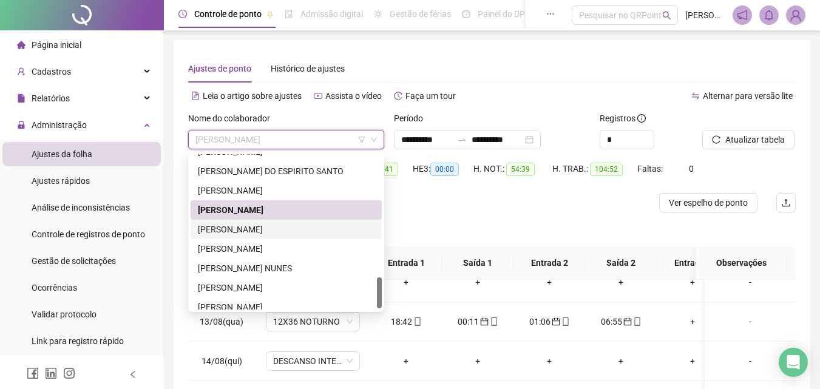
click at [284, 234] on div "[PERSON_NAME]" at bounding box center [286, 229] width 177 height 13
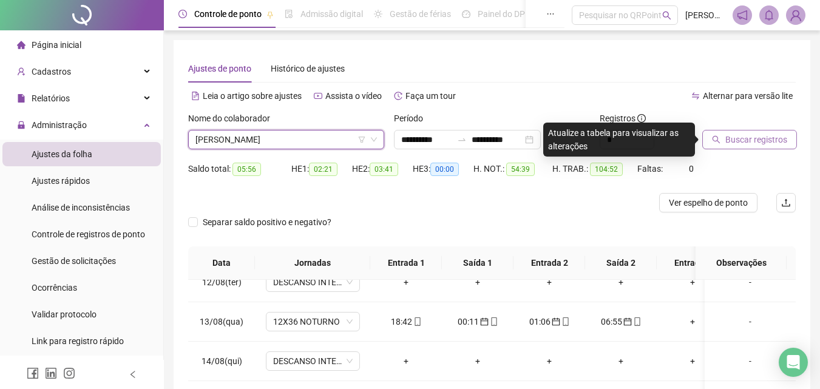
click at [744, 144] on span "Buscar registros" at bounding box center [756, 139] width 62 height 13
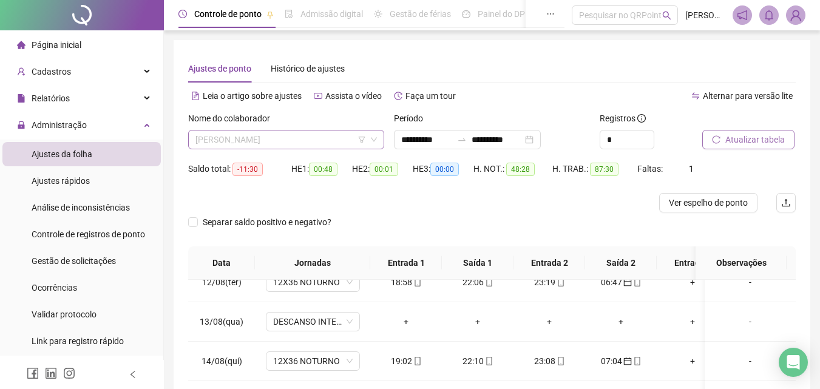
click at [327, 140] on span "[PERSON_NAME]" at bounding box center [286, 140] width 182 height 18
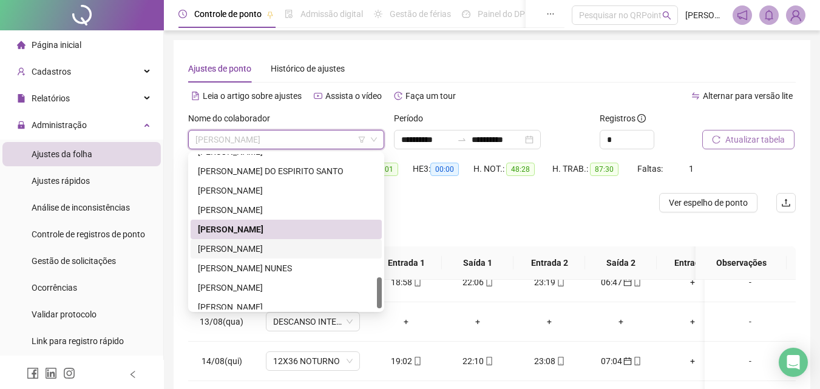
click at [280, 249] on div "[PERSON_NAME]" at bounding box center [286, 248] width 177 height 13
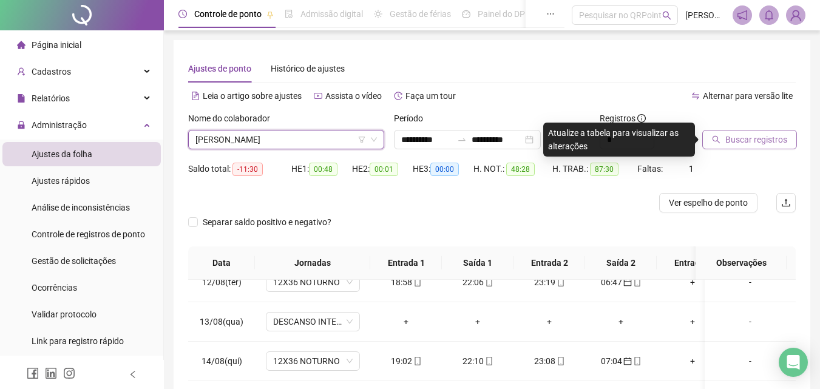
click at [740, 140] on span "Buscar registros" at bounding box center [756, 139] width 62 height 13
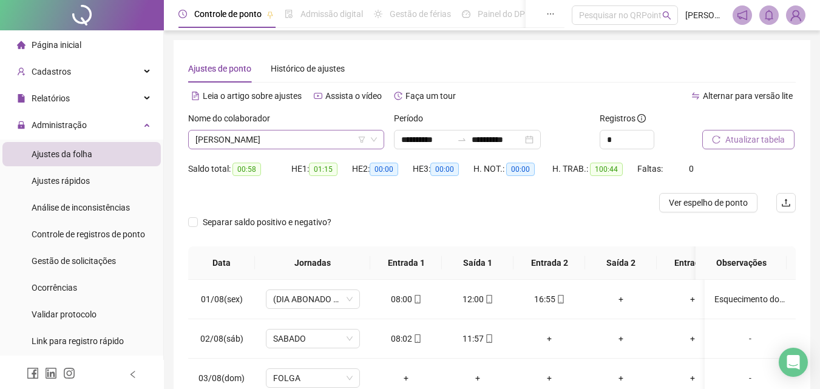
click at [328, 141] on span "[PERSON_NAME]" at bounding box center [286, 140] width 182 height 18
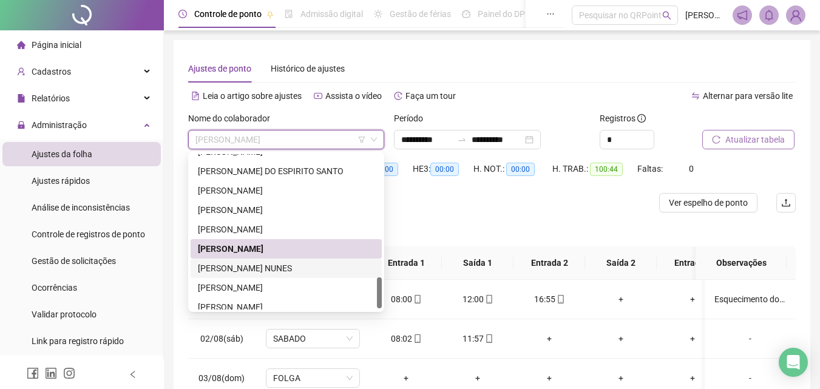
click at [283, 267] on div "[PERSON_NAME] NUNES" at bounding box center [286, 268] width 177 height 13
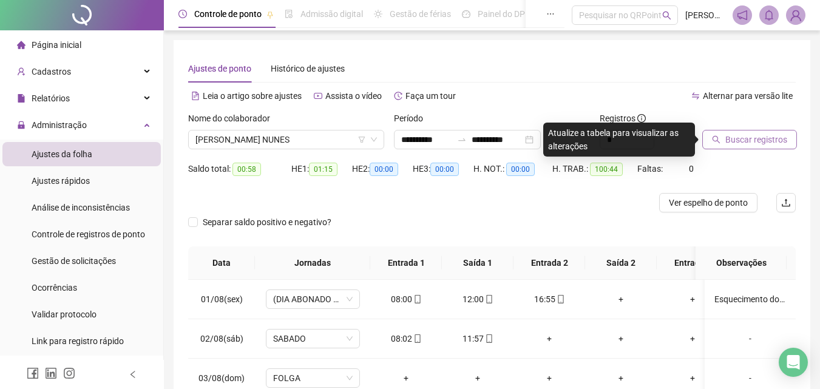
click at [741, 137] on span "Buscar registros" at bounding box center [756, 139] width 62 height 13
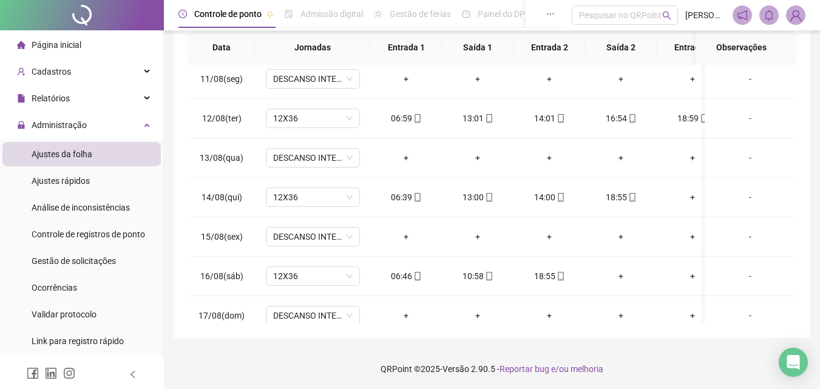
scroll to position [217, 0]
click at [684, 118] on div "18:59" at bounding box center [693, 116] width 52 height 13
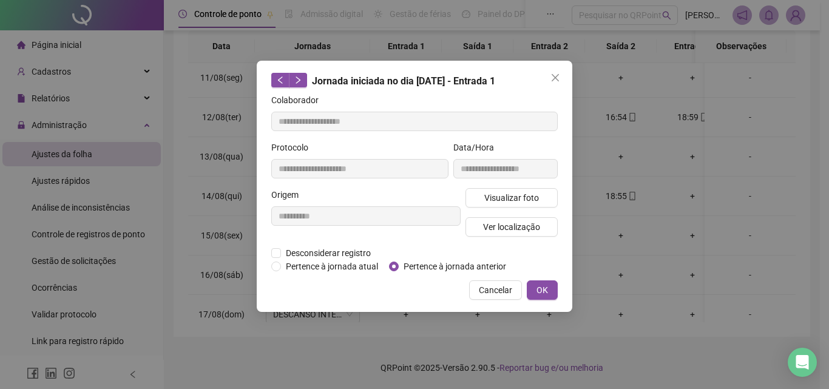
type input "**********"
click at [538, 197] on button "Visualizar foto" at bounding box center [512, 197] width 92 height 19
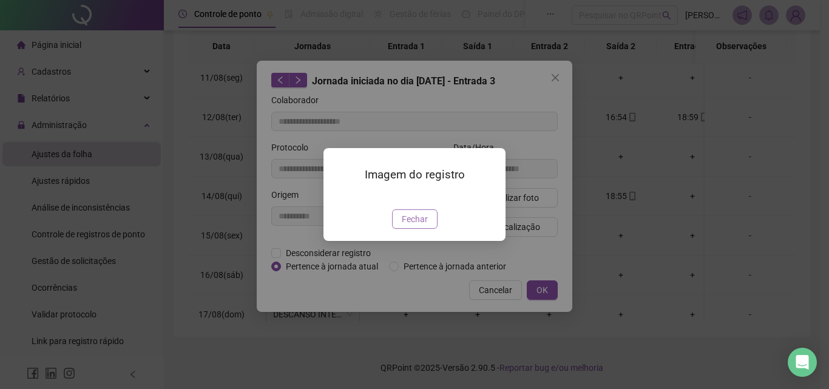
click at [419, 229] on button "Fechar" at bounding box center [415, 218] width 46 height 19
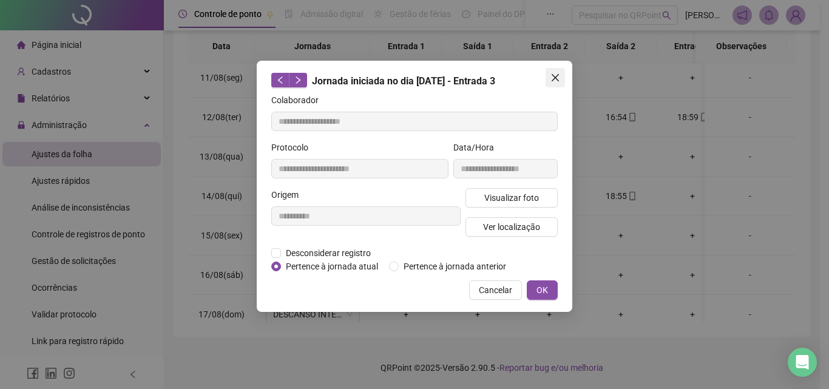
click at [559, 81] on icon "close" at bounding box center [555, 77] width 7 height 7
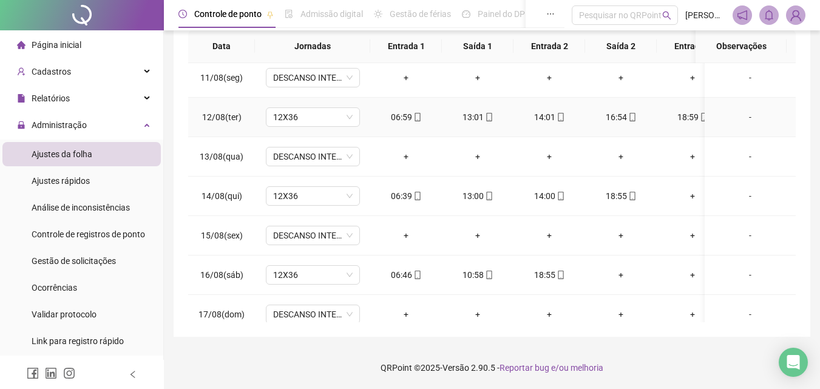
click at [610, 115] on div "16:54" at bounding box center [621, 116] width 52 height 13
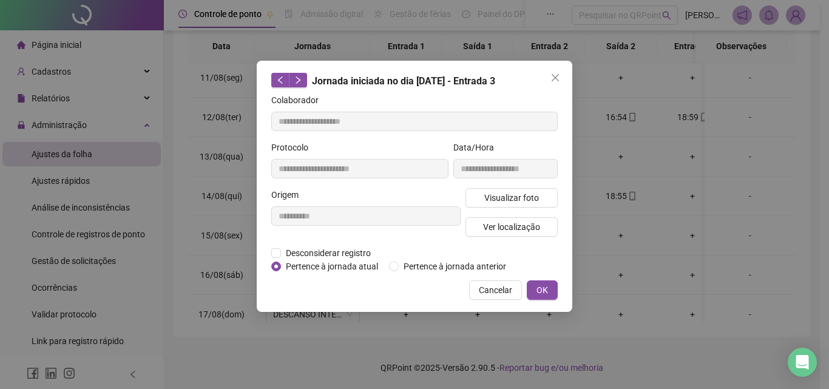
type input "**********"
click at [523, 199] on span "Visualizar foto" at bounding box center [511, 197] width 55 height 13
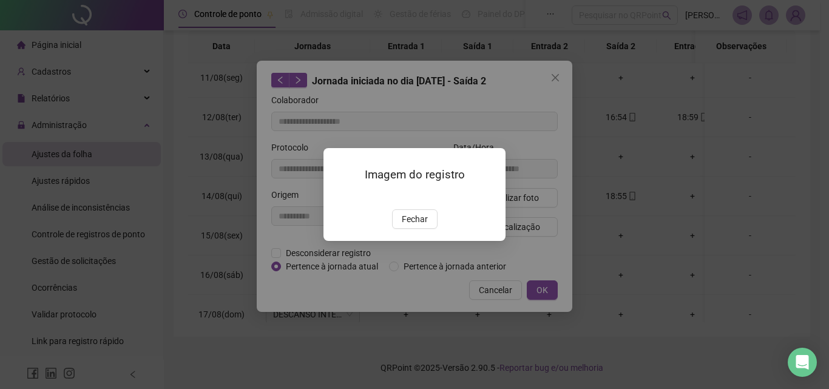
drag, startPoint x: 416, startPoint y: 287, endPoint x: 323, endPoint y: 278, distance: 93.3
click at [410, 226] on span "Fechar" at bounding box center [415, 218] width 26 height 13
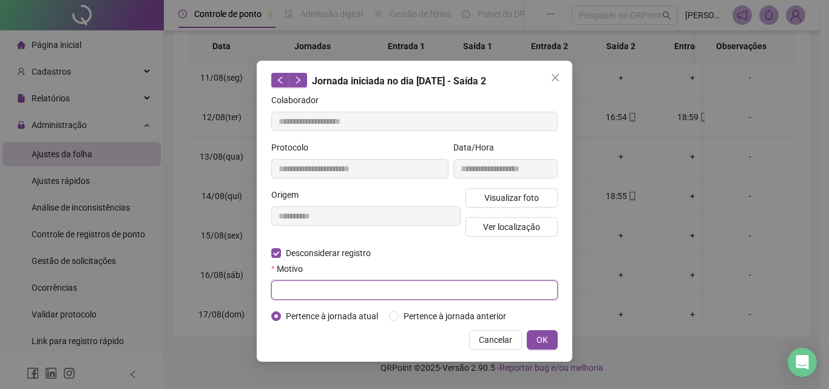
click at [327, 293] on input "text" at bounding box center [414, 289] width 287 height 19
type input "****"
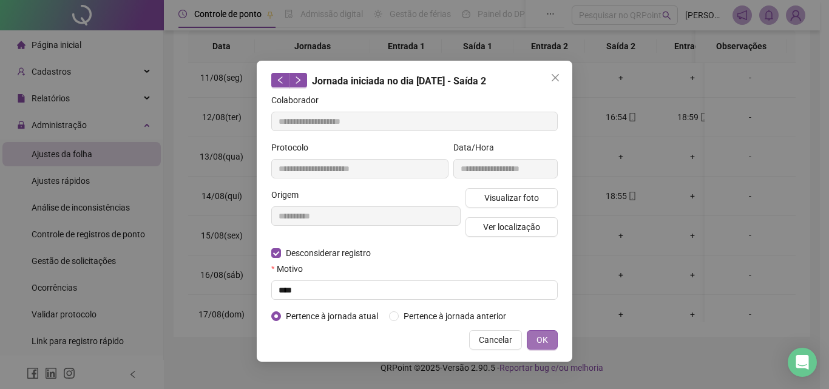
click at [538, 337] on span "OK" at bounding box center [543, 339] width 12 height 13
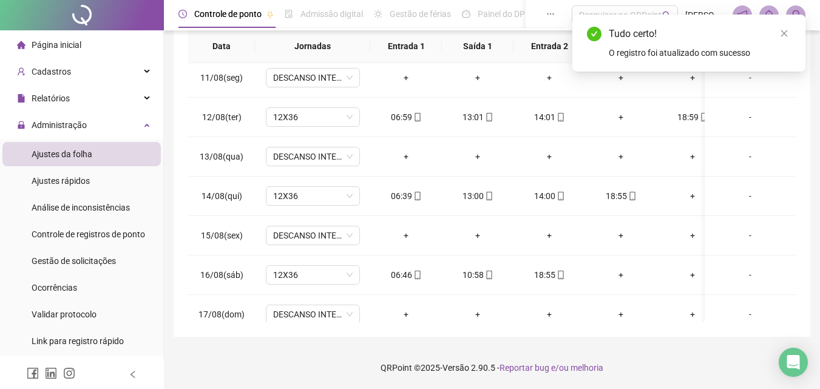
scroll to position [0, 0]
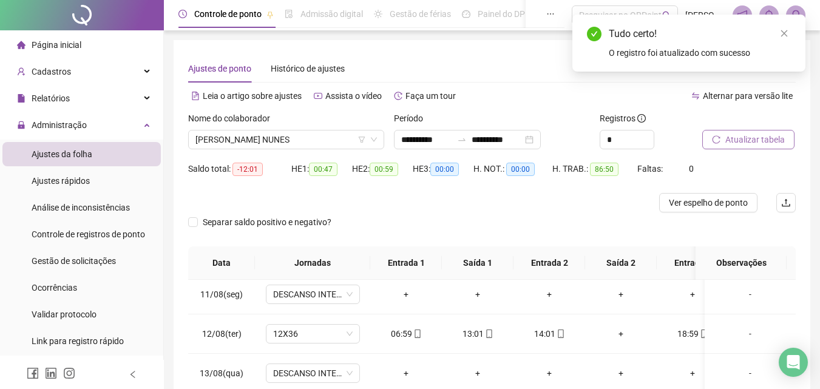
click at [759, 140] on span "Atualizar tabela" at bounding box center [754, 139] width 59 height 13
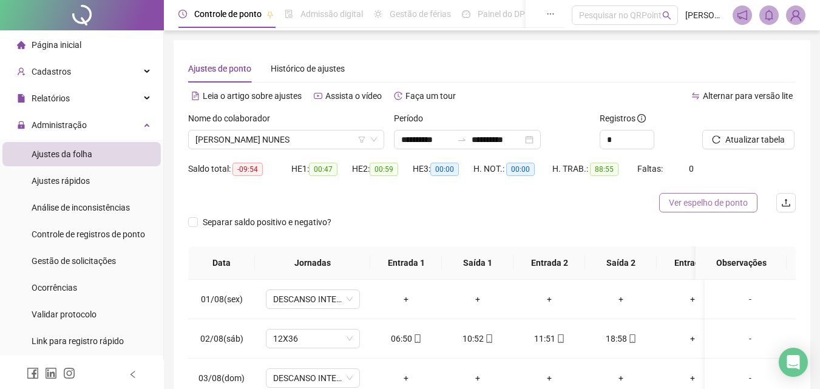
drag, startPoint x: 719, startPoint y: 206, endPoint x: 665, endPoint y: 200, distance: 53.8
click at [718, 206] on span "Ver espelho de ponto" at bounding box center [708, 202] width 79 height 13
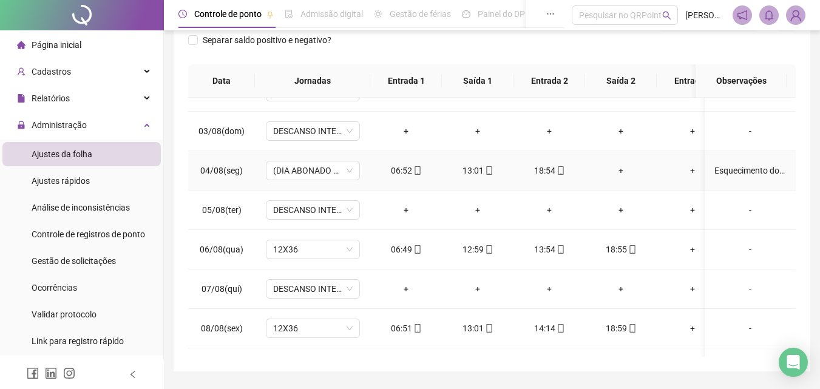
scroll to position [121, 0]
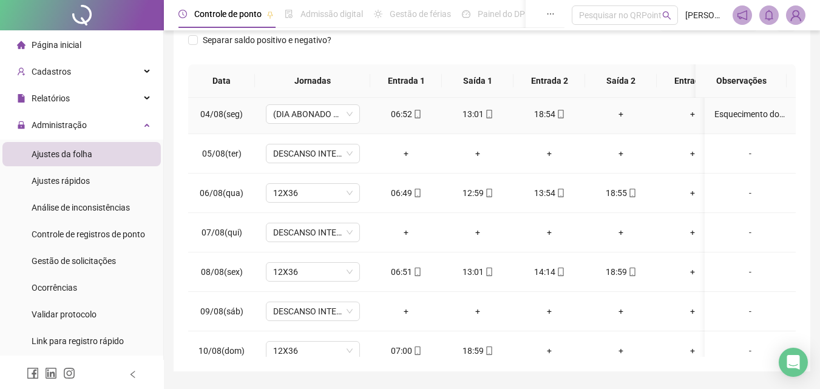
click at [751, 117] on div "Esquecimento do retorno do intervalo intrajornada" at bounding box center [751, 113] width 72 height 13
type input "*****"
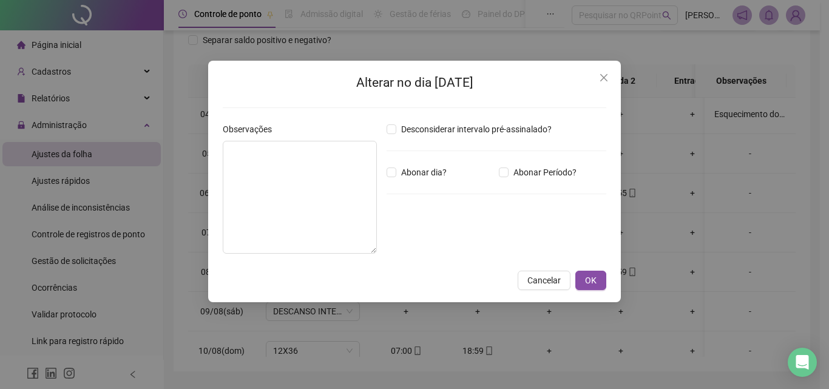
type textarea "**********"
type input "*****"
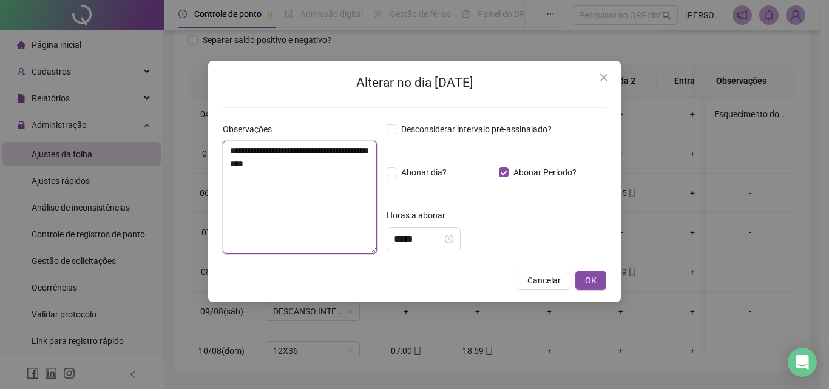
drag, startPoint x: 258, startPoint y: 150, endPoint x: 361, endPoint y: 182, distance: 107.5
click at [361, 182] on textarea "**********" at bounding box center [300, 197] width 154 height 113
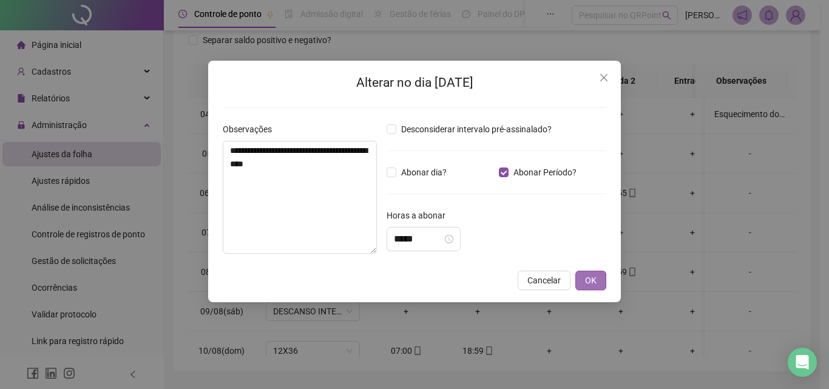
click at [578, 278] on button "OK" at bounding box center [591, 280] width 31 height 19
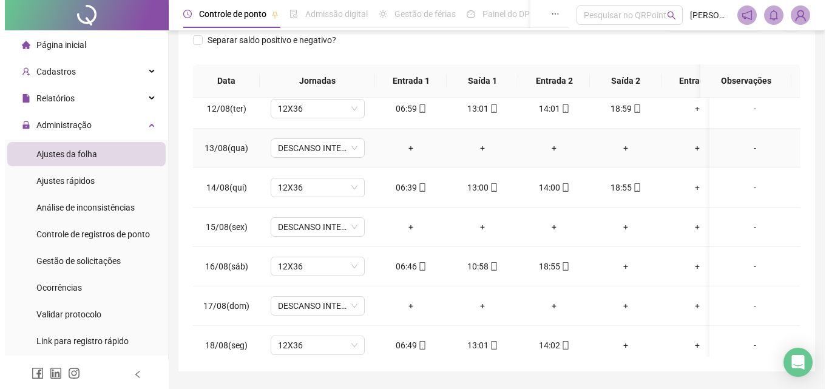
scroll to position [460, 0]
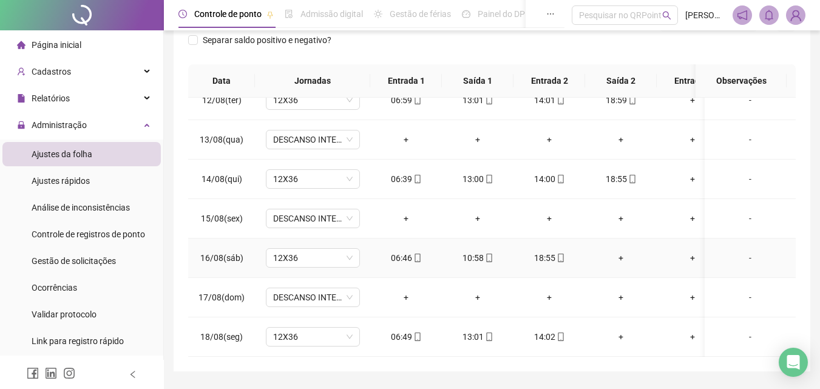
click at [742, 251] on div "-" at bounding box center [751, 257] width 72 height 13
type input "*****"
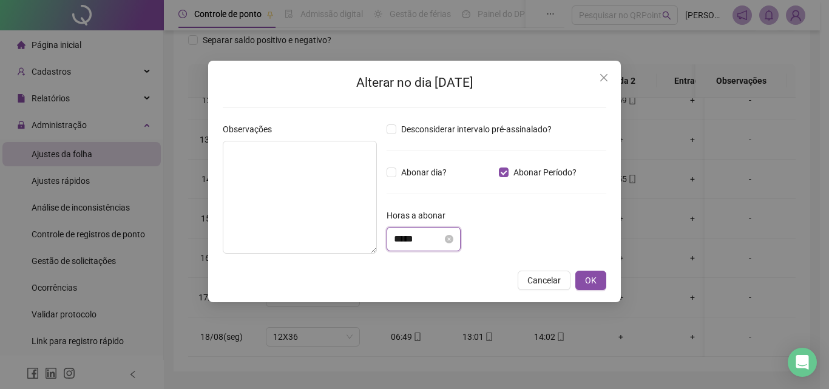
click at [407, 242] on input "*****" at bounding box center [418, 239] width 49 height 15
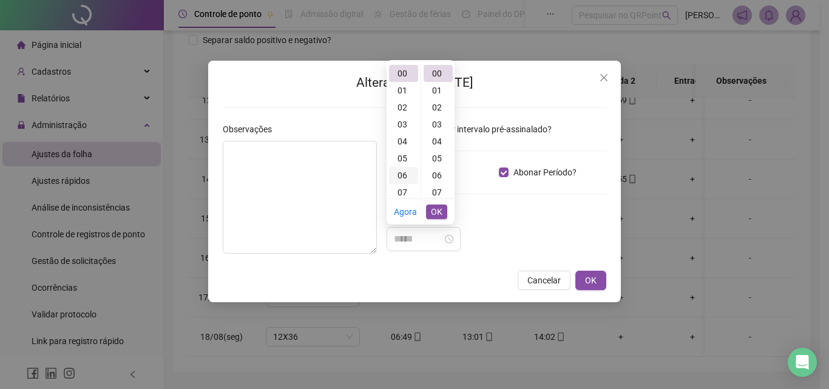
click at [404, 175] on div "06" at bounding box center [403, 175] width 29 height 17
click at [436, 161] on div "48" at bounding box center [438, 160] width 29 height 17
type input "*****"
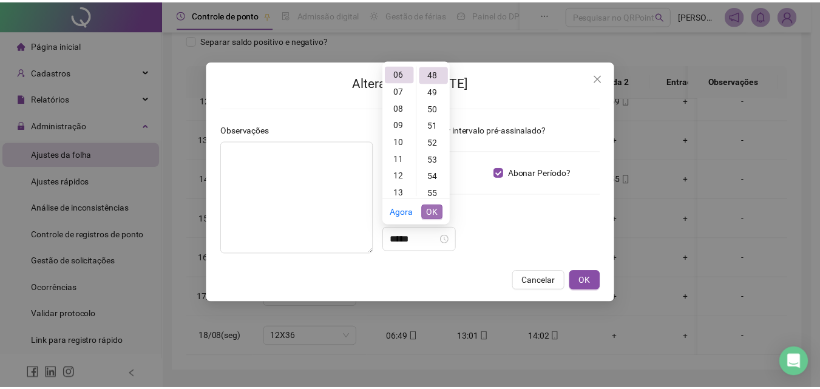
scroll to position [816, 0]
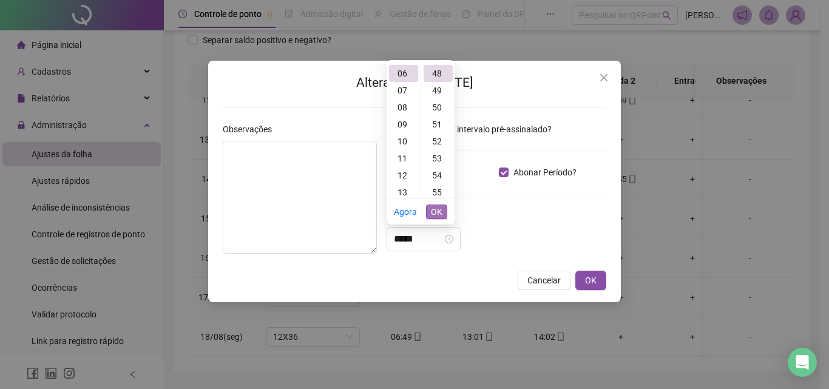
click at [439, 212] on span "OK" at bounding box center [437, 211] width 12 height 13
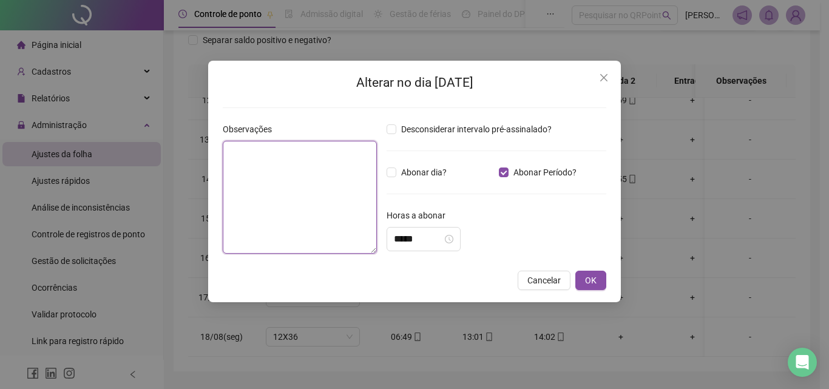
click at [321, 186] on textarea at bounding box center [300, 197] width 154 height 113
paste textarea "**********"
type textarea "**********"
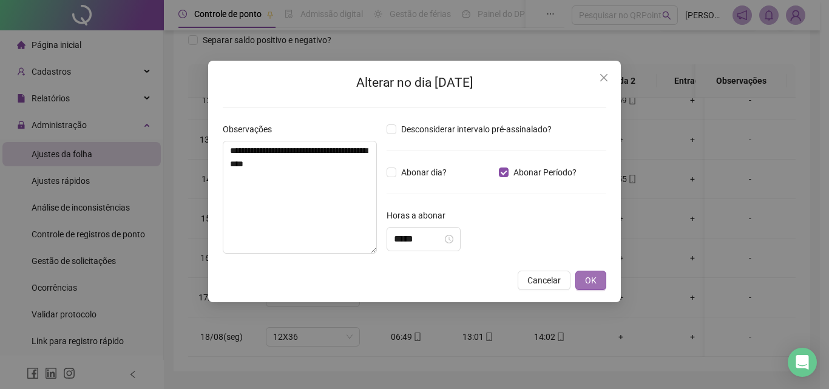
click at [597, 276] on button "OK" at bounding box center [591, 280] width 31 height 19
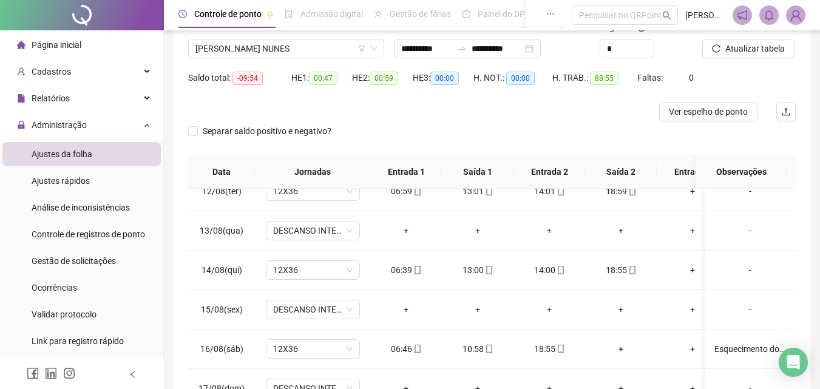
scroll to position [0, 0]
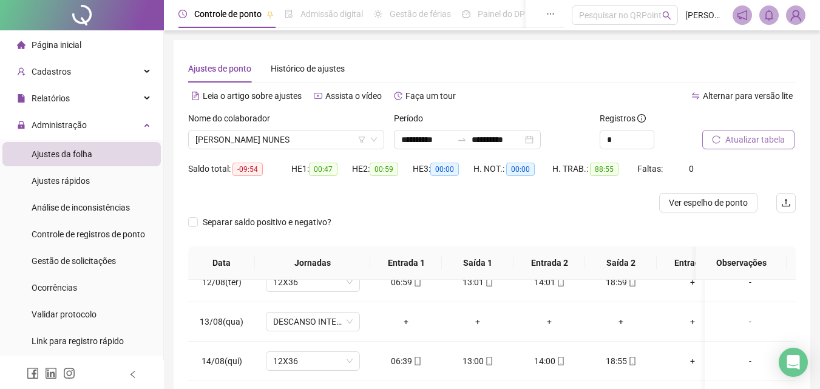
click at [770, 134] on span "Atualizar tabela" at bounding box center [754, 139] width 59 height 13
click at [316, 135] on span "[PERSON_NAME] NUNES" at bounding box center [286, 140] width 182 height 18
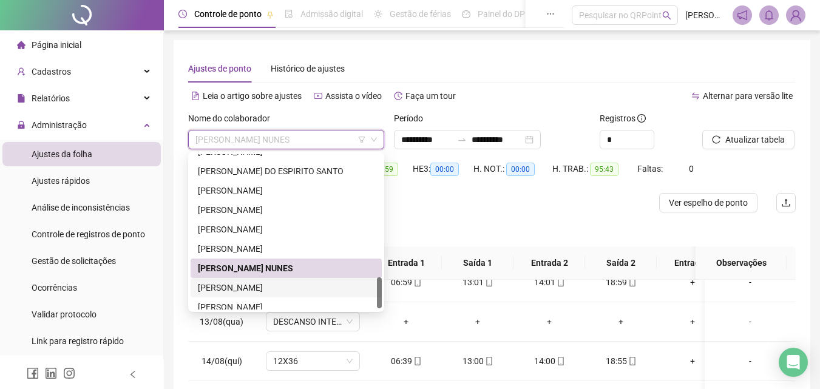
click at [260, 290] on div "[PERSON_NAME]" at bounding box center [286, 287] width 177 height 13
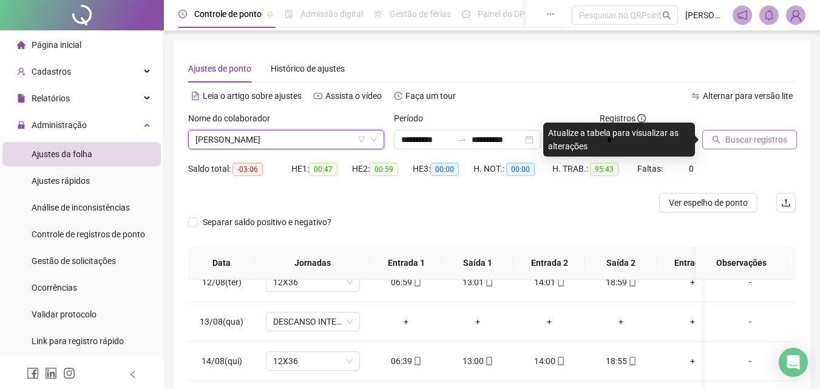
click at [751, 146] on span "Buscar registros" at bounding box center [756, 139] width 62 height 13
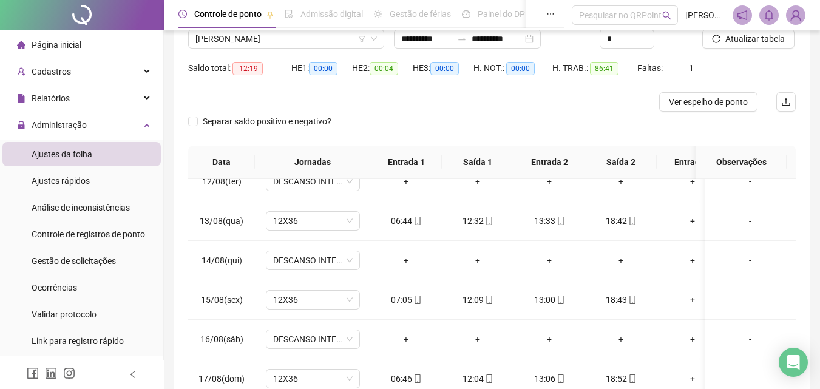
scroll to position [95, 0]
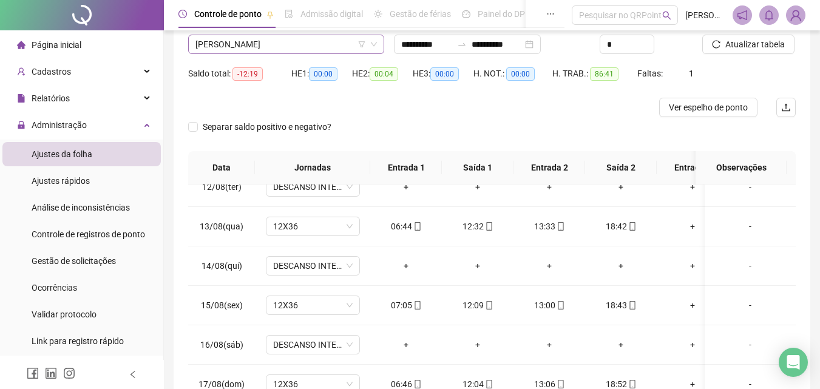
click at [301, 44] on span "[PERSON_NAME]" at bounding box center [286, 44] width 182 height 18
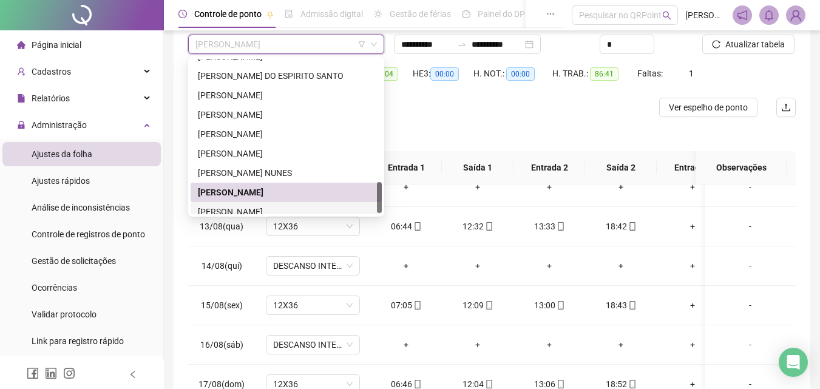
click at [253, 214] on div "73886 214500 [PERSON_NAME] AMADOR [PERSON_NAME] DO ESPIRITO SANTO [PERSON_NAME]…" at bounding box center [286, 136] width 196 height 160
click at [286, 209] on div "[PERSON_NAME]" at bounding box center [286, 211] width 177 height 13
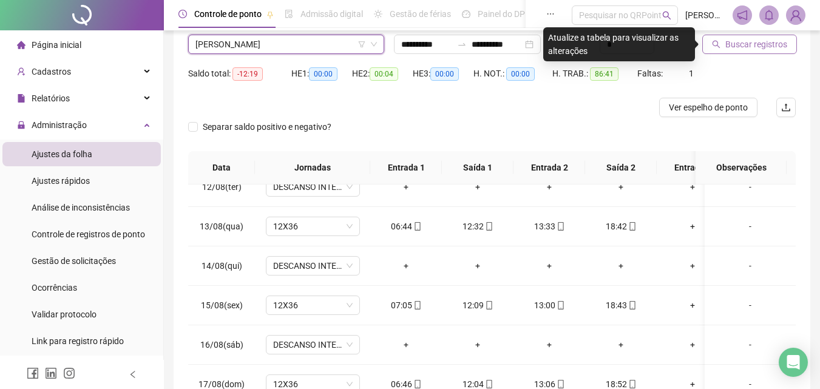
click at [745, 49] on span "Buscar registros" at bounding box center [756, 44] width 62 height 13
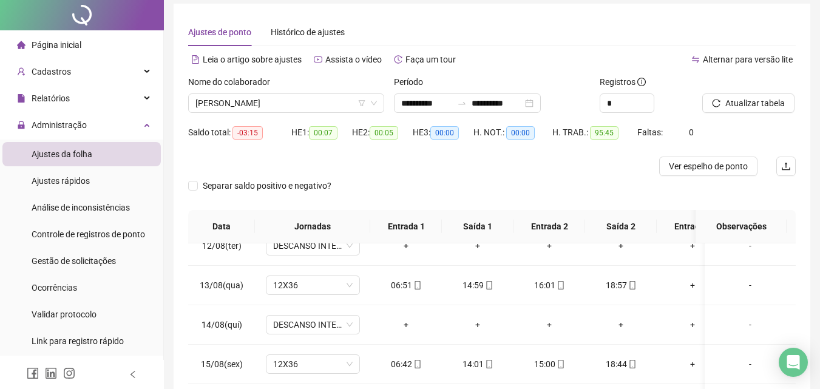
scroll to position [0, 0]
